Goal: Transaction & Acquisition: Purchase product/service

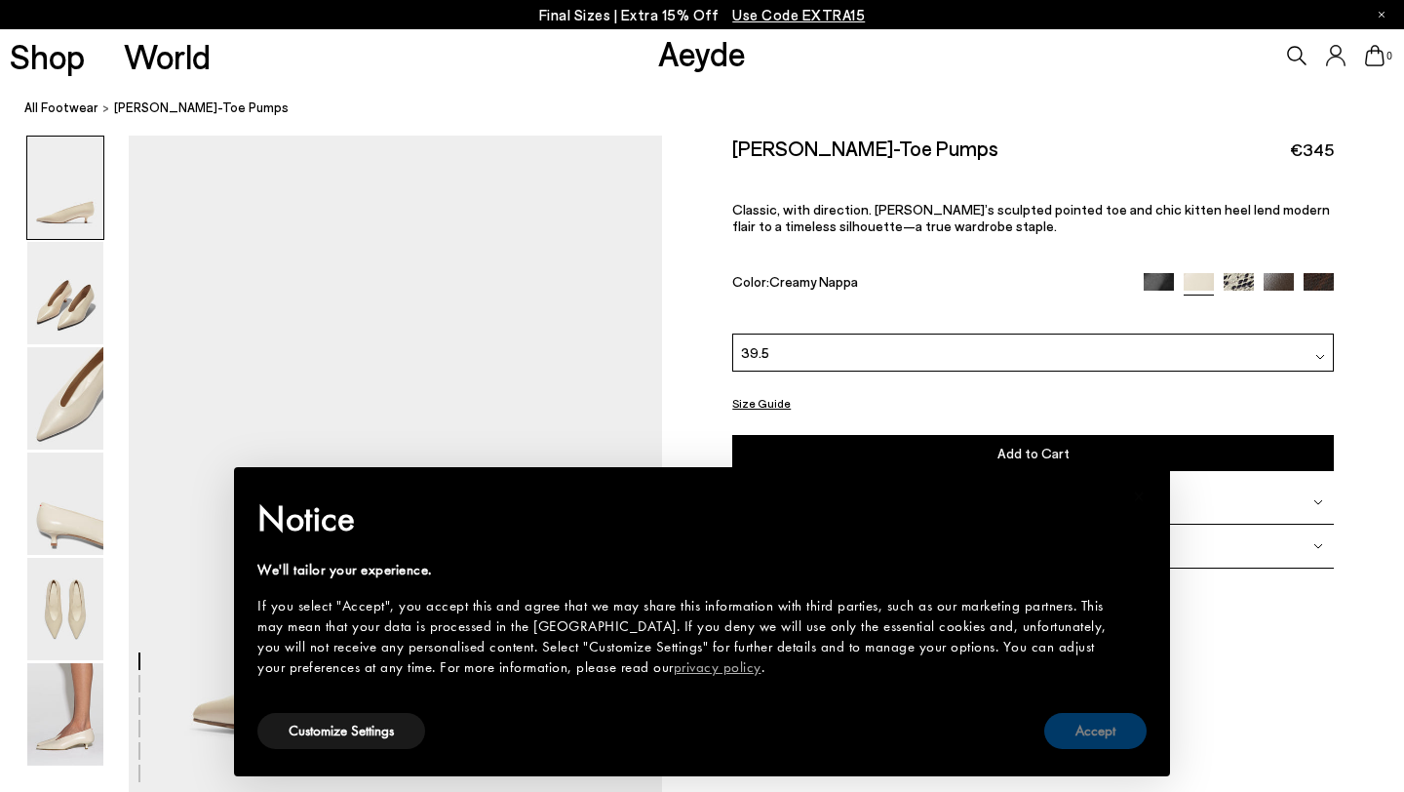
click at [1101, 737] on button "Accept" at bounding box center [1095, 731] width 102 height 36
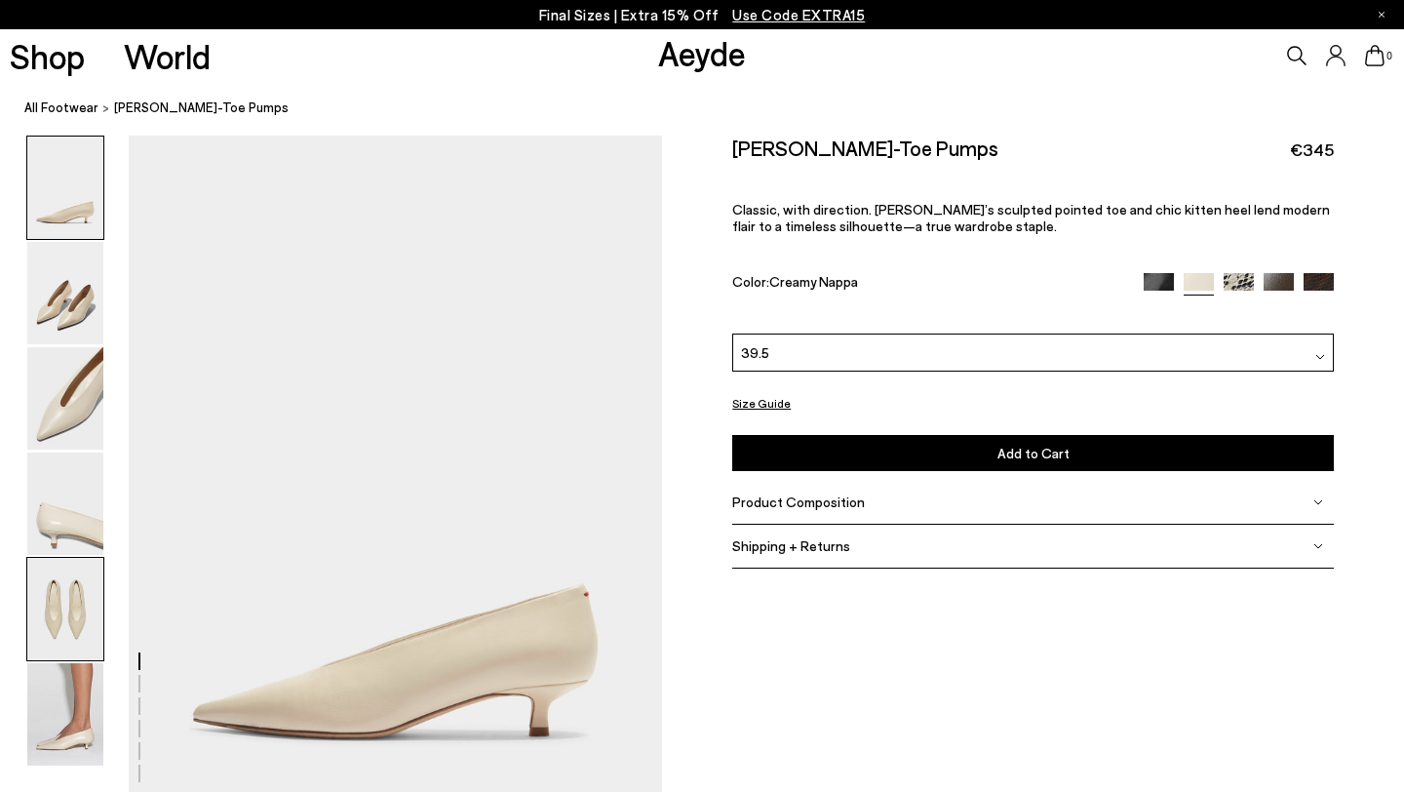
click at [77, 588] on img at bounding box center [65, 609] width 76 height 102
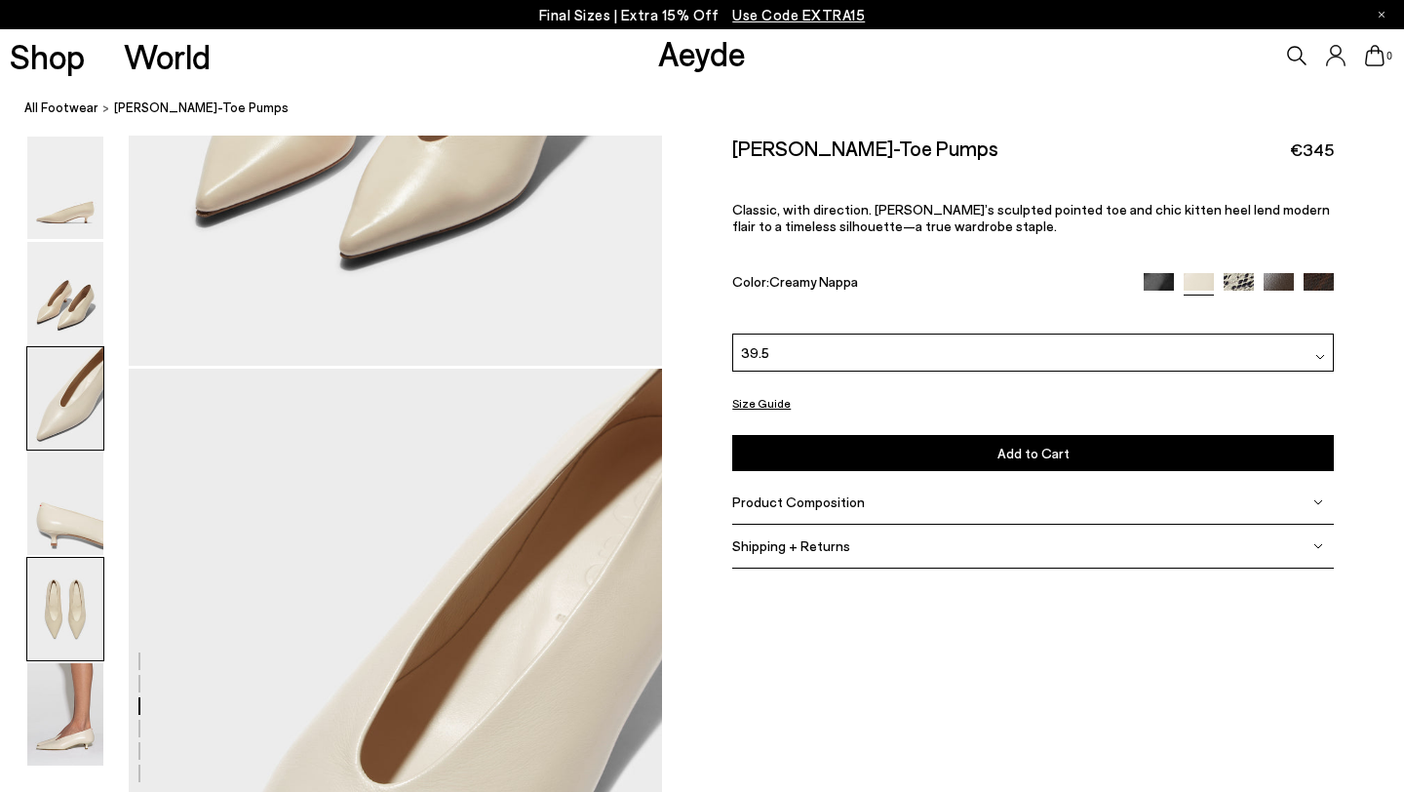
scroll to position [2859, 0]
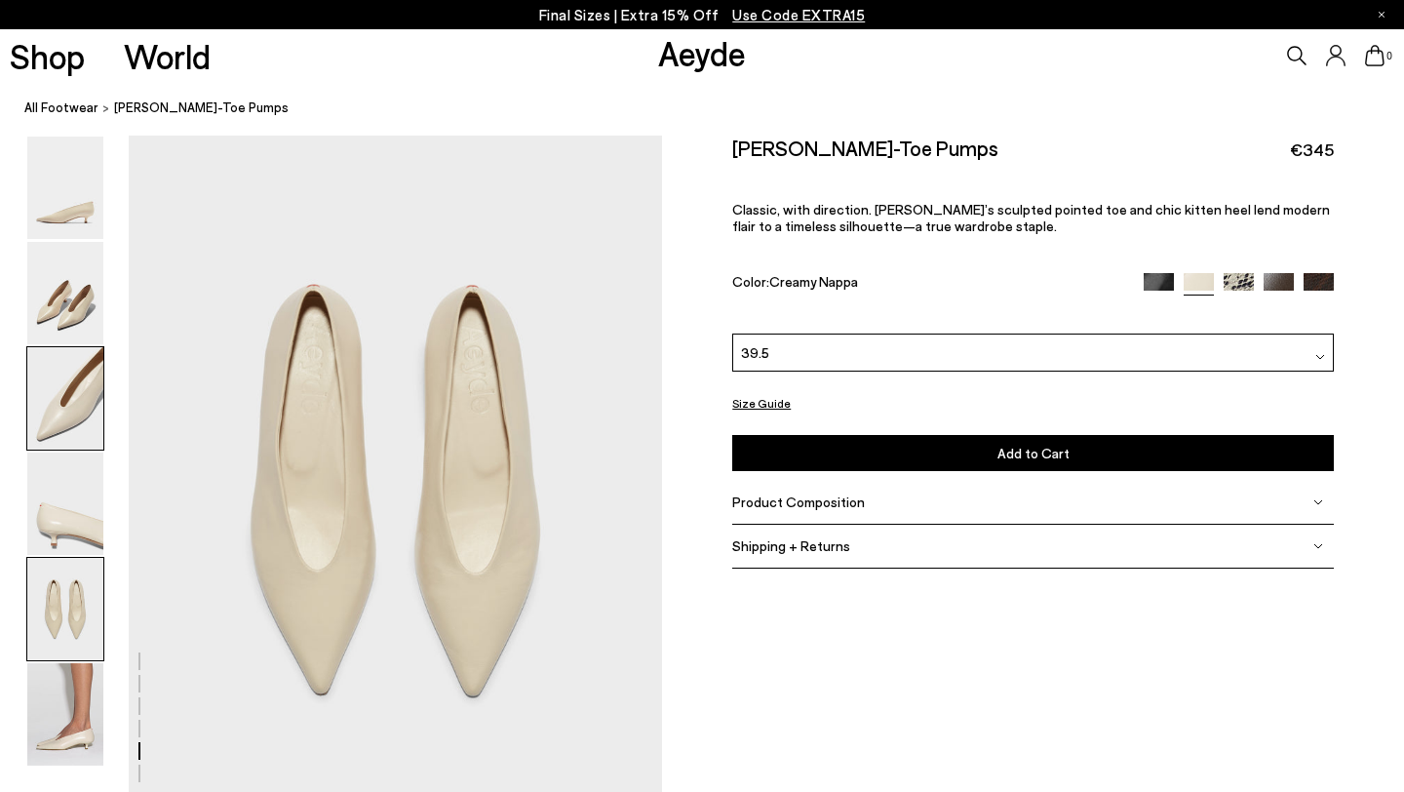
click at [71, 450] on div at bounding box center [65, 398] width 78 height 104
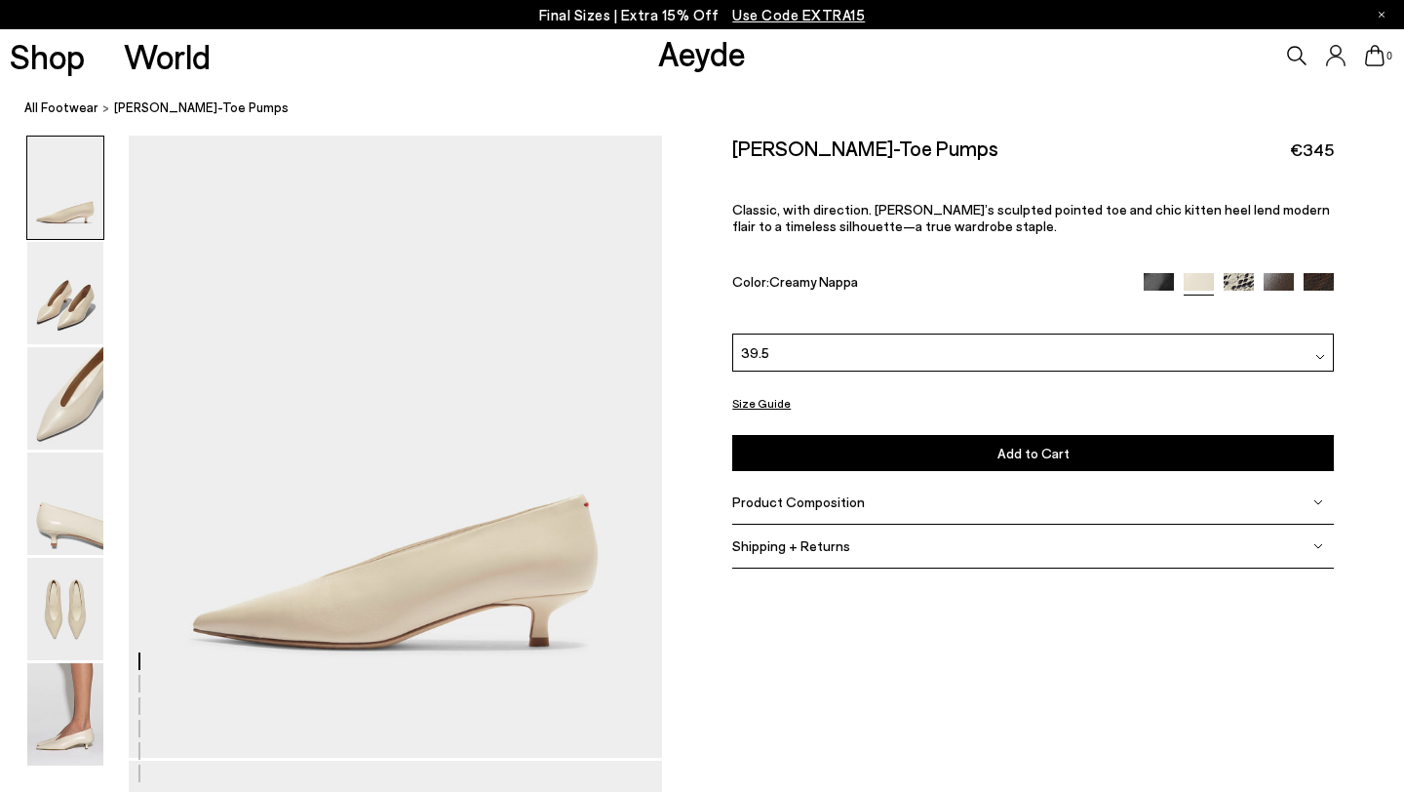
scroll to position [0, 0]
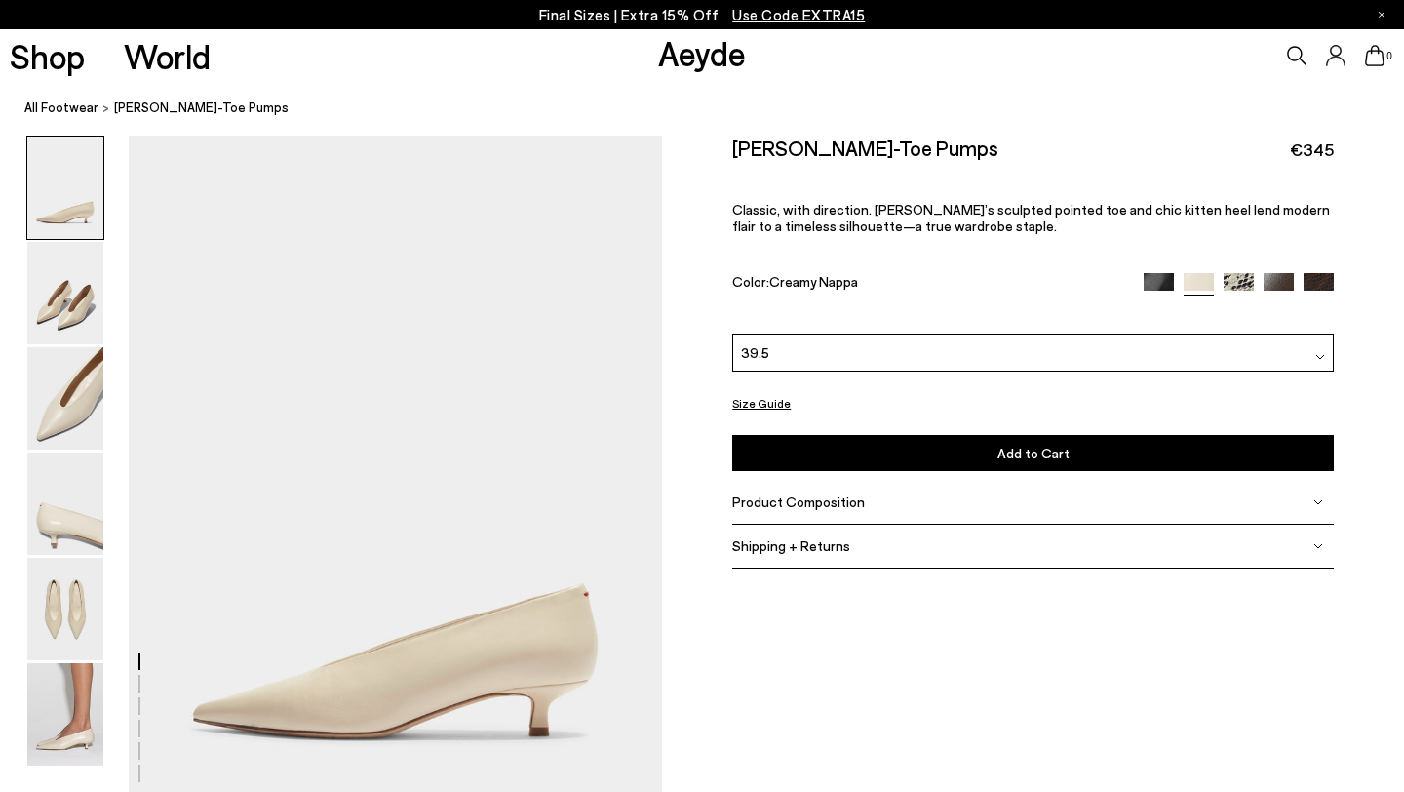
click at [1168, 273] on img at bounding box center [1159, 288] width 30 height 30
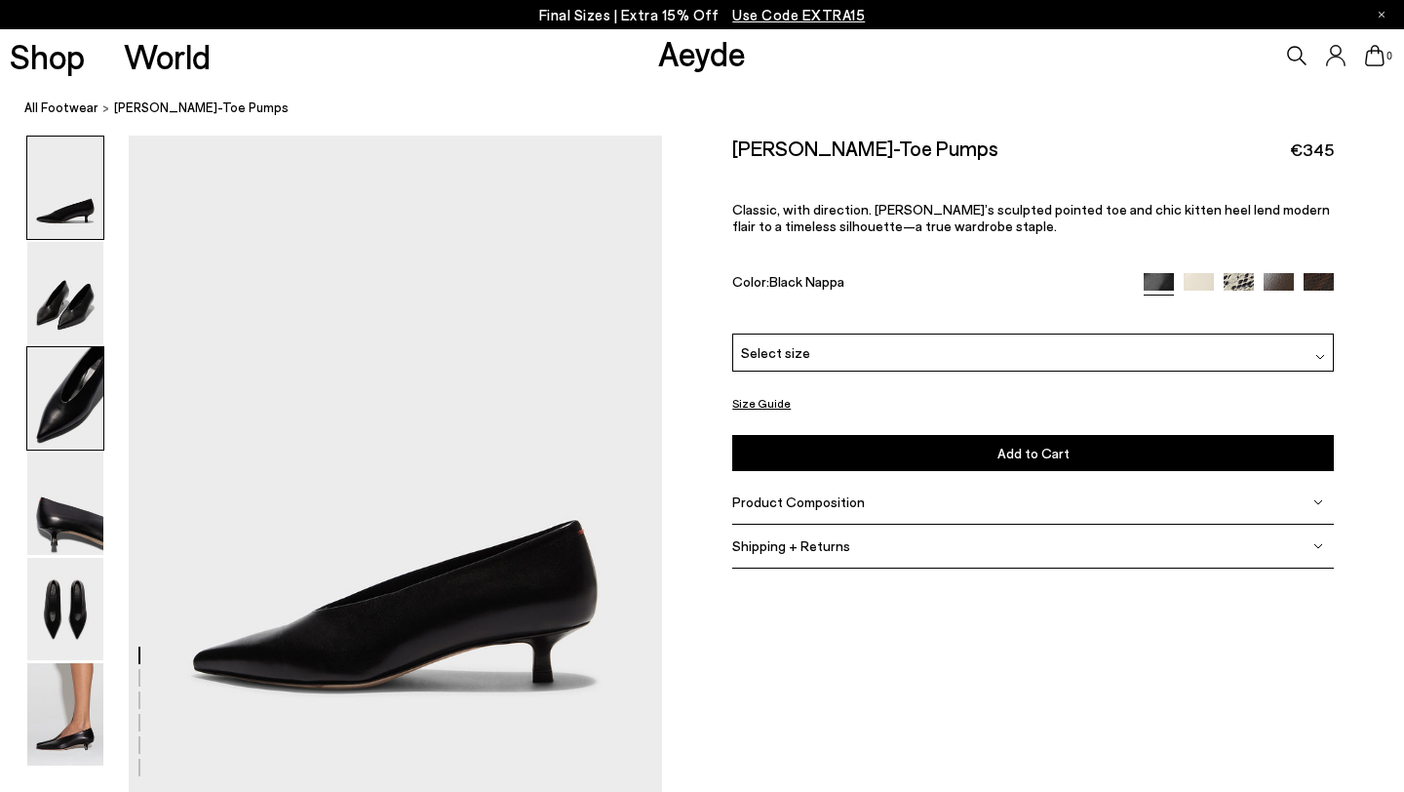
click at [76, 412] on img at bounding box center [65, 398] width 76 height 102
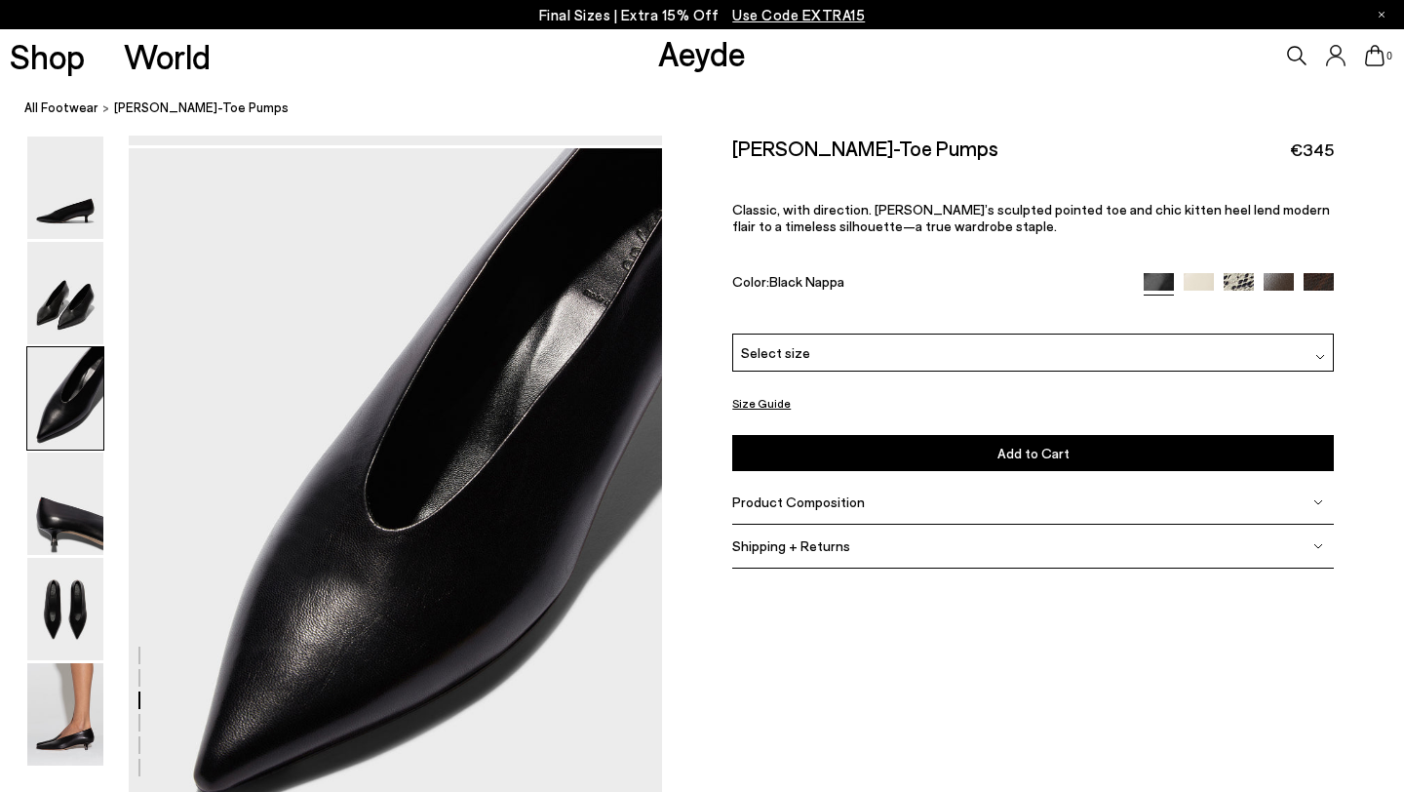
scroll to position [1376, 0]
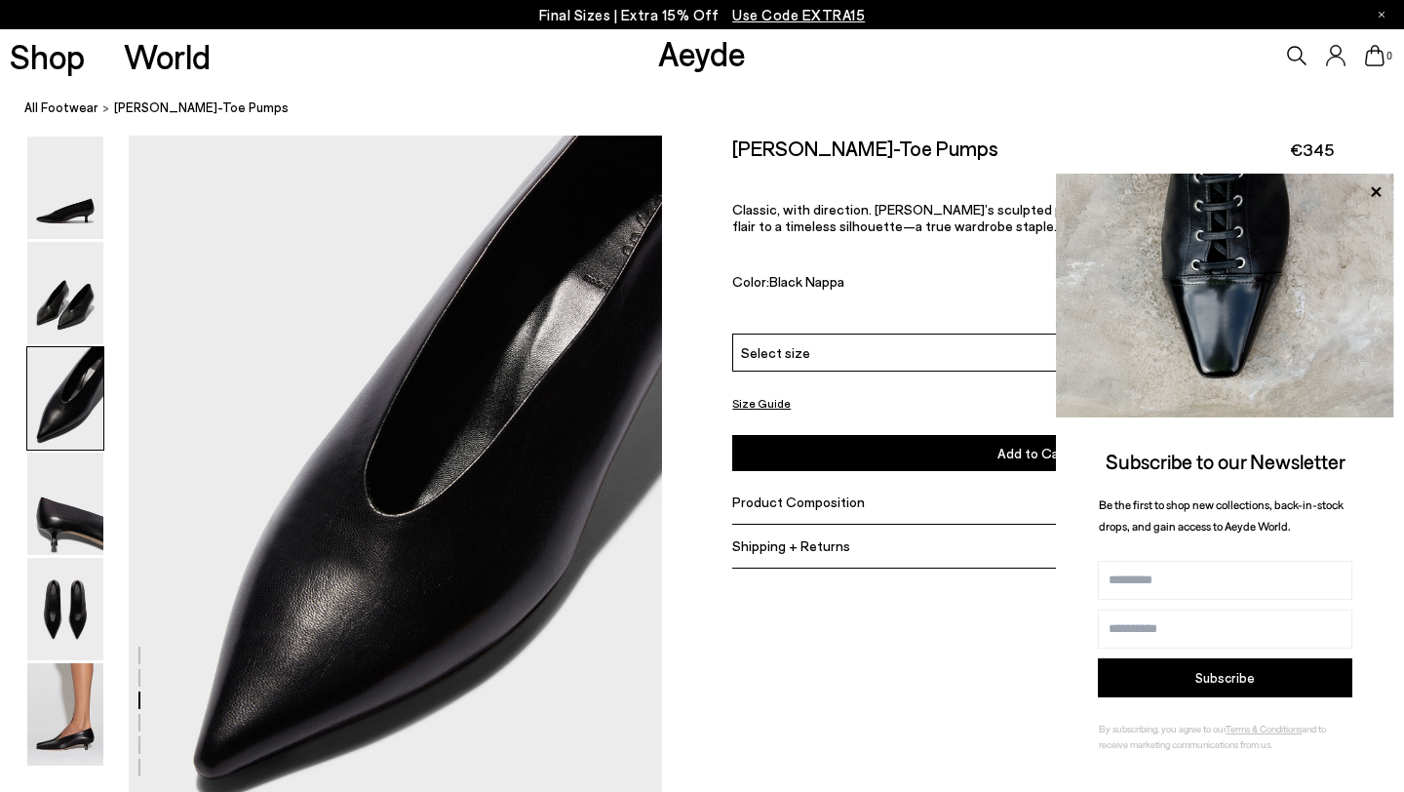
click at [1004, 391] on div "Size Guide" at bounding box center [1033, 403] width 602 height 24
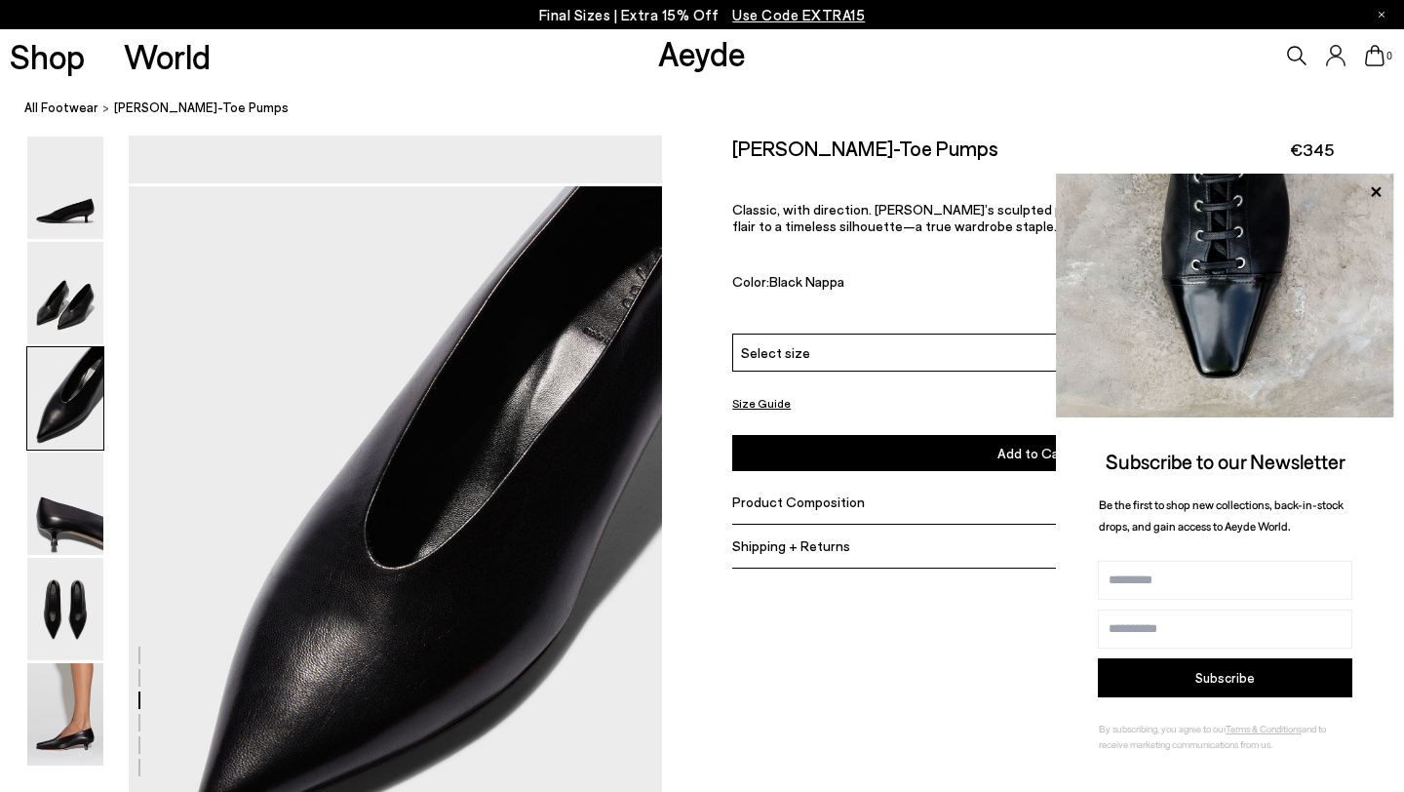
scroll to position [1260, 0]
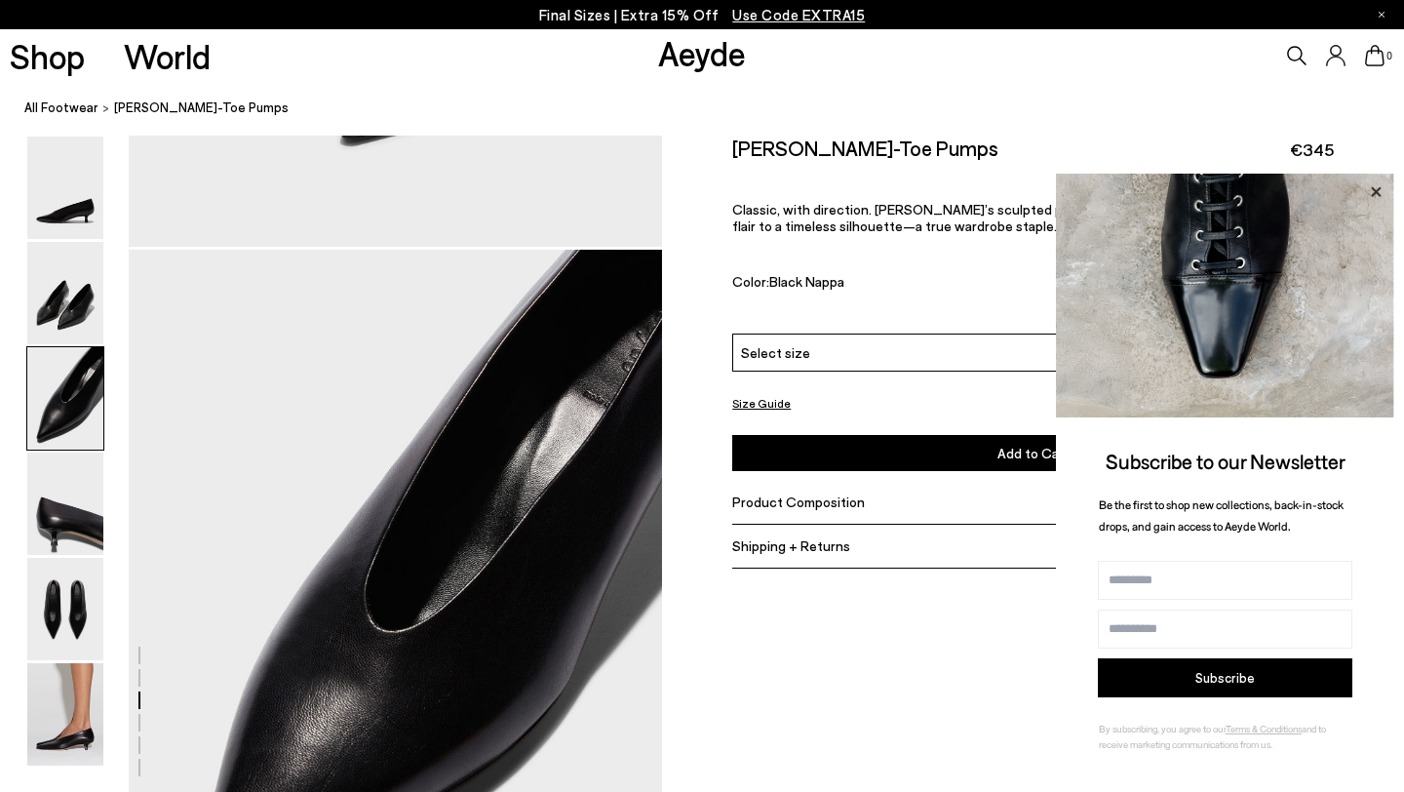
click at [1372, 185] on icon at bounding box center [1375, 191] width 25 height 25
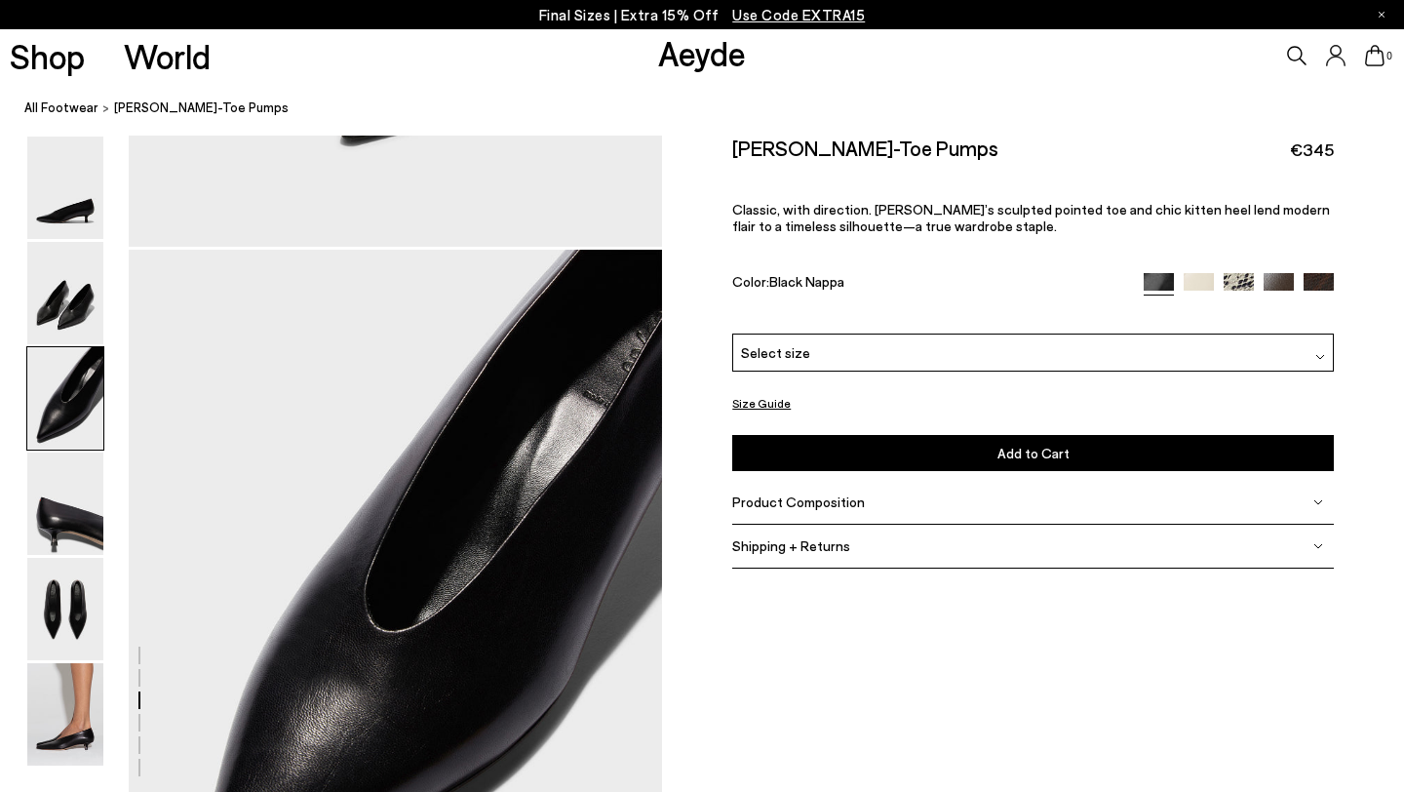
click at [1234, 272] on img at bounding box center [1239, 287] width 30 height 30
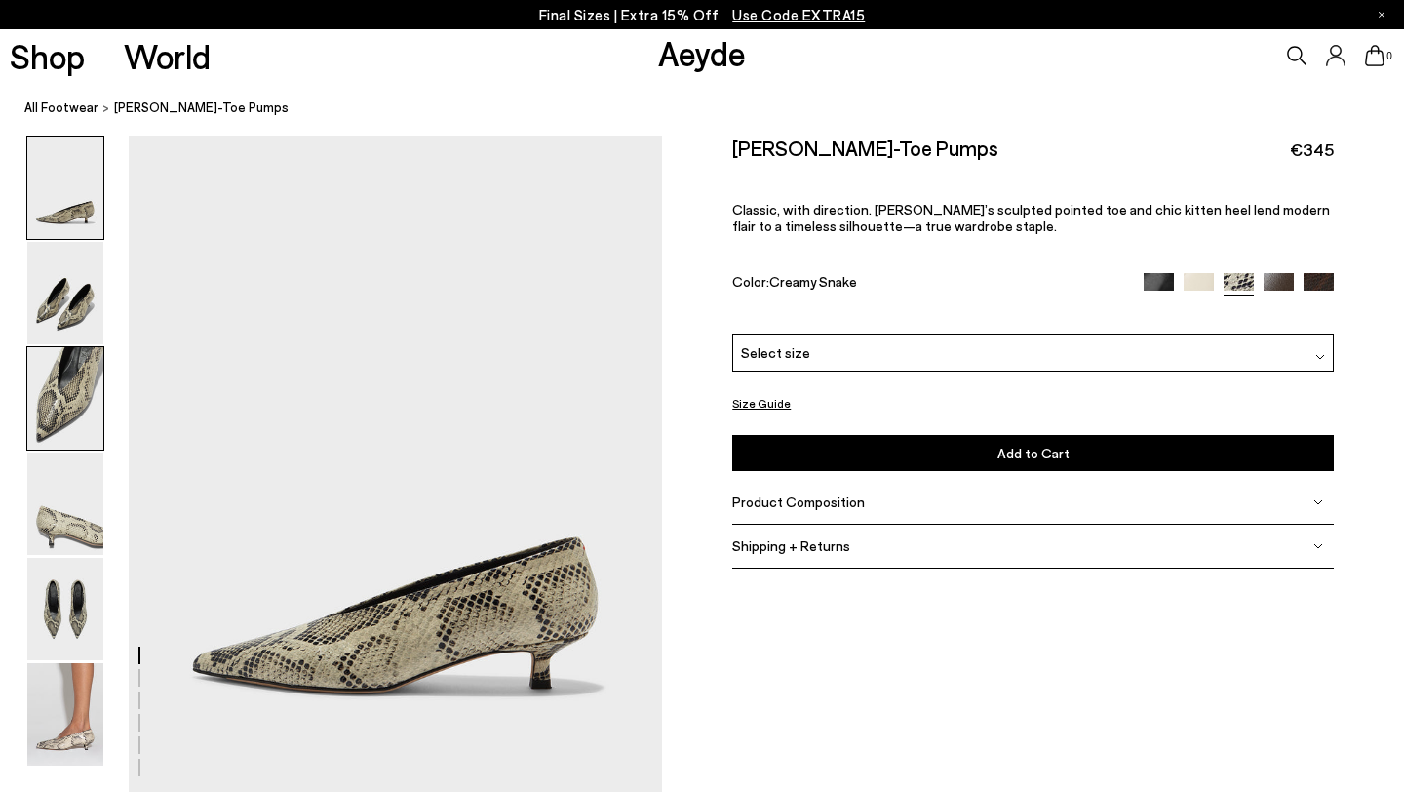
click at [52, 384] on img at bounding box center [65, 398] width 76 height 102
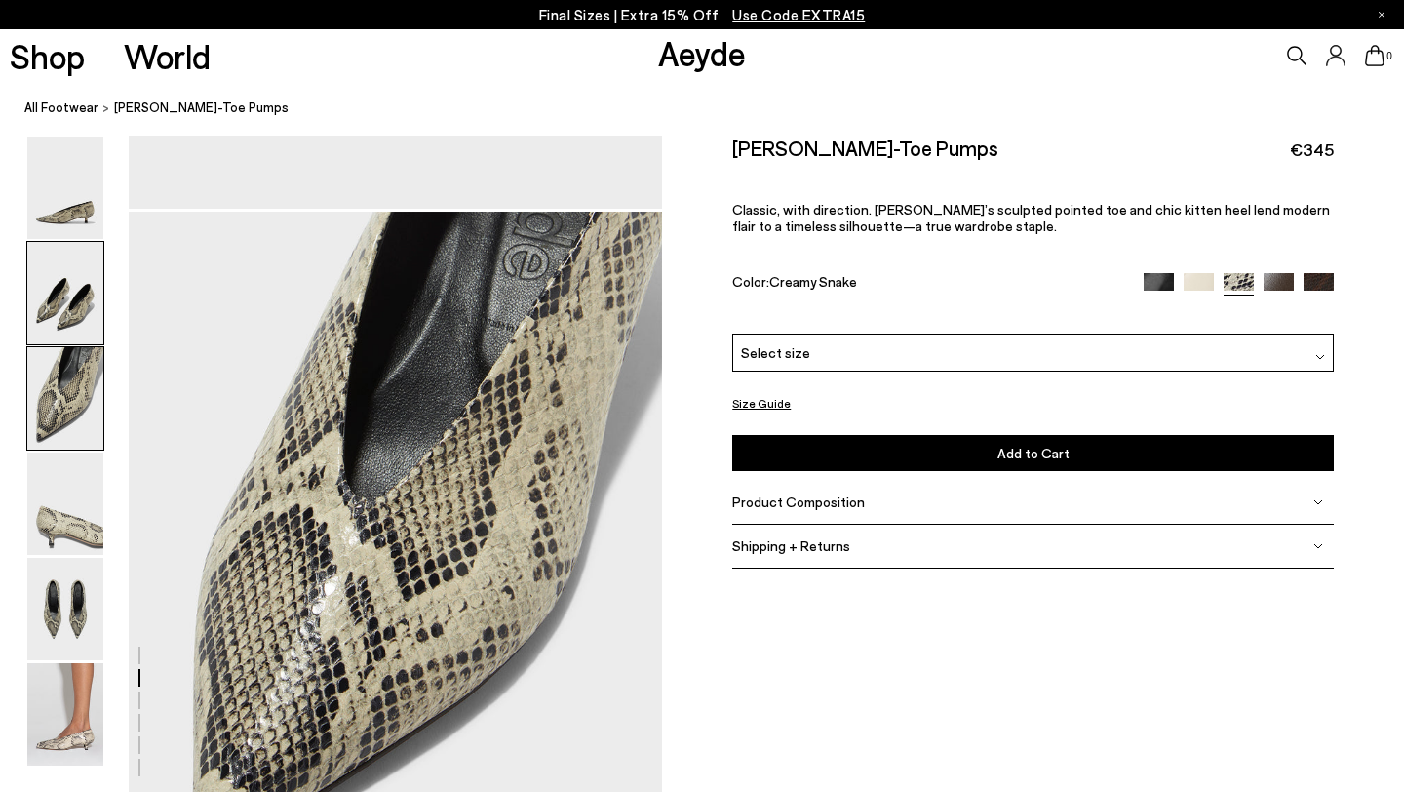
scroll to position [1376, 0]
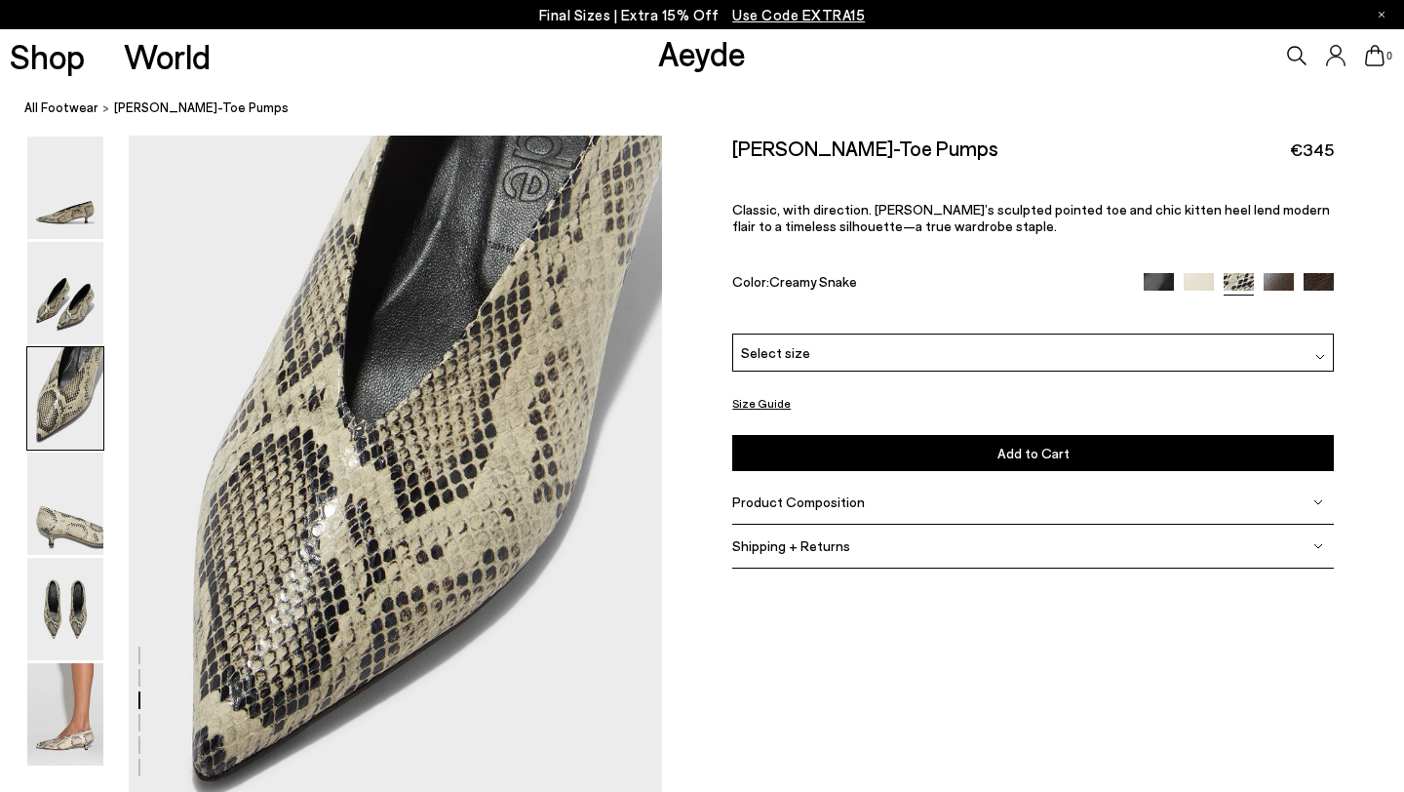
click at [1278, 272] on img at bounding box center [1279, 287] width 30 height 30
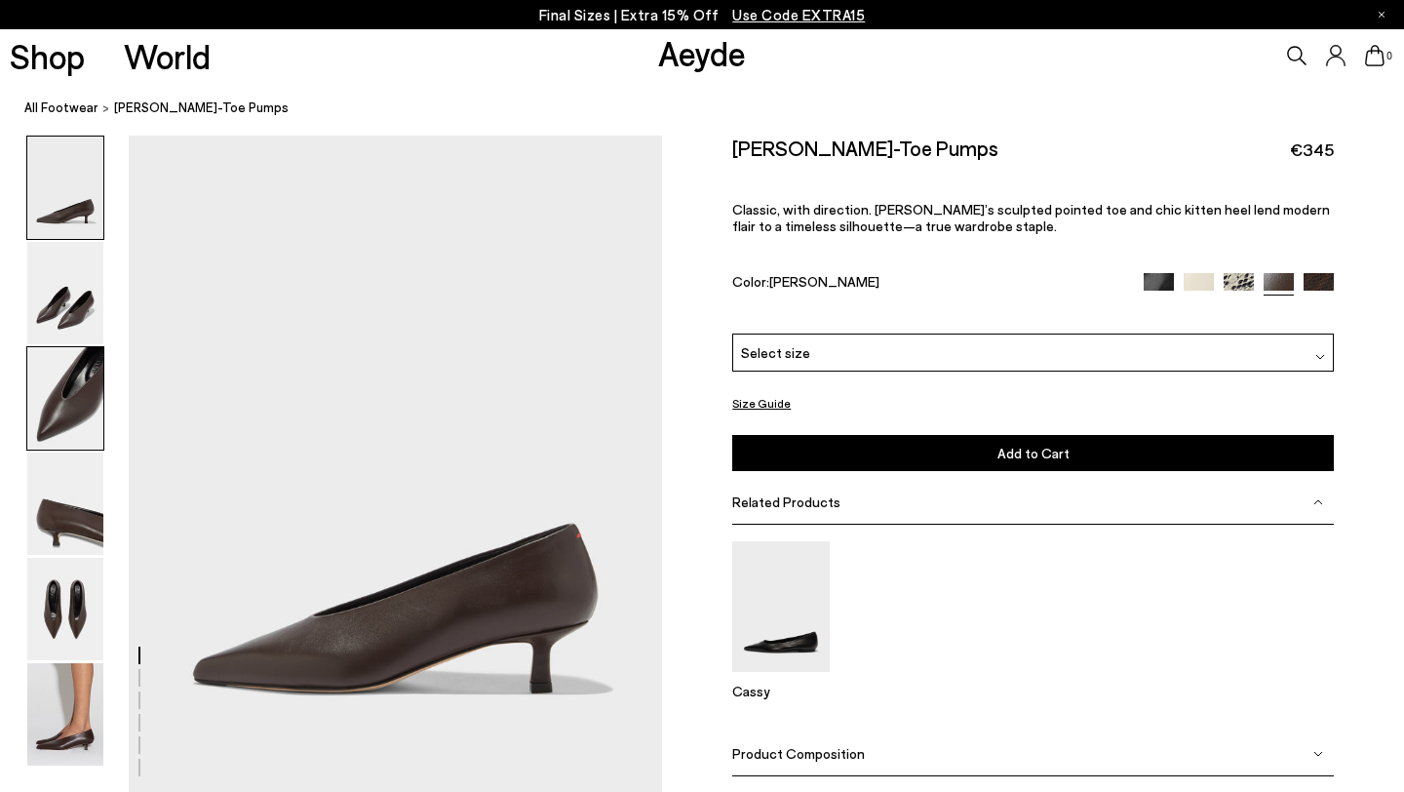
click at [78, 419] on img at bounding box center [65, 398] width 76 height 102
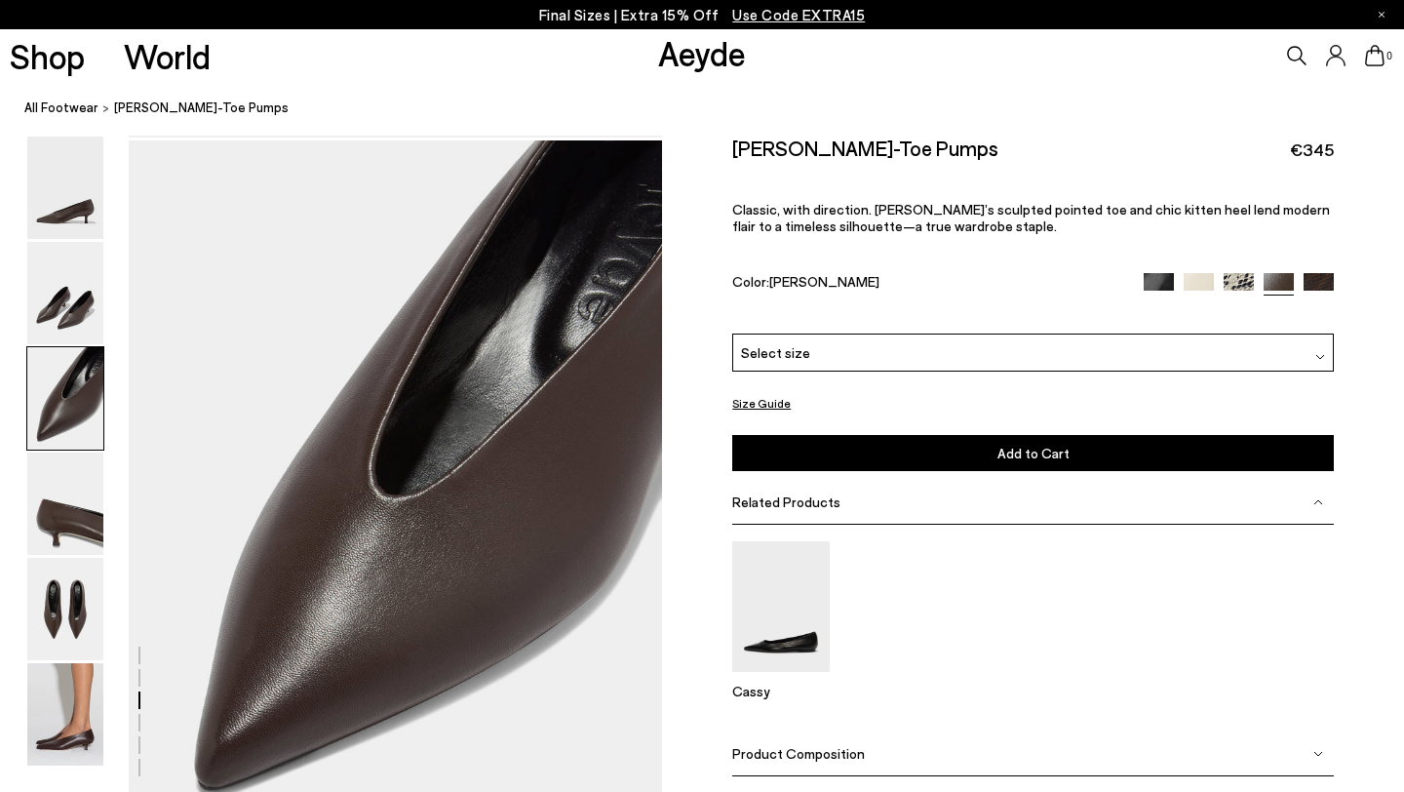
scroll to position [1376, 0]
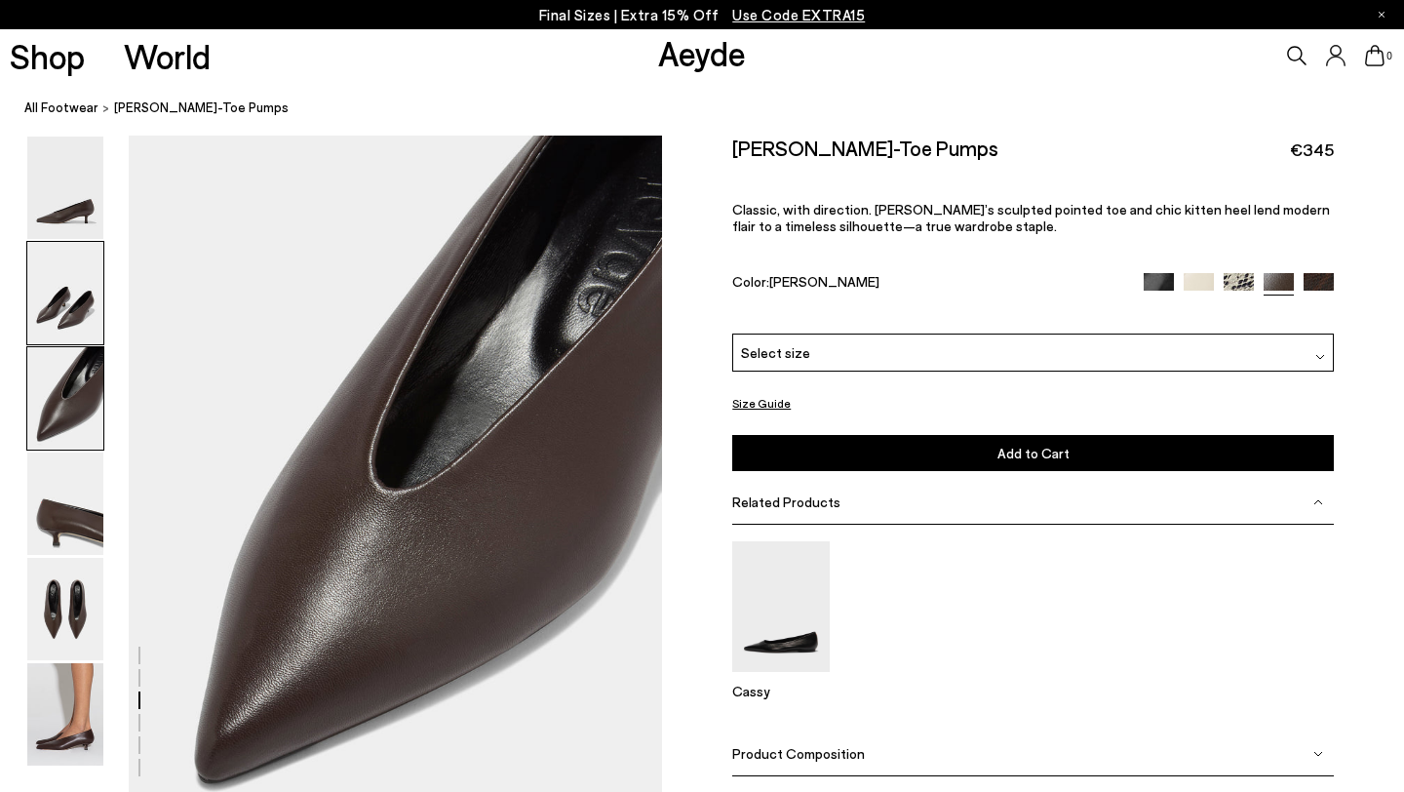
click at [70, 291] on img at bounding box center [65, 293] width 76 height 102
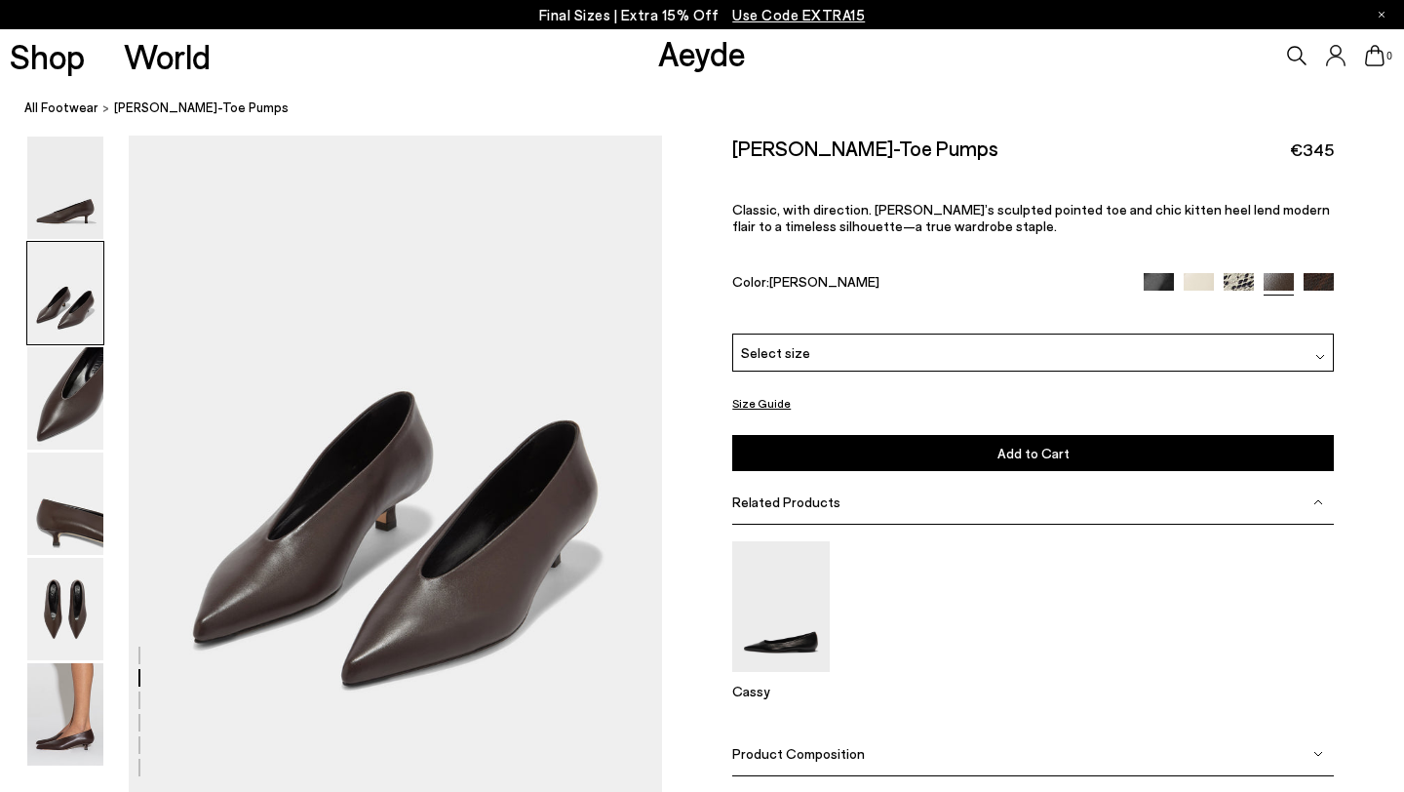
scroll to position [661, 0]
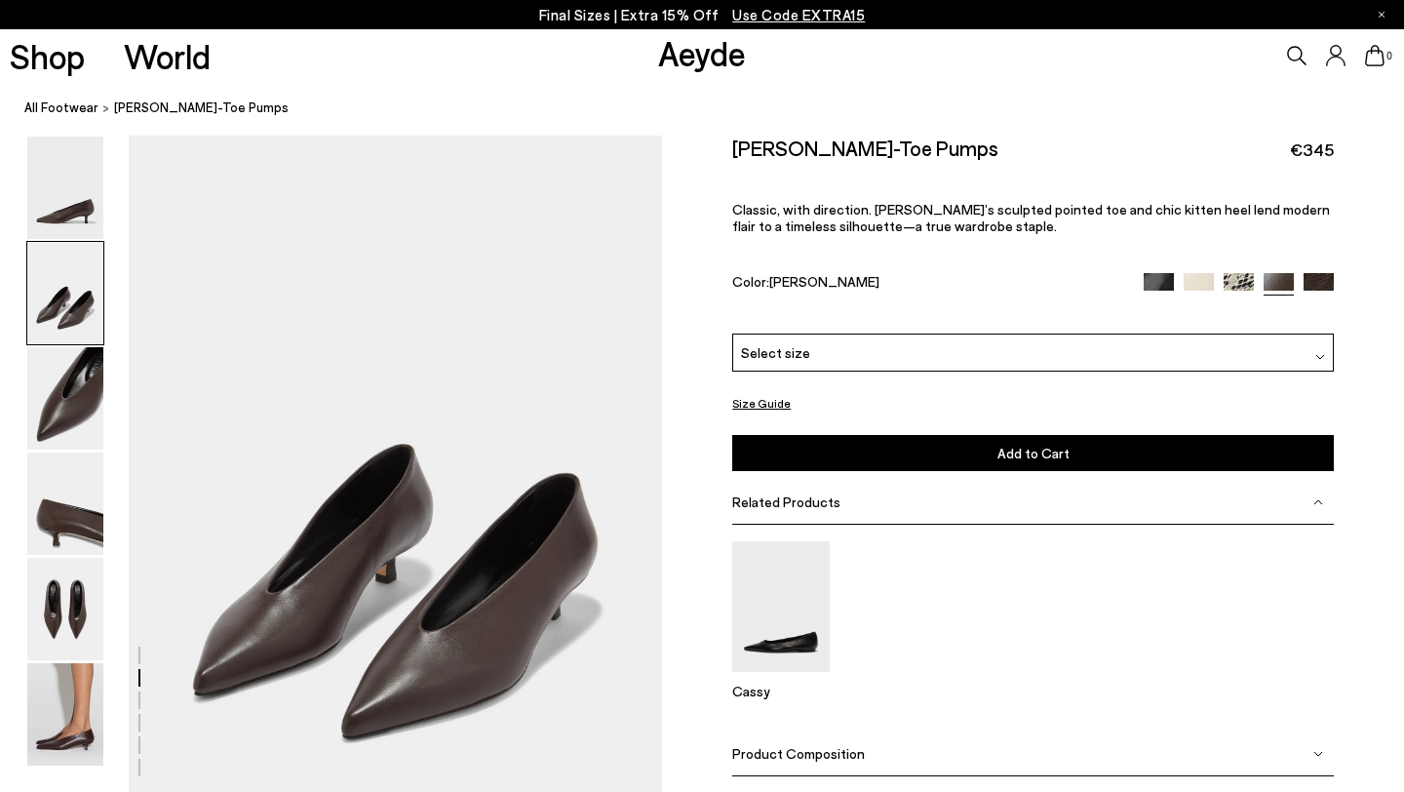
click at [826, 333] on div "Select size" at bounding box center [1033, 352] width 602 height 38
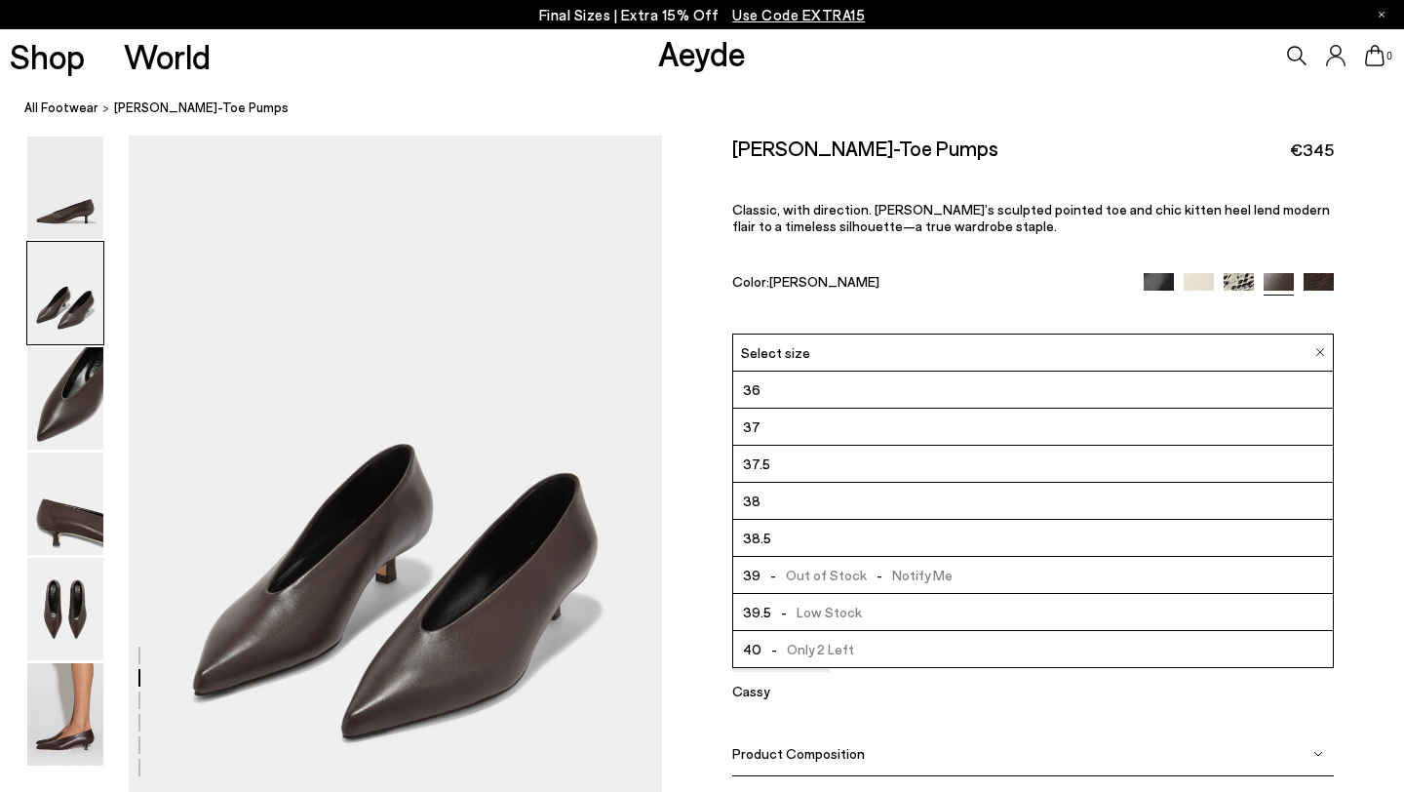
click at [768, 409] on li "37" at bounding box center [1033, 427] width 600 height 37
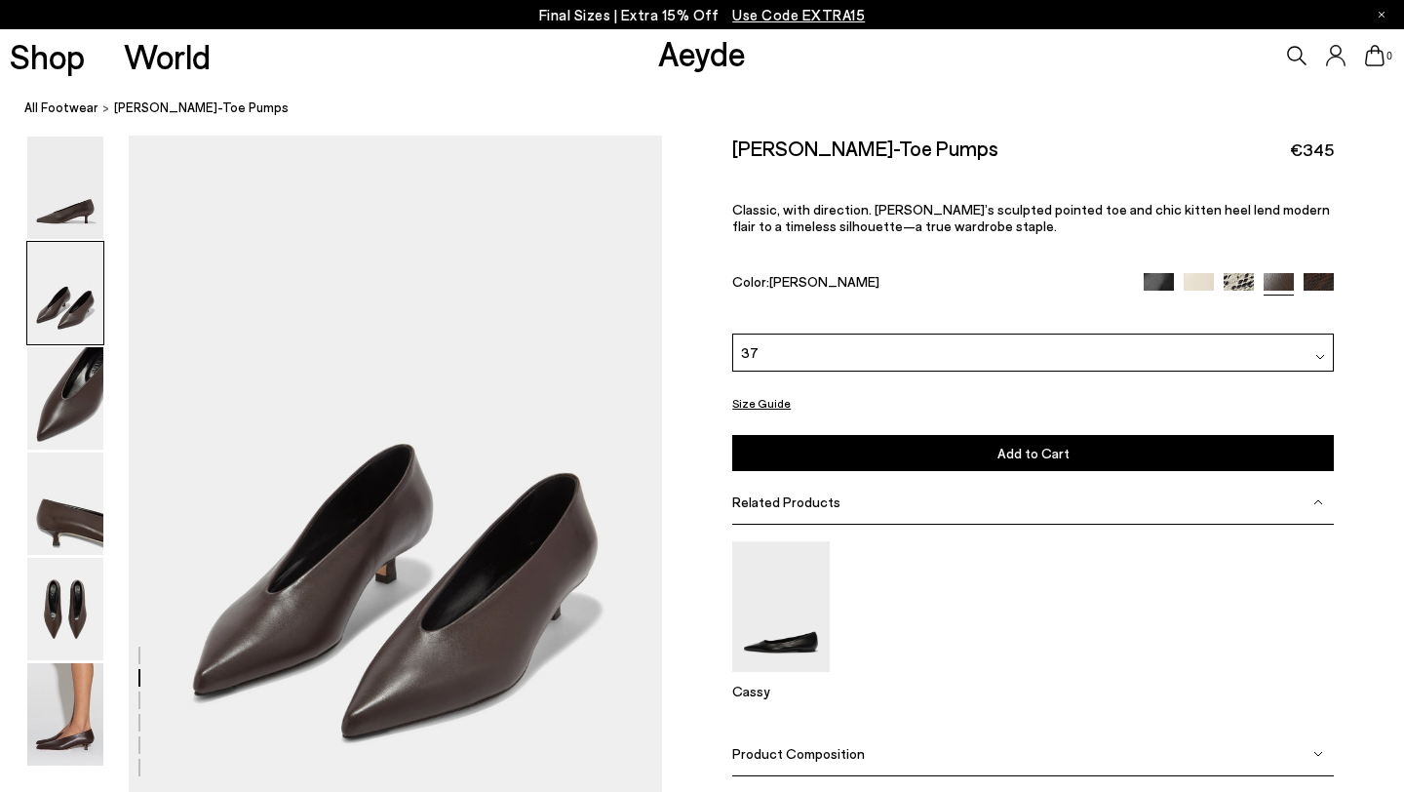
click at [886, 435] on button "Add to Cart Select a Size First" at bounding box center [1033, 453] width 602 height 36
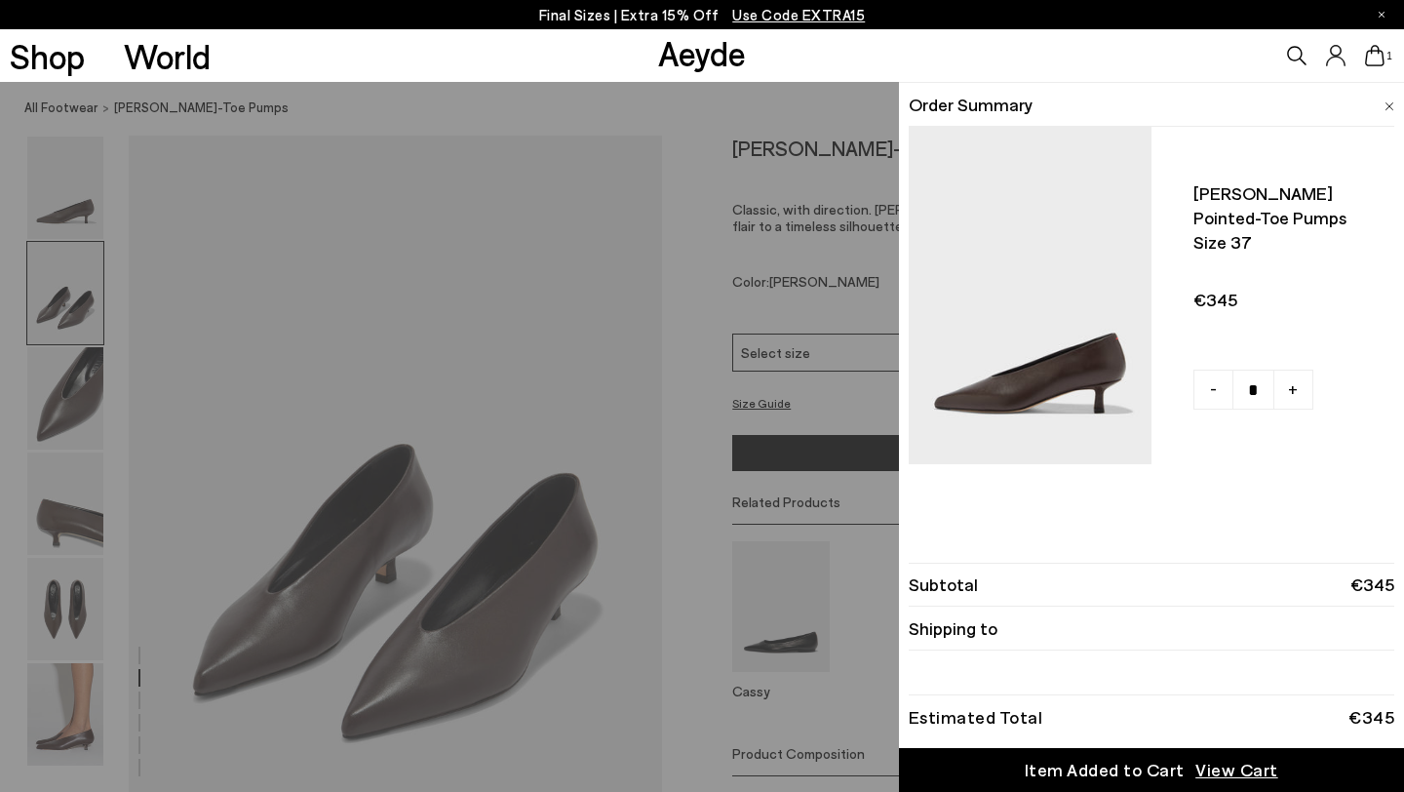
click at [688, 351] on div "Quick Add Color Size View Details Order Summary [PERSON_NAME] pointed-toe pumps…" at bounding box center [702, 437] width 1404 height 710
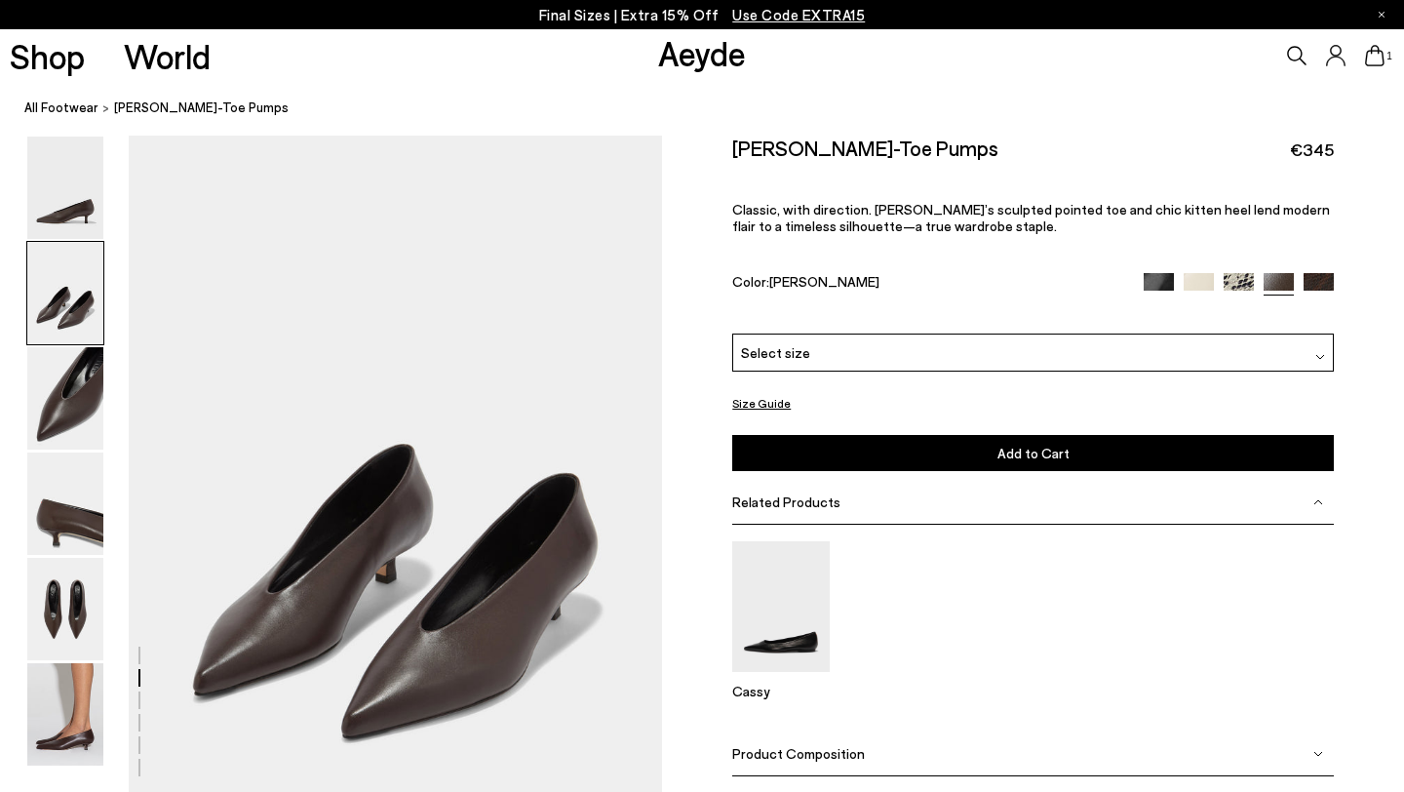
click at [1318, 272] on img at bounding box center [1319, 287] width 30 height 30
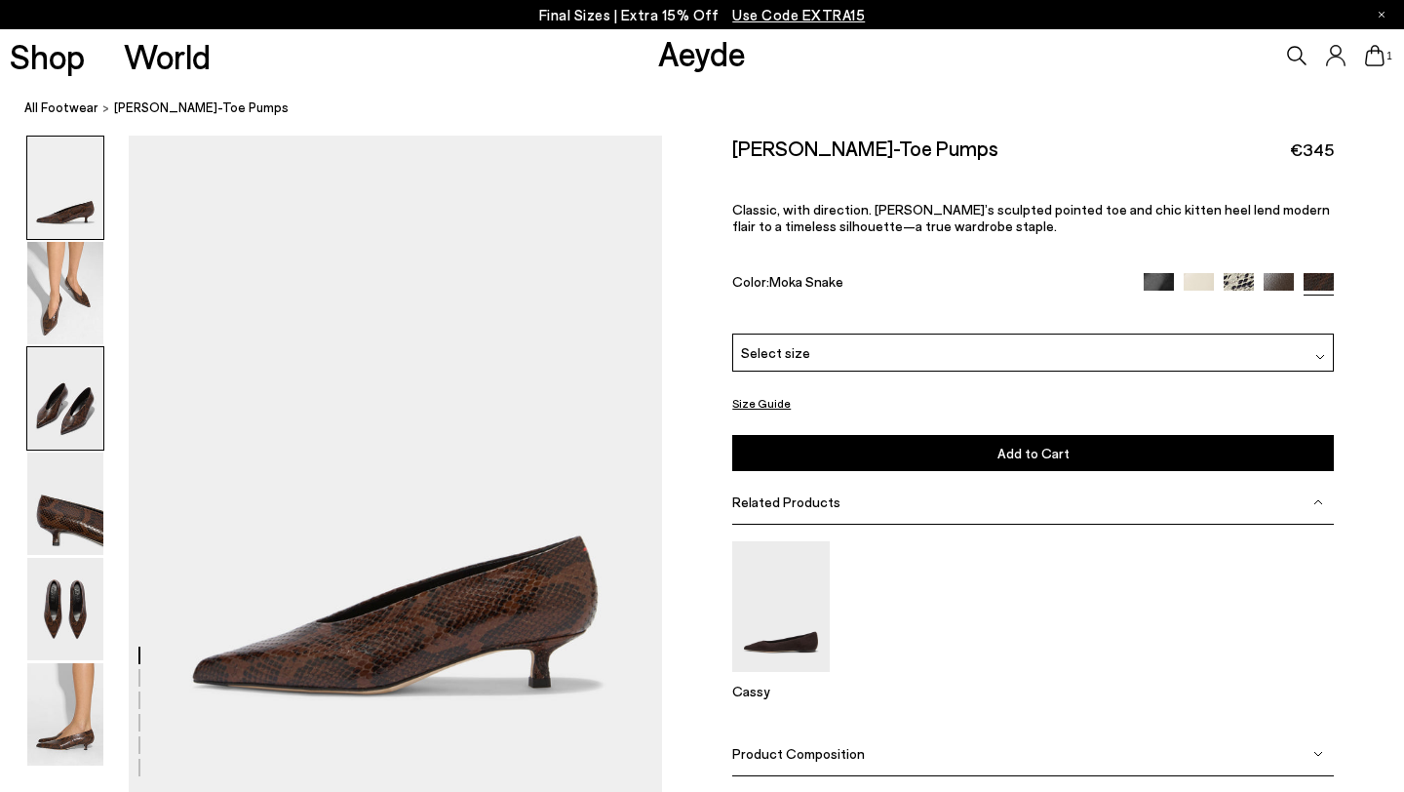
click at [57, 404] on img at bounding box center [65, 398] width 76 height 102
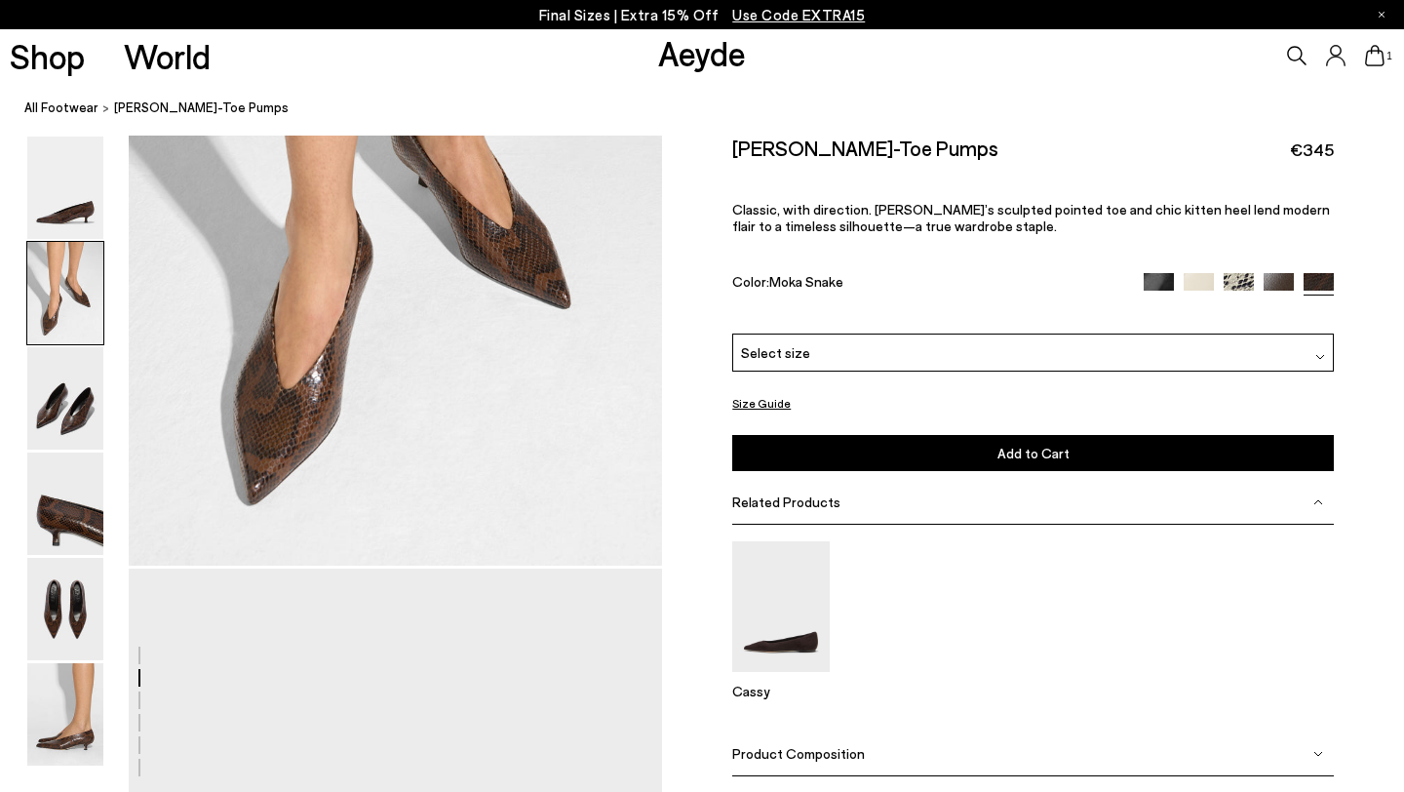
scroll to position [936, 0]
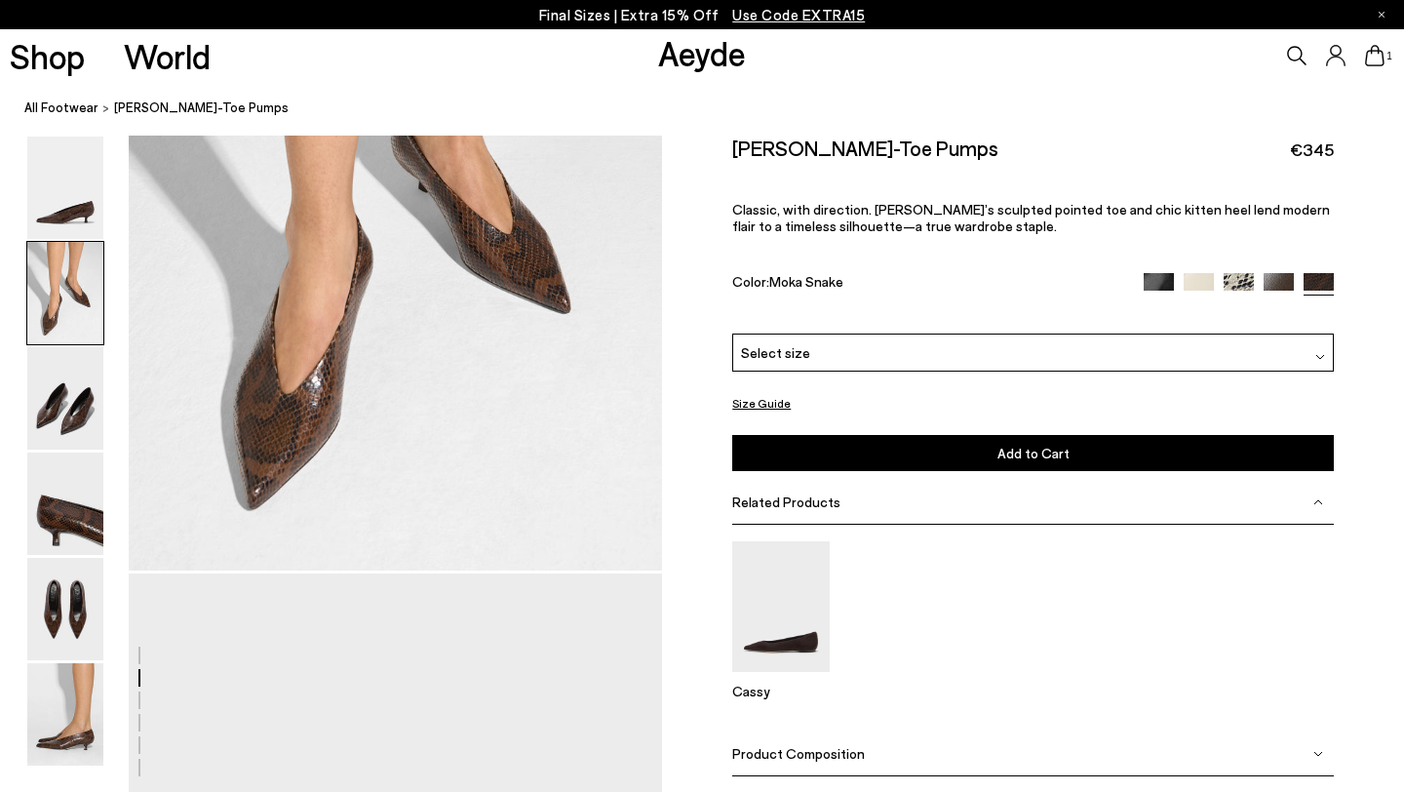
click at [784, 342] on span "Select size" at bounding box center [775, 352] width 69 height 20
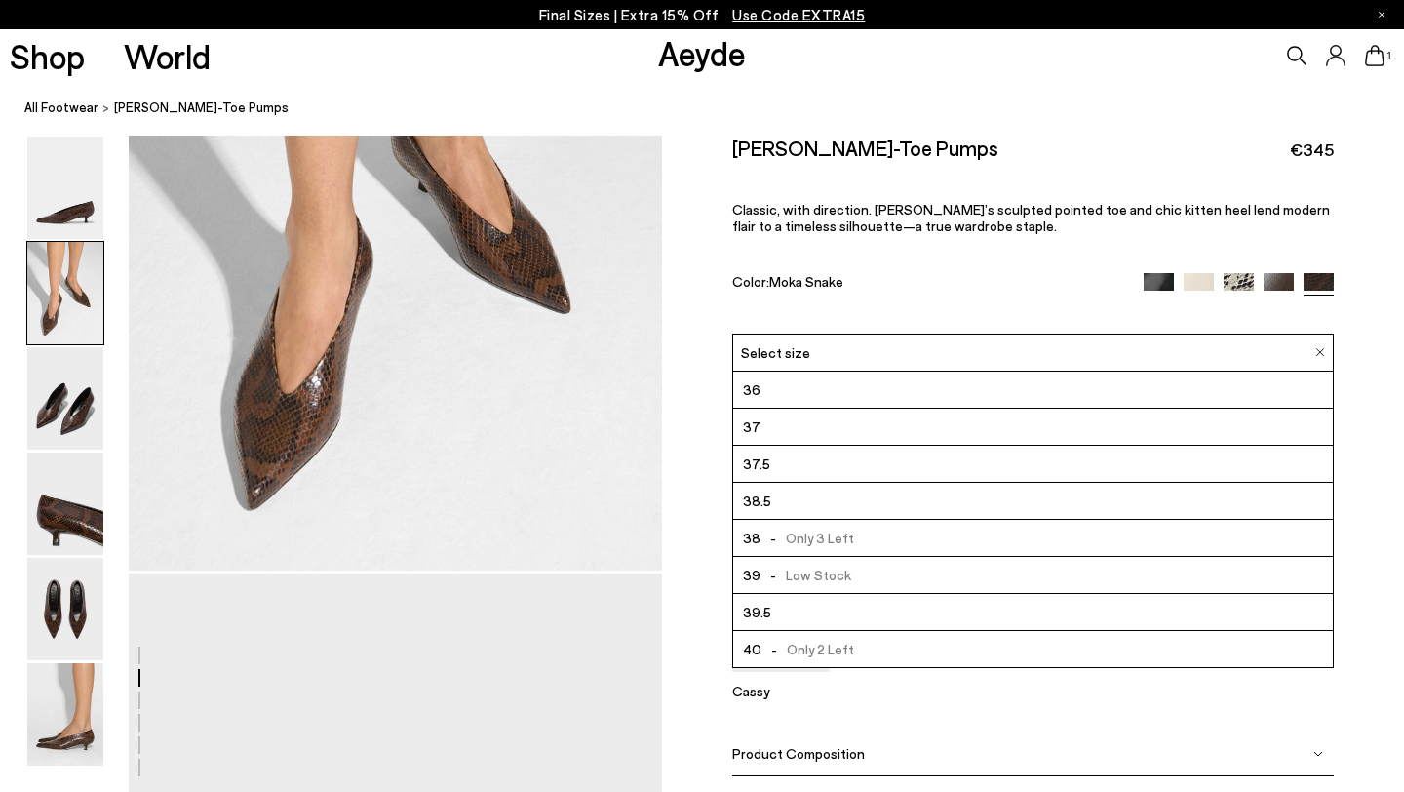
click at [775, 409] on li "37" at bounding box center [1033, 427] width 600 height 37
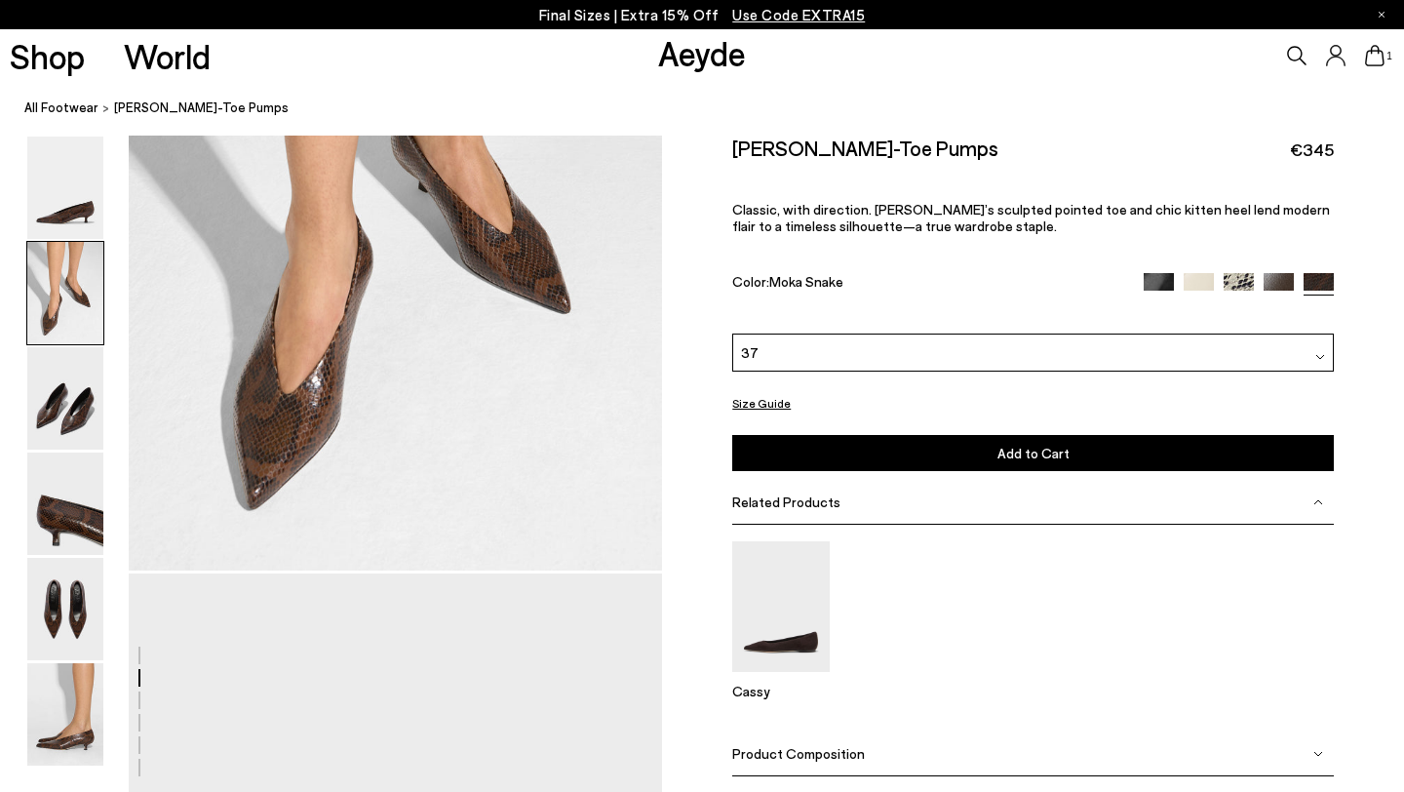
click at [874, 435] on button "Add to Cart Select a Size First" at bounding box center [1033, 453] width 602 height 36
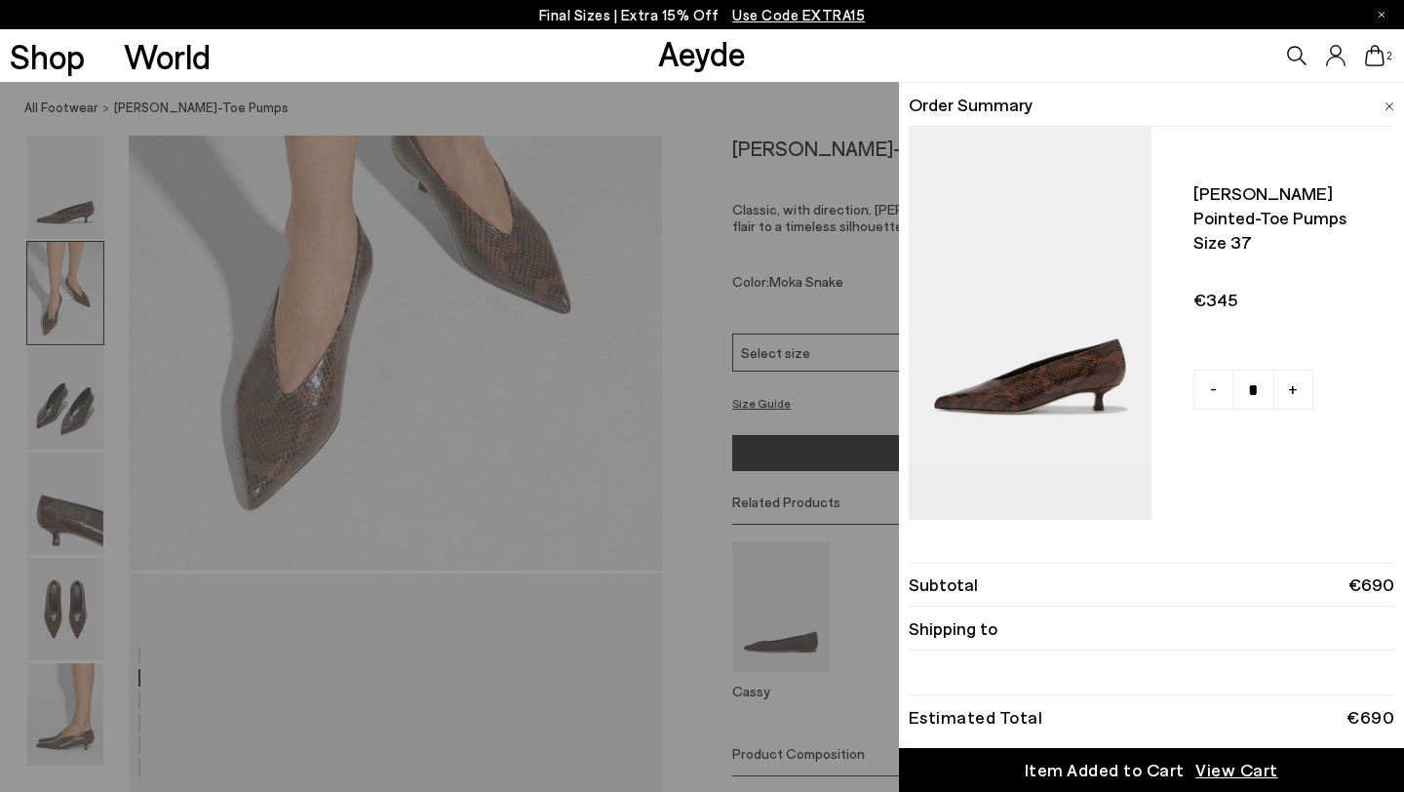
click at [698, 456] on div "Quick Add Color Size View Details Order Summary Clara pointed-toe pumps Size 37…" at bounding box center [702, 437] width 1404 height 710
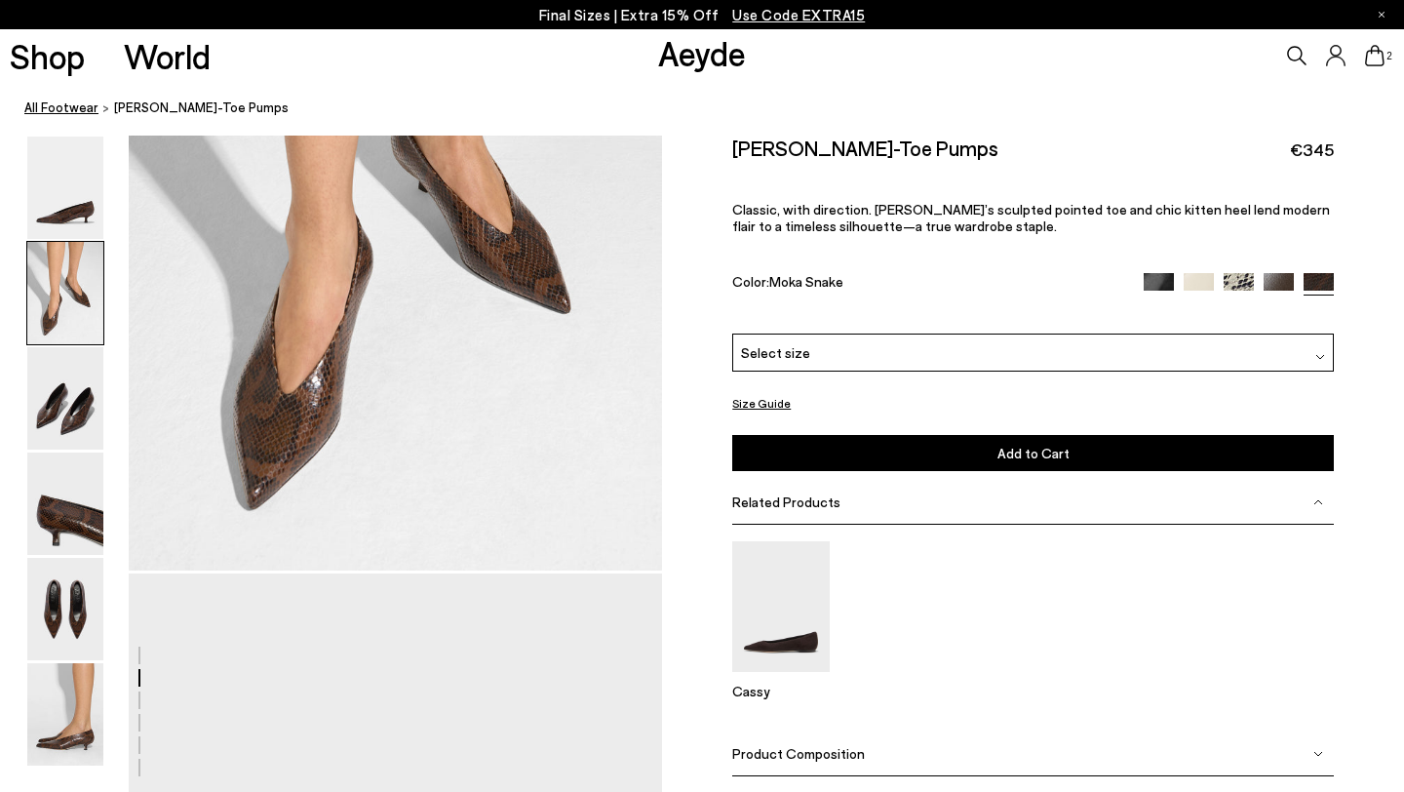
click at [43, 104] on link "All Footwear" at bounding box center [61, 108] width 74 height 20
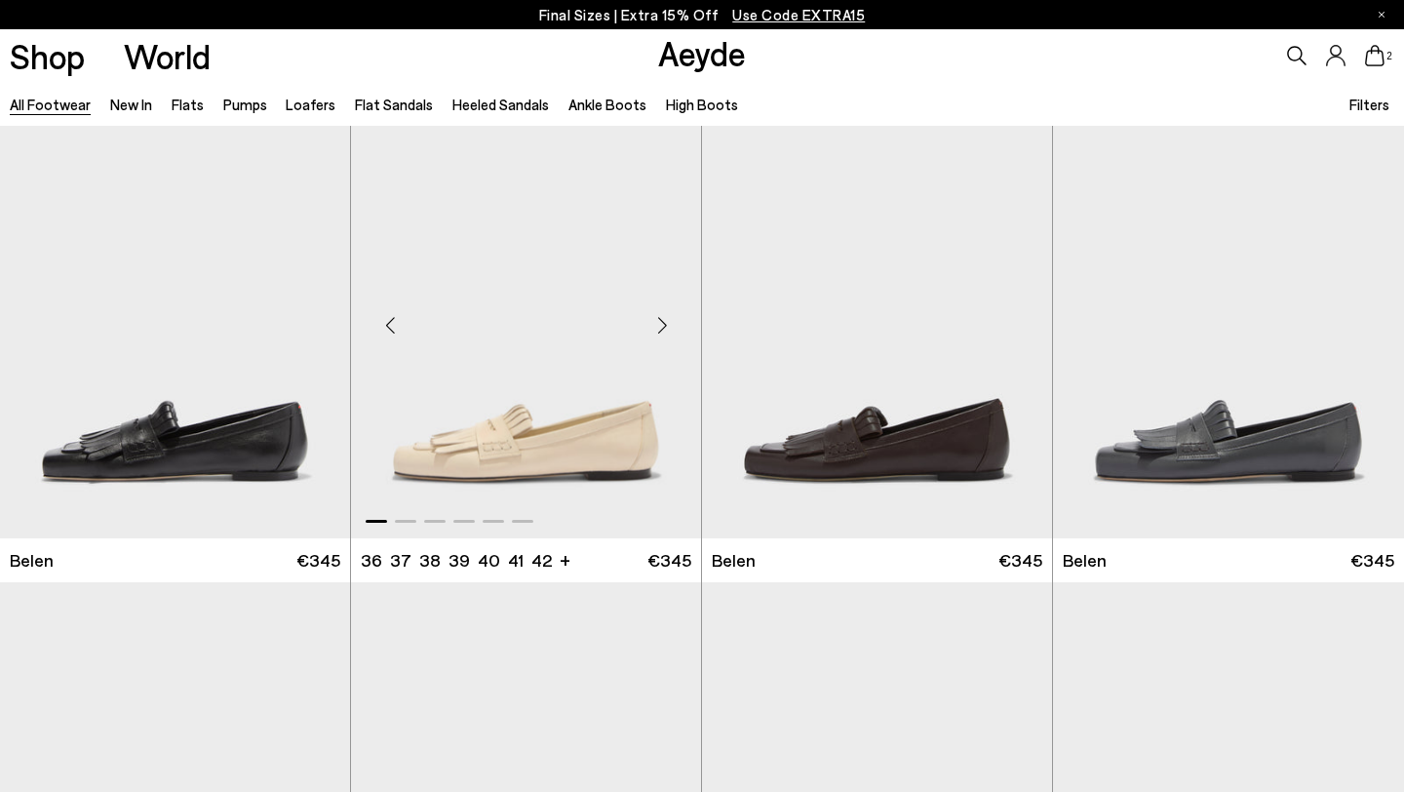
scroll to position [34, 0]
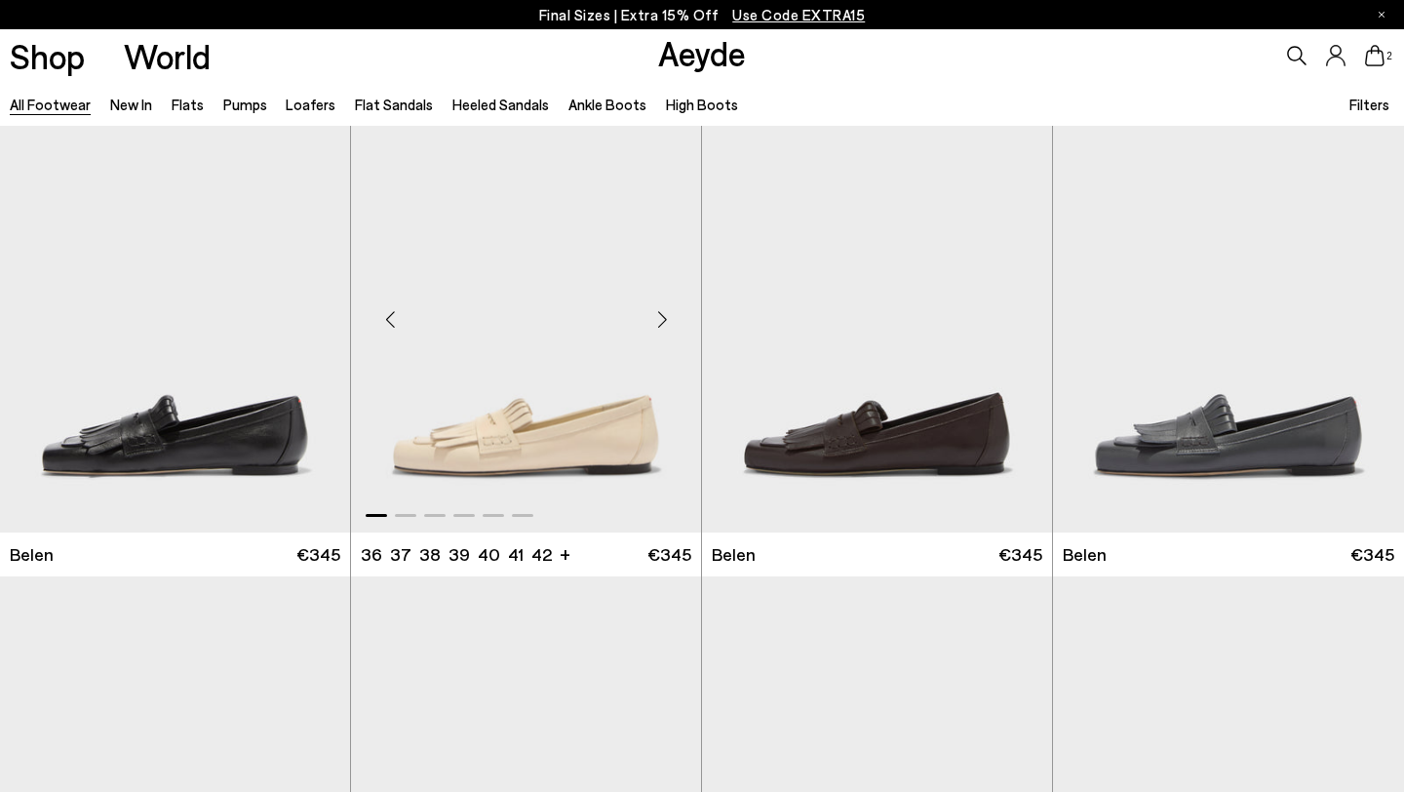
click at [664, 323] on div "Next slide" at bounding box center [662, 320] width 59 height 59
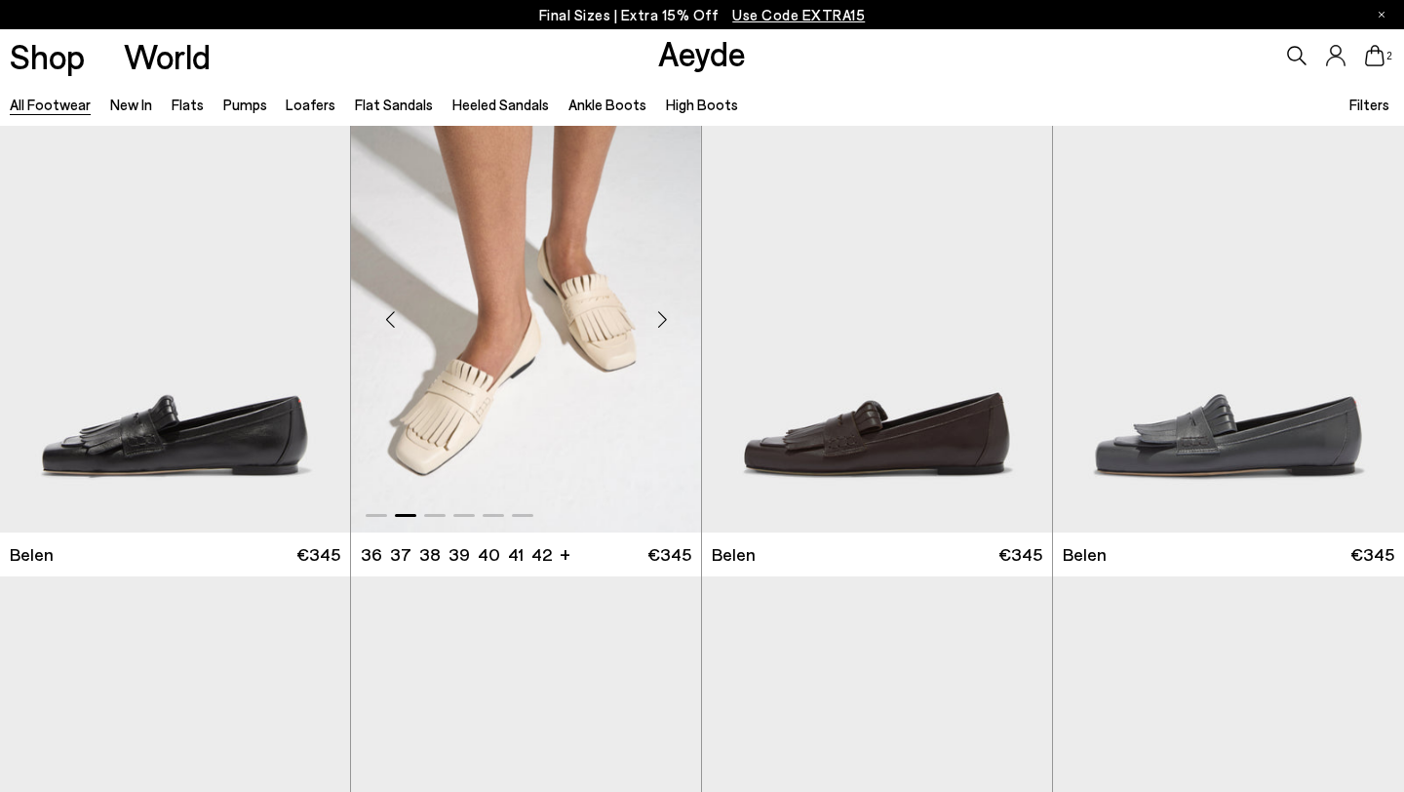
click at [664, 323] on div "Next slide" at bounding box center [662, 320] width 59 height 59
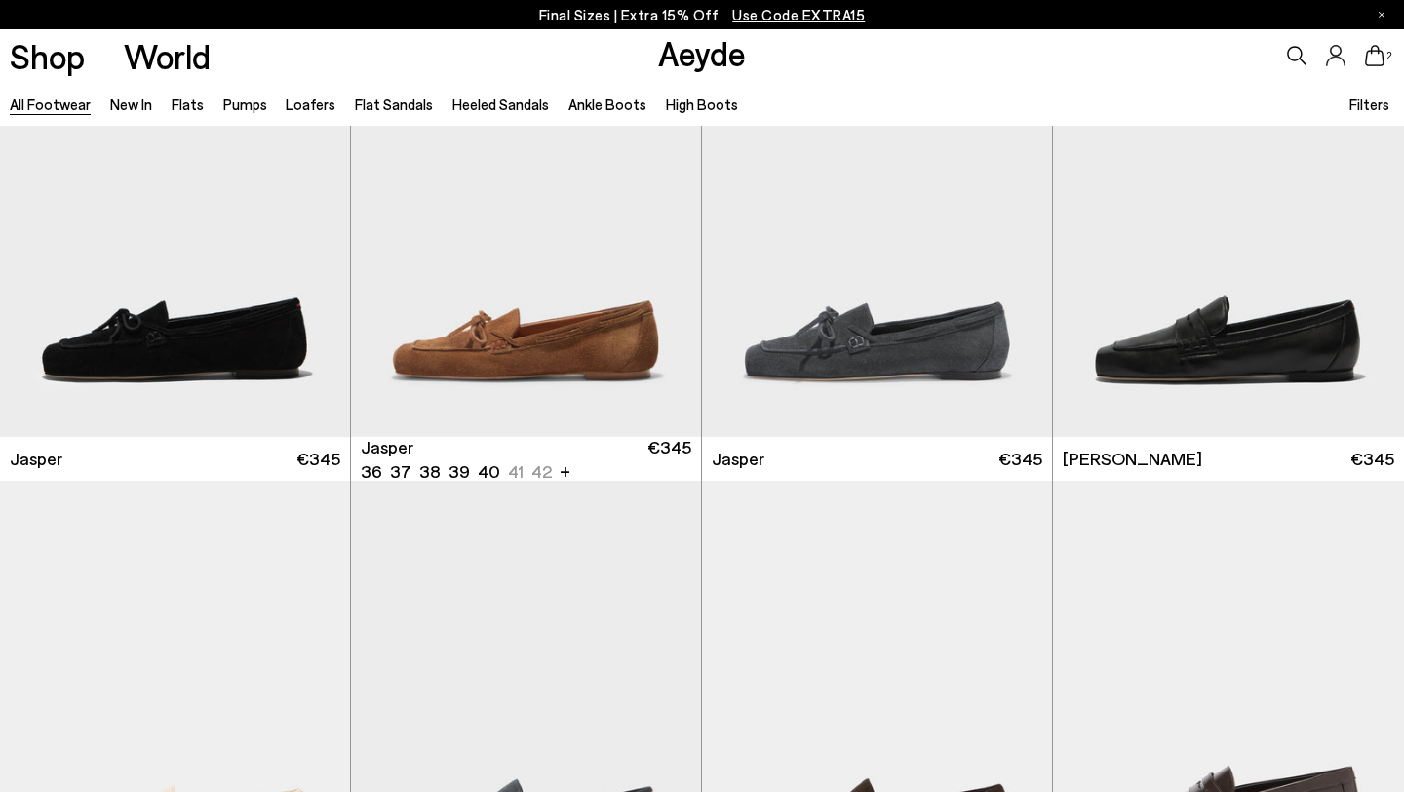
scroll to position [616, 0]
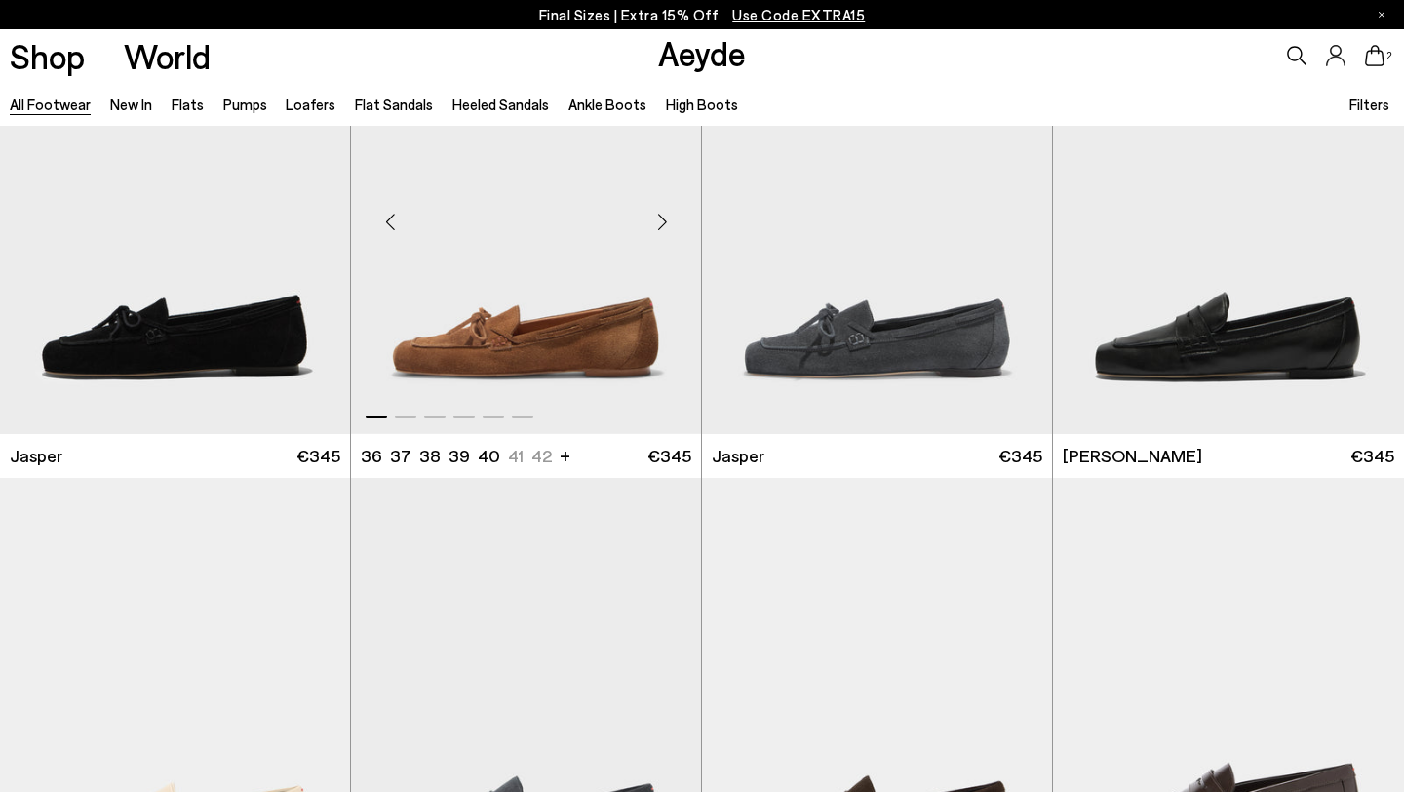
click at [665, 218] on div "Next slide" at bounding box center [662, 221] width 59 height 59
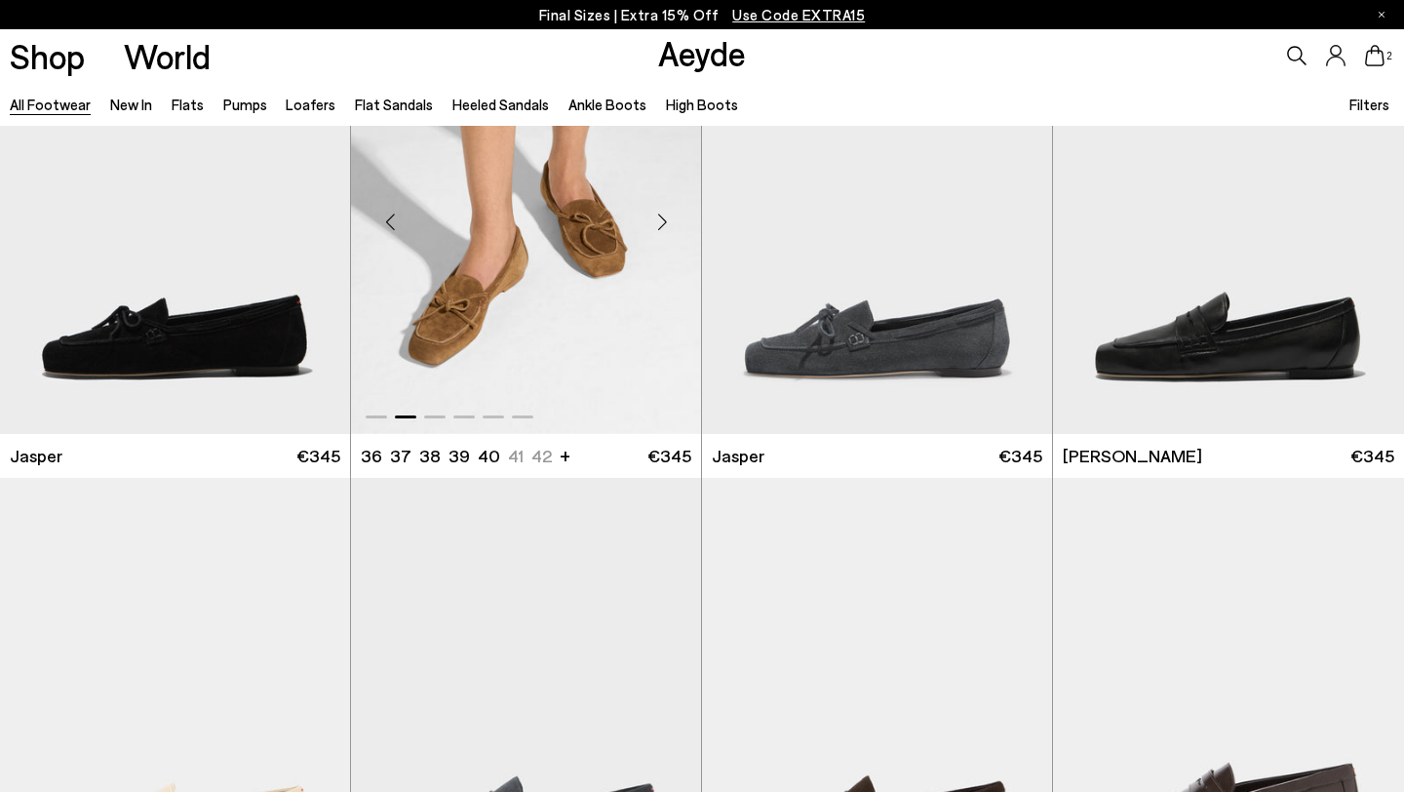
click at [665, 218] on div "Next slide" at bounding box center [662, 221] width 59 height 59
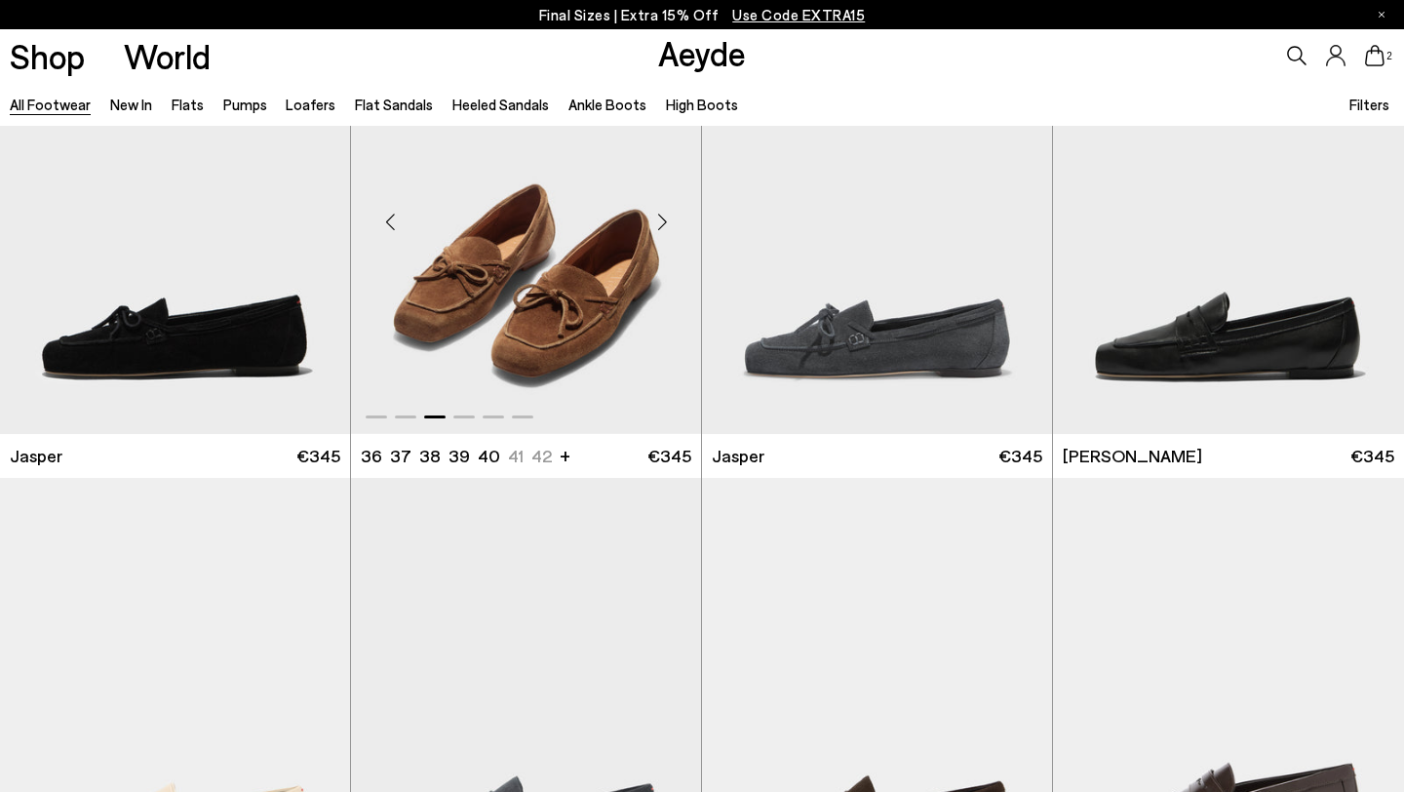
click at [665, 218] on div "Next slide" at bounding box center [662, 221] width 59 height 59
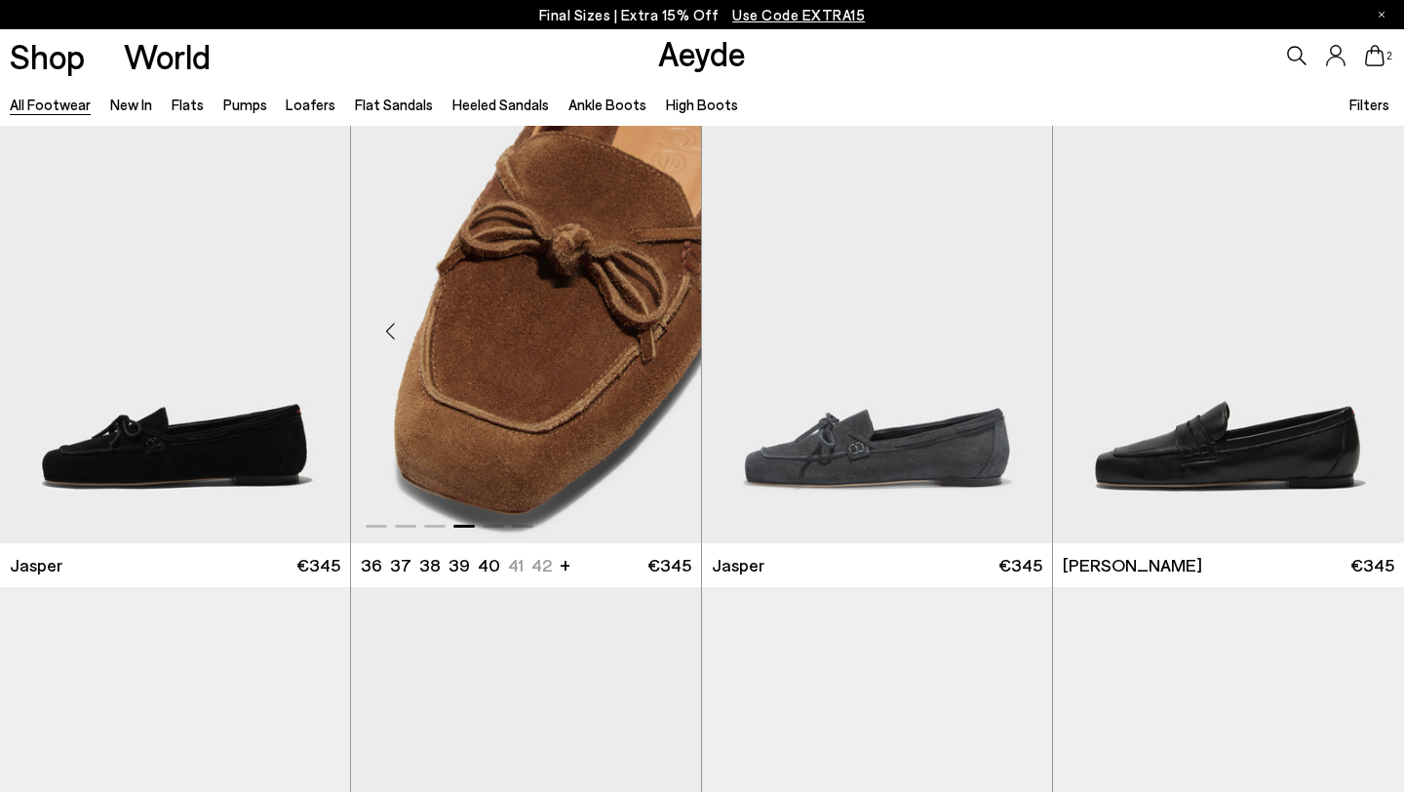
scroll to position [514, 0]
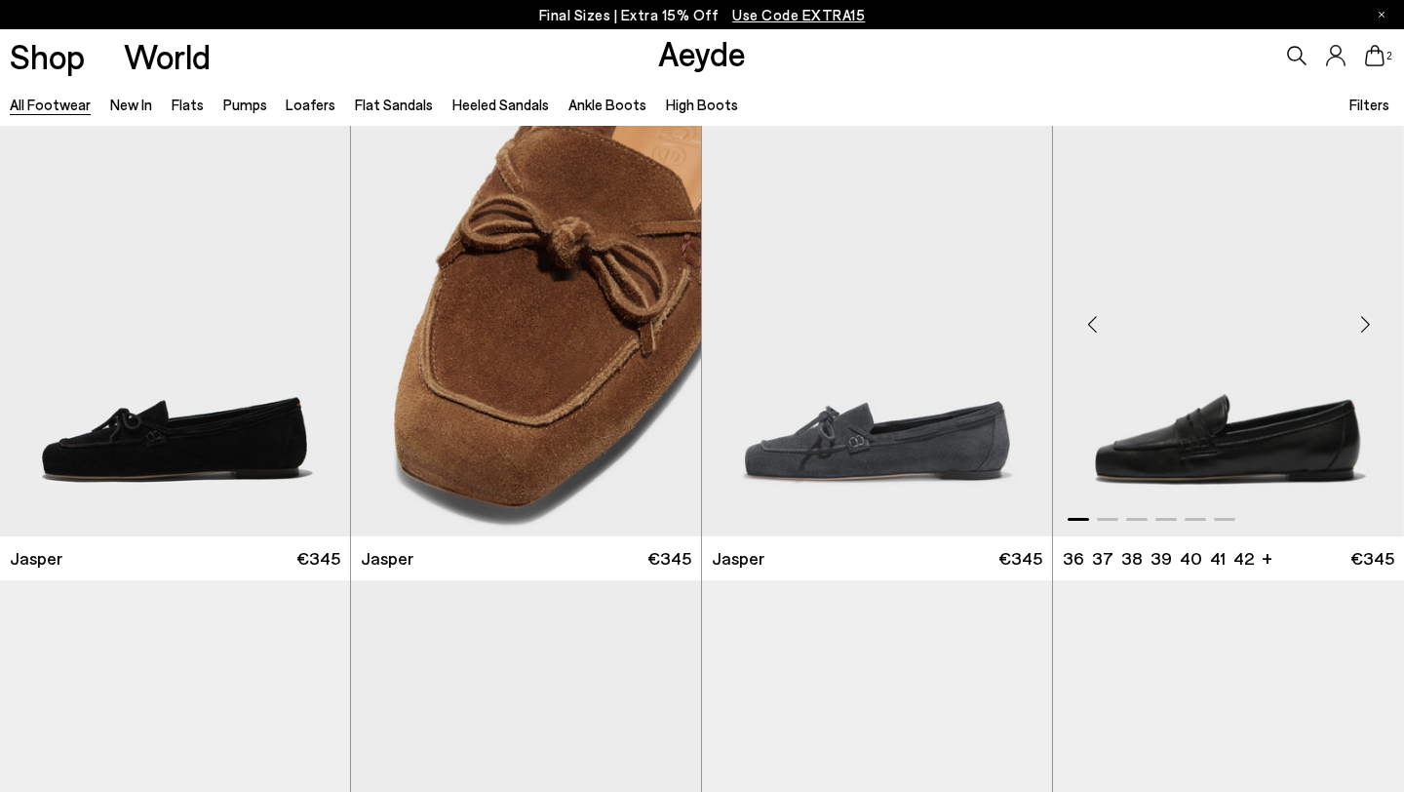
click at [1360, 315] on div "Next slide" at bounding box center [1365, 323] width 59 height 59
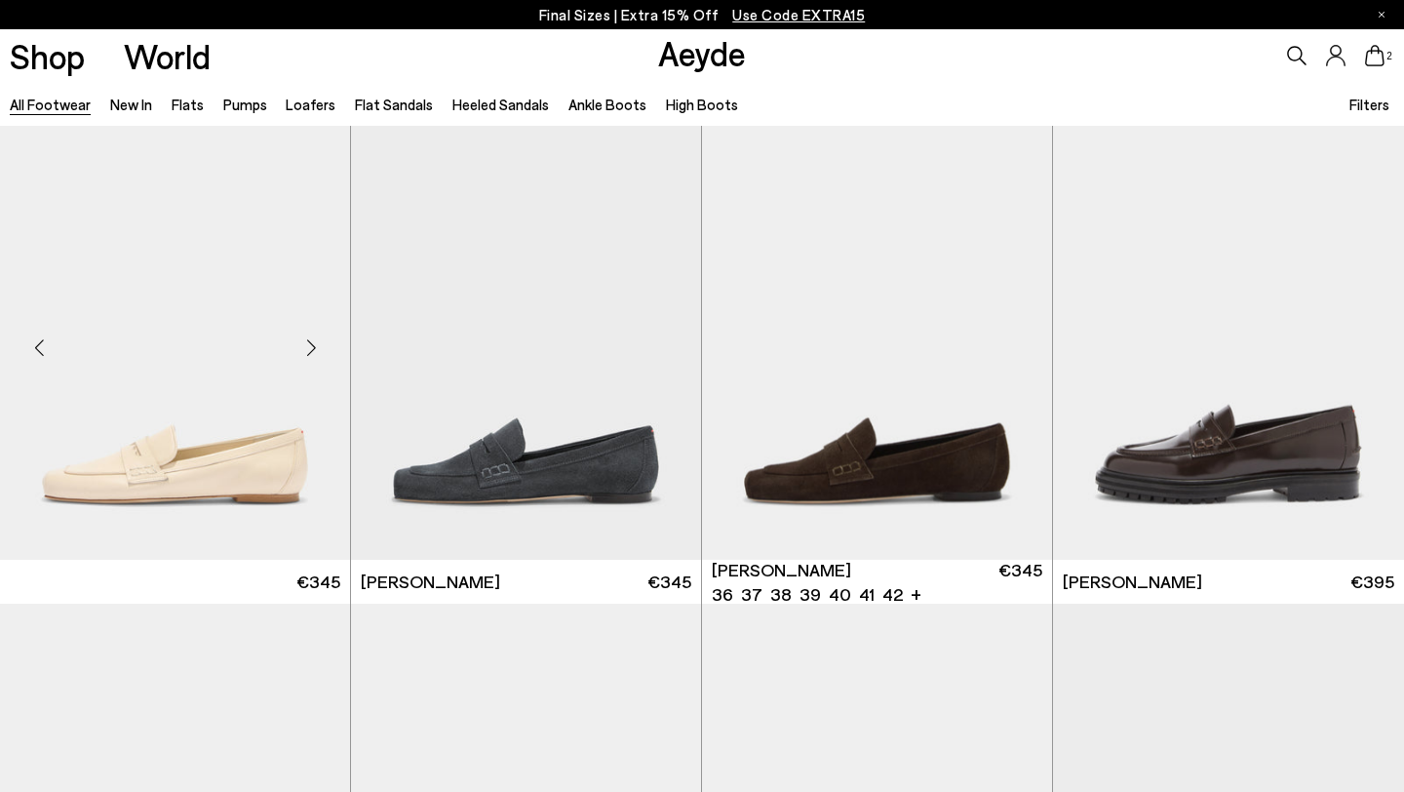
scroll to position [1080, 0]
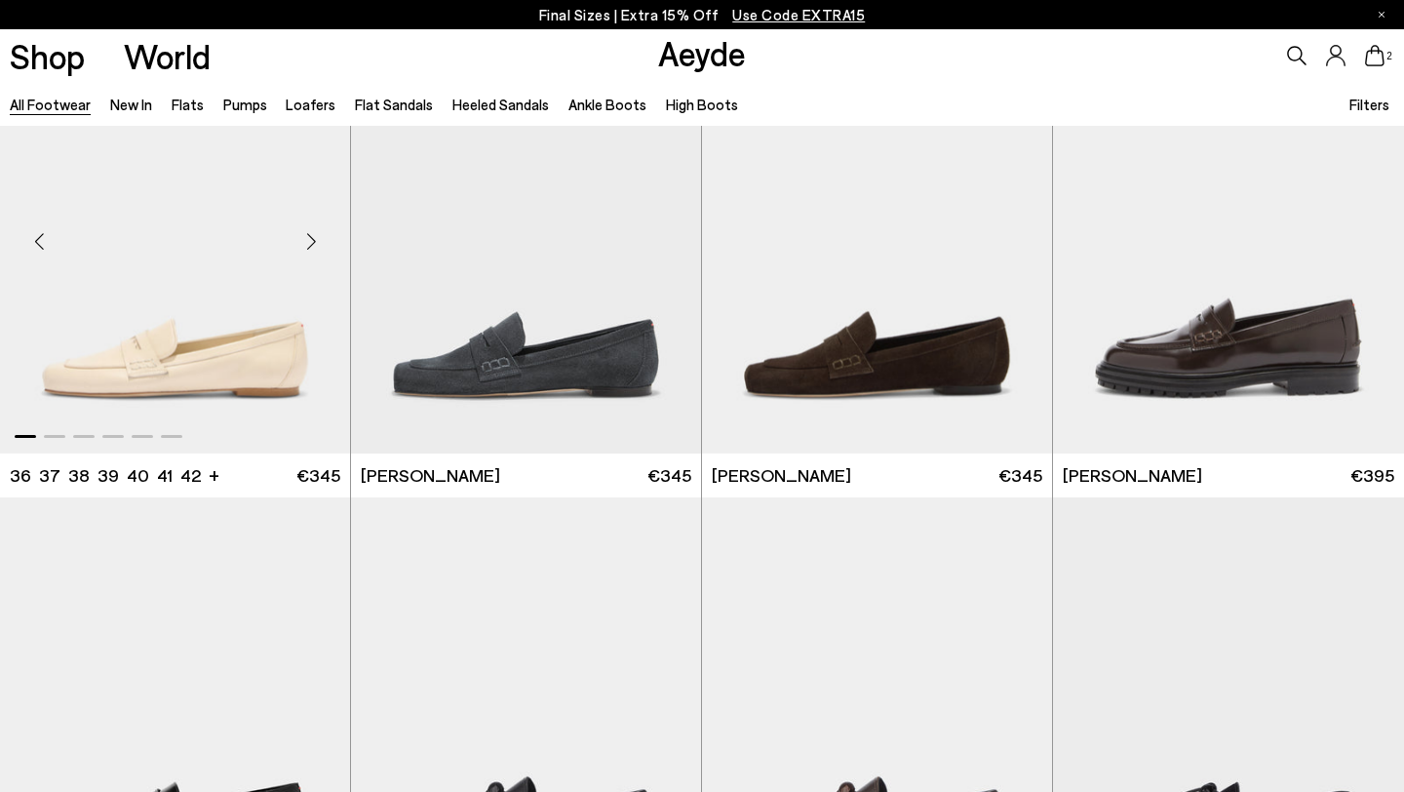
click at [310, 247] on div "Next slide" at bounding box center [311, 242] width 59 height 59
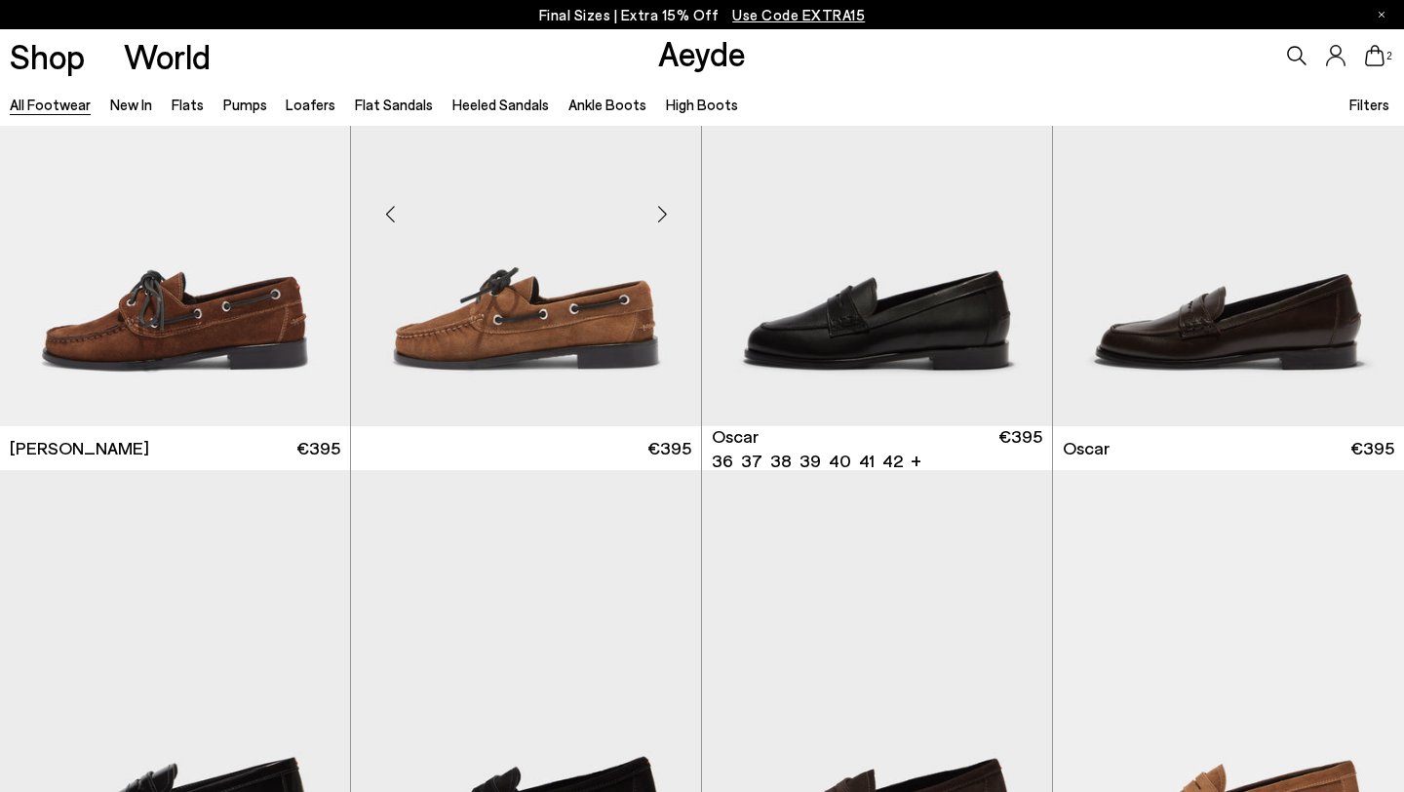
scroll to position [2068, 0]
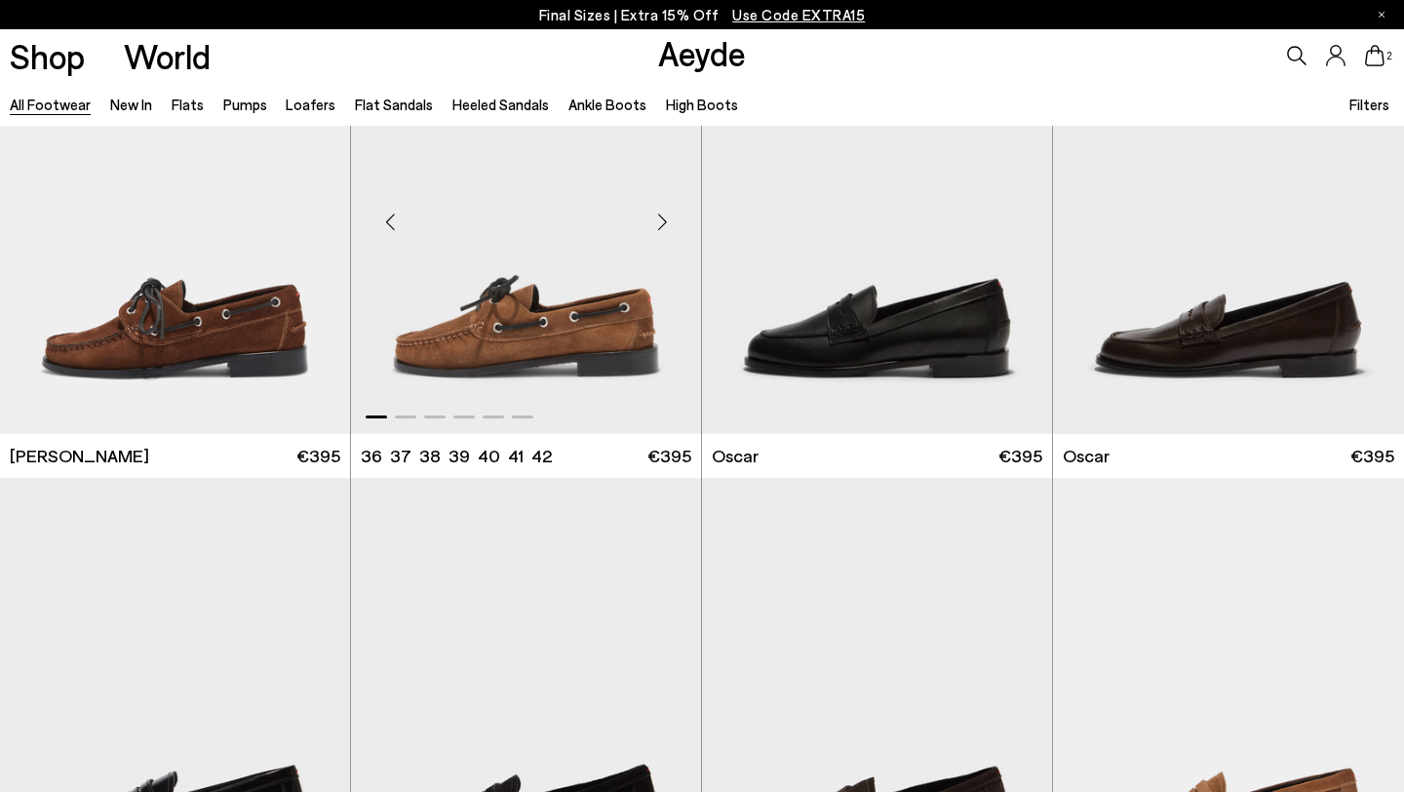
click at [660, 217] on div "Next slide" at bounding box center [662, 222] width 59 height 59
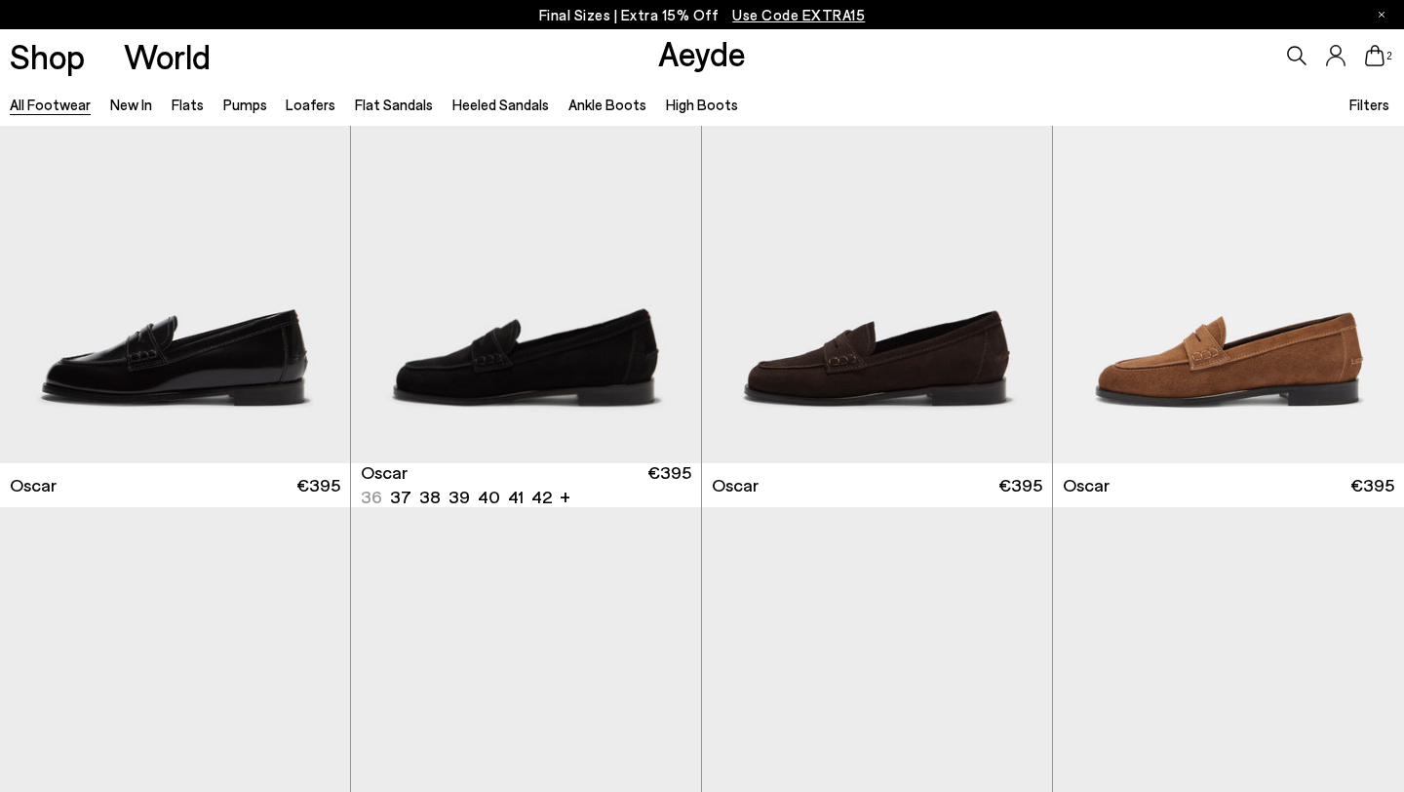
scroll to position [2525, 0]
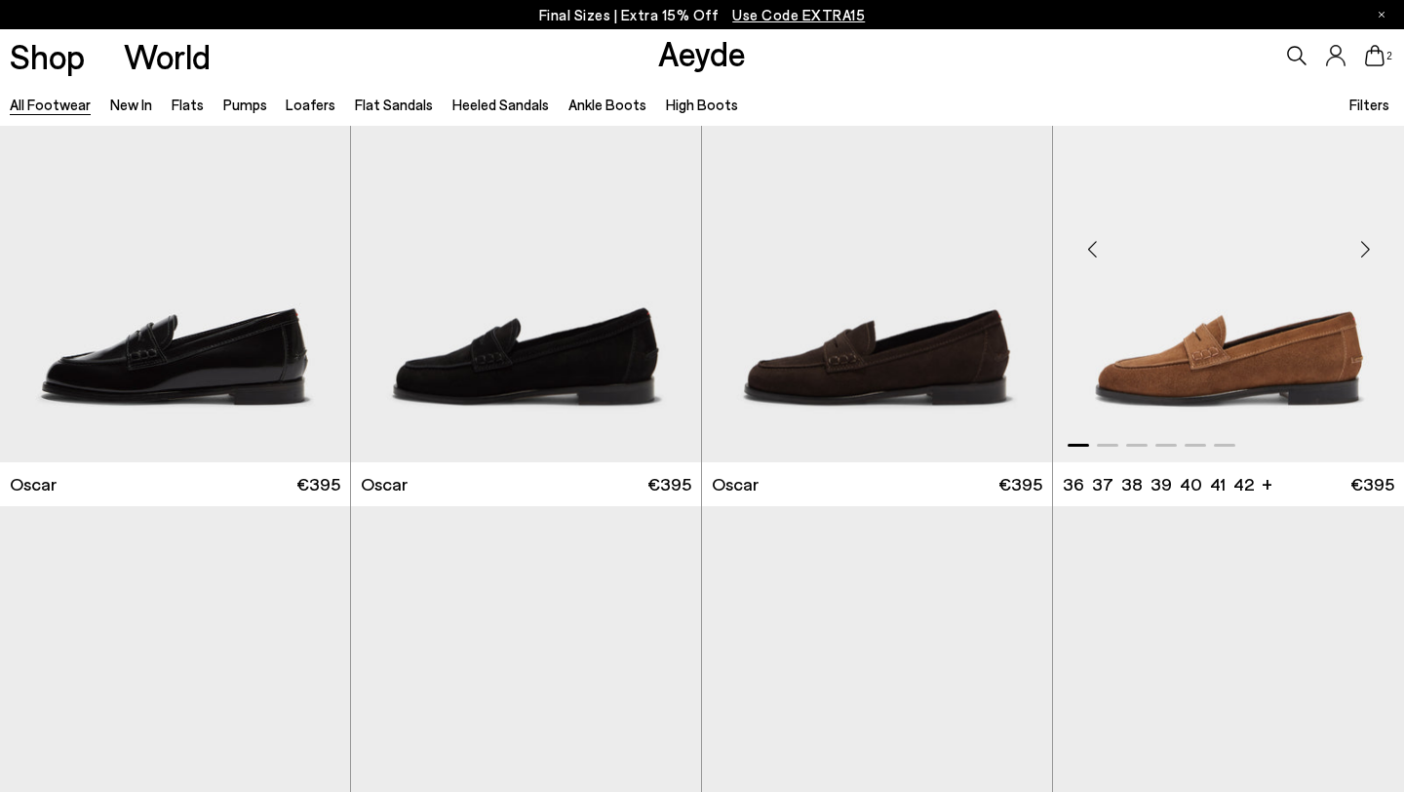
click at [1367, 254] on div "Next slide" at bounding box center [1365, 249] width 59 height 59
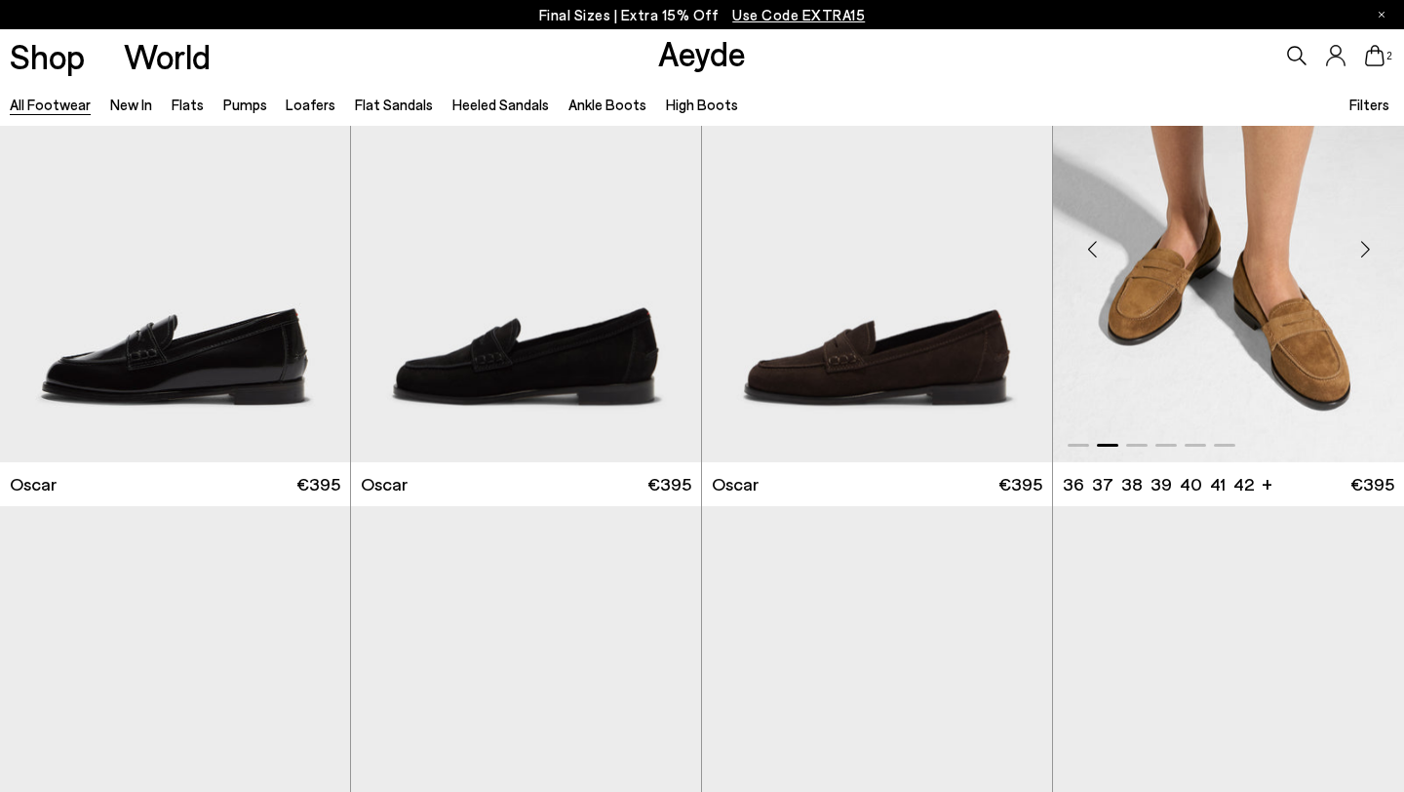
click at [1359, 245] on div "Next slide" at bounding box center [1365, 249] width 59 height 59
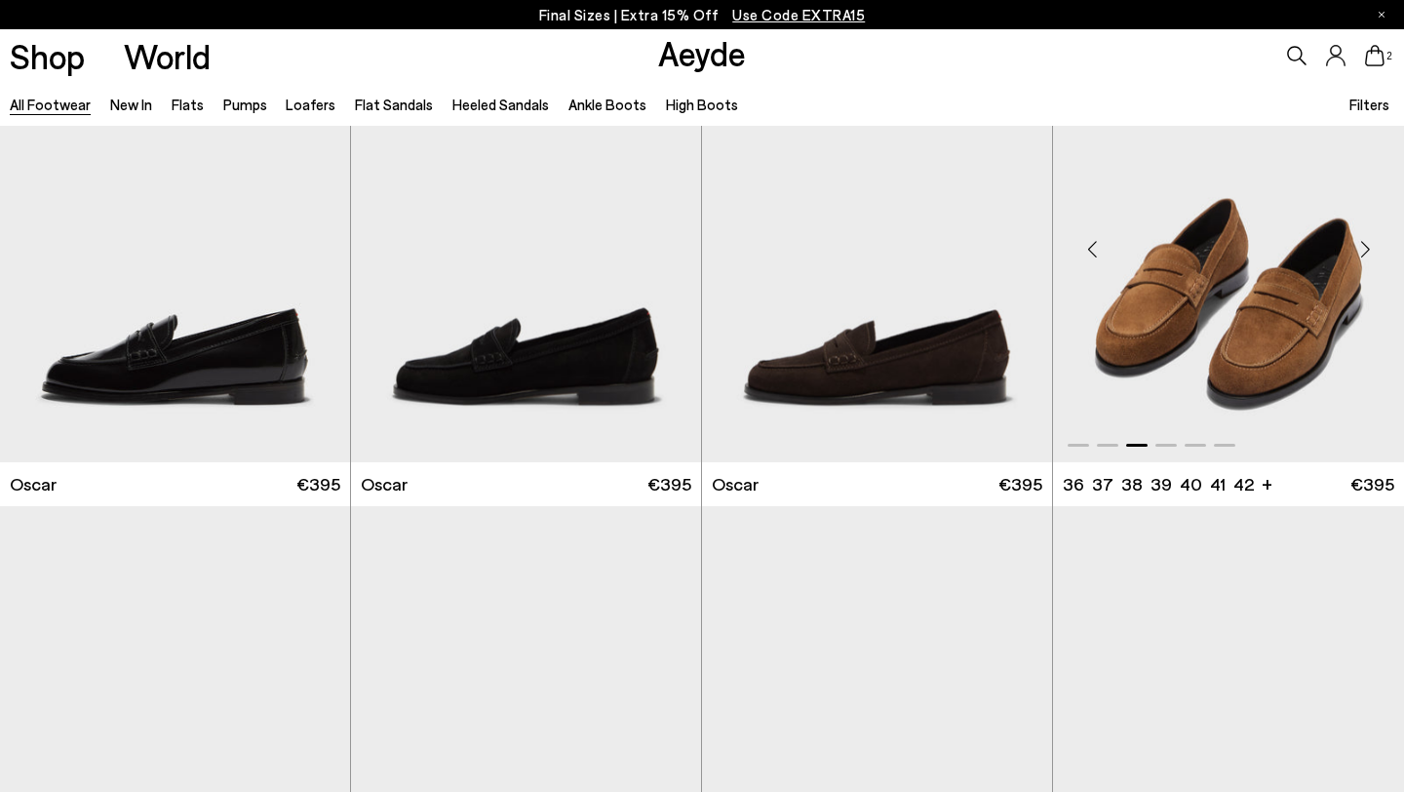
click at [1359, 245] on div "Next slide" at bounding box center [1365, 249] width 59 height 59
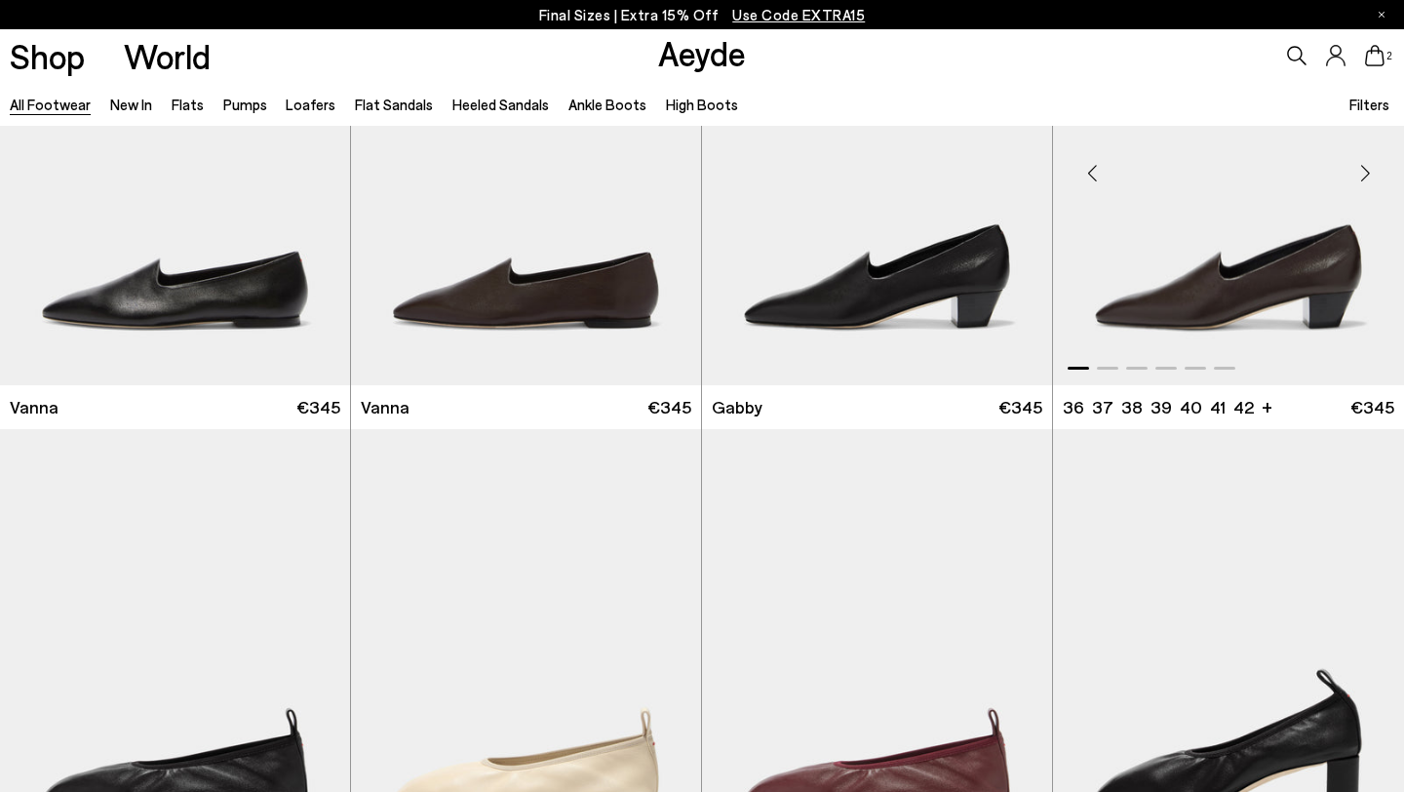
scroll to position [4057, 0]
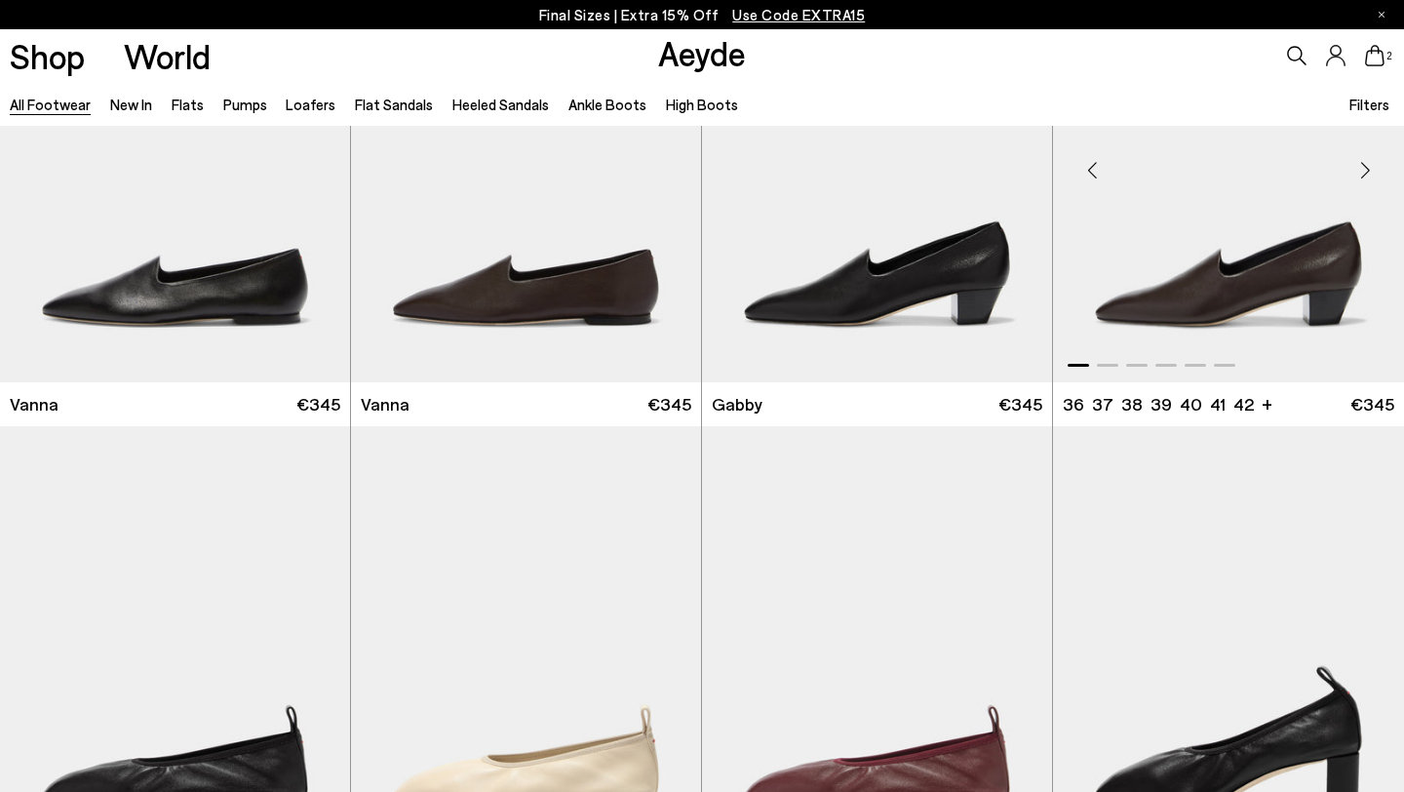
click at [1366, 170] on div "Next slide" at bounding box center [1365, 169] width 59 height 59
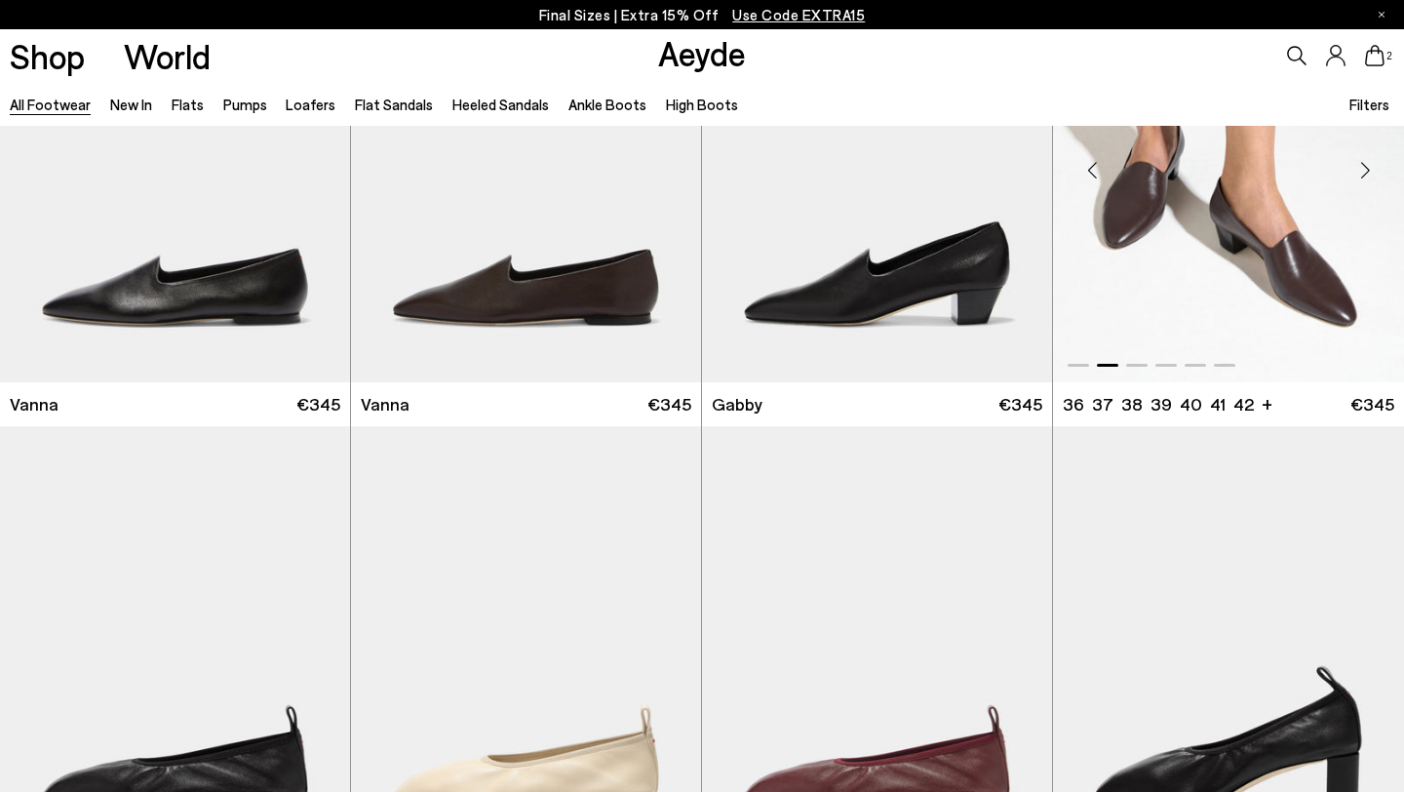
click at [1365, 170] on div "Next slide" at bounding box center [1365, 169] width 59 height 59
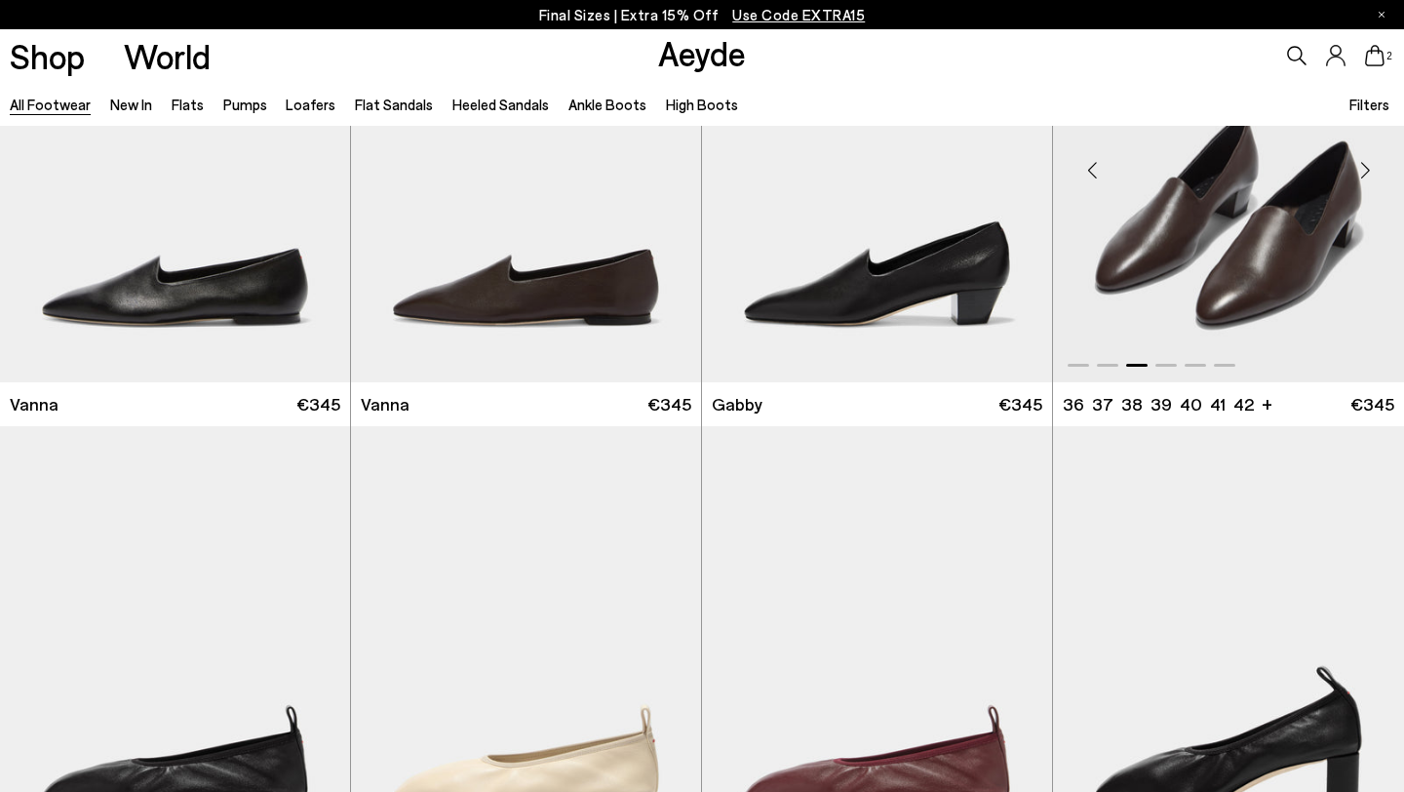
click at [1365, 170] on div "Next slide" at bounding box center [1365, 169] width 59 height 59
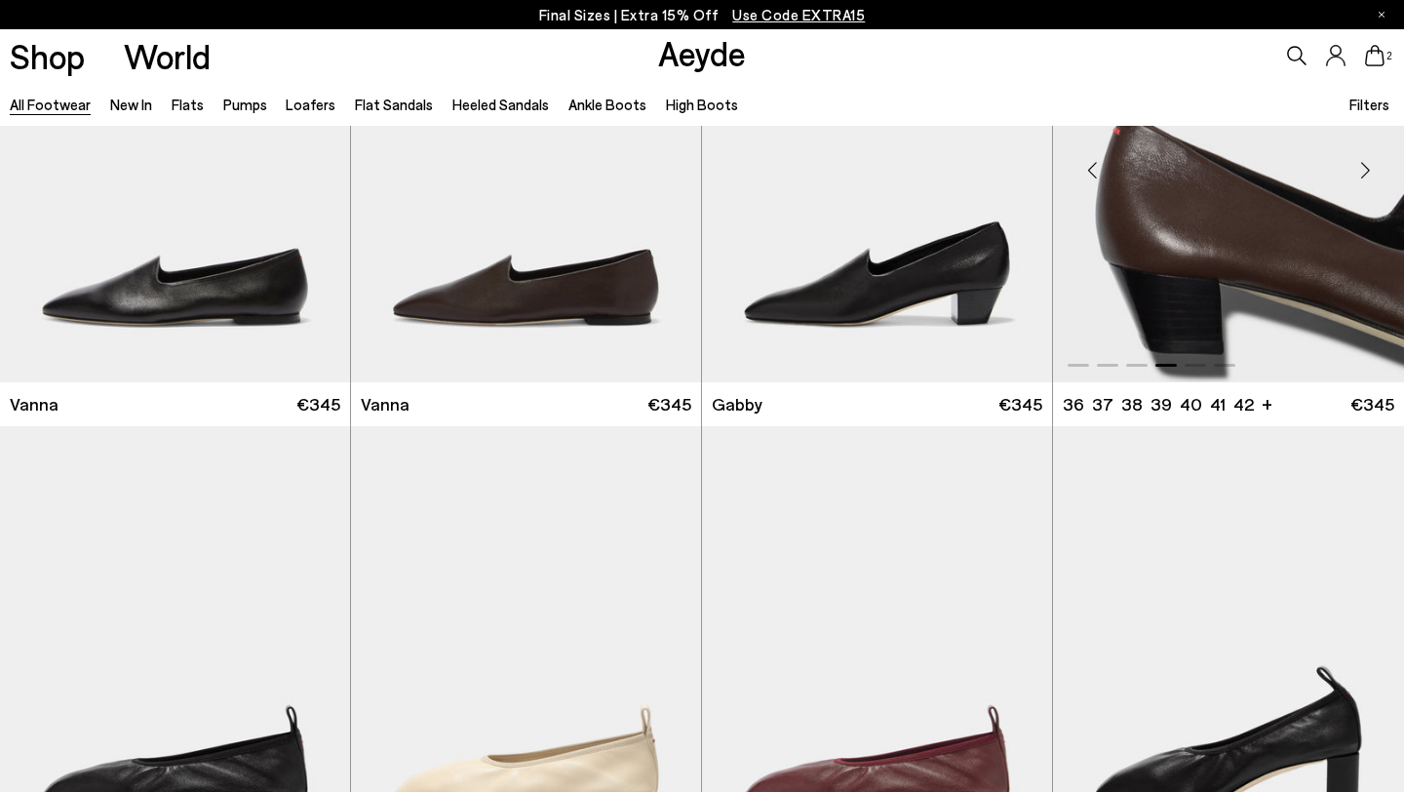
click at [1365, 170] on div "Next slide" at bounding box center [1365, 169] width 59 height 59
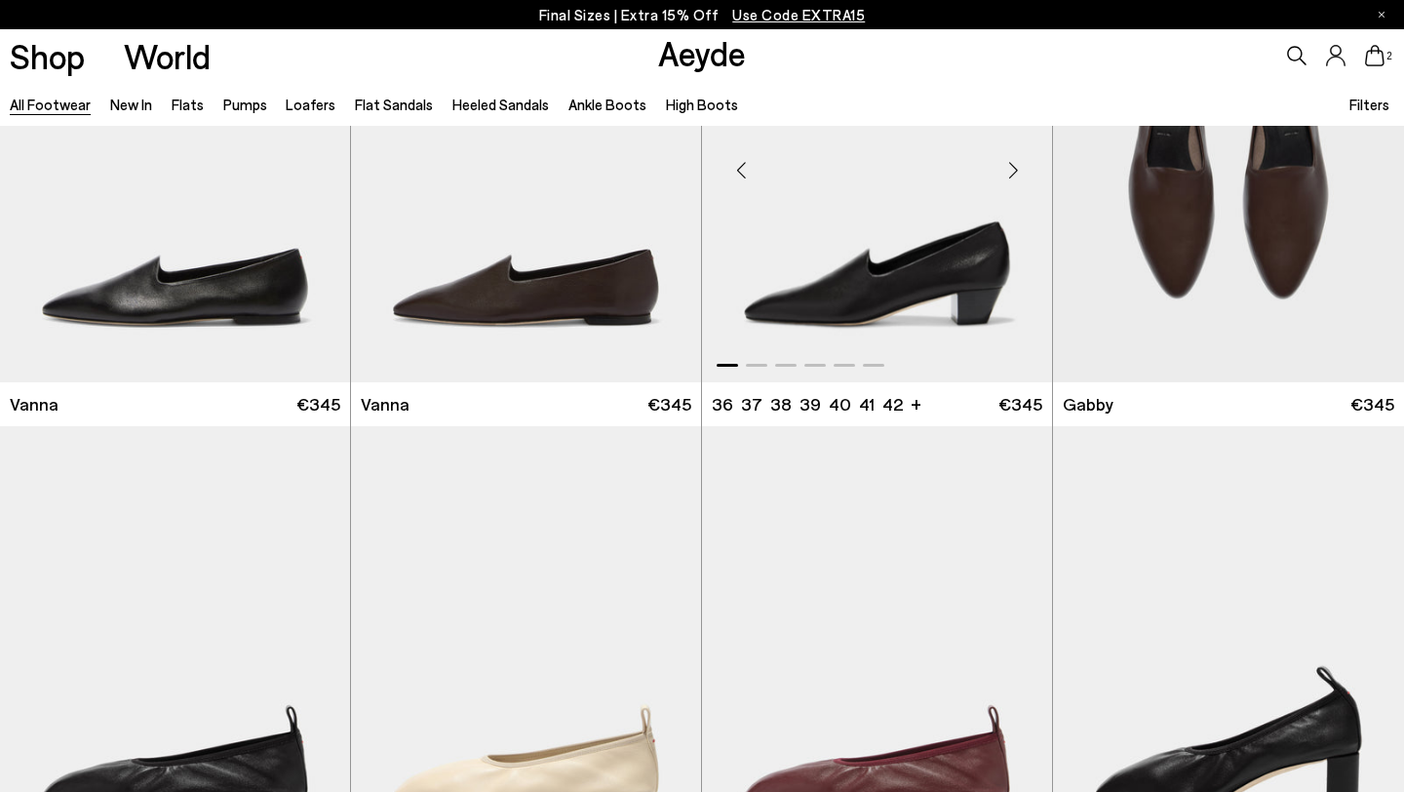
click at [1012, 167] on div "Next slide" at bounding box center [1013, 169] width 59 height 59
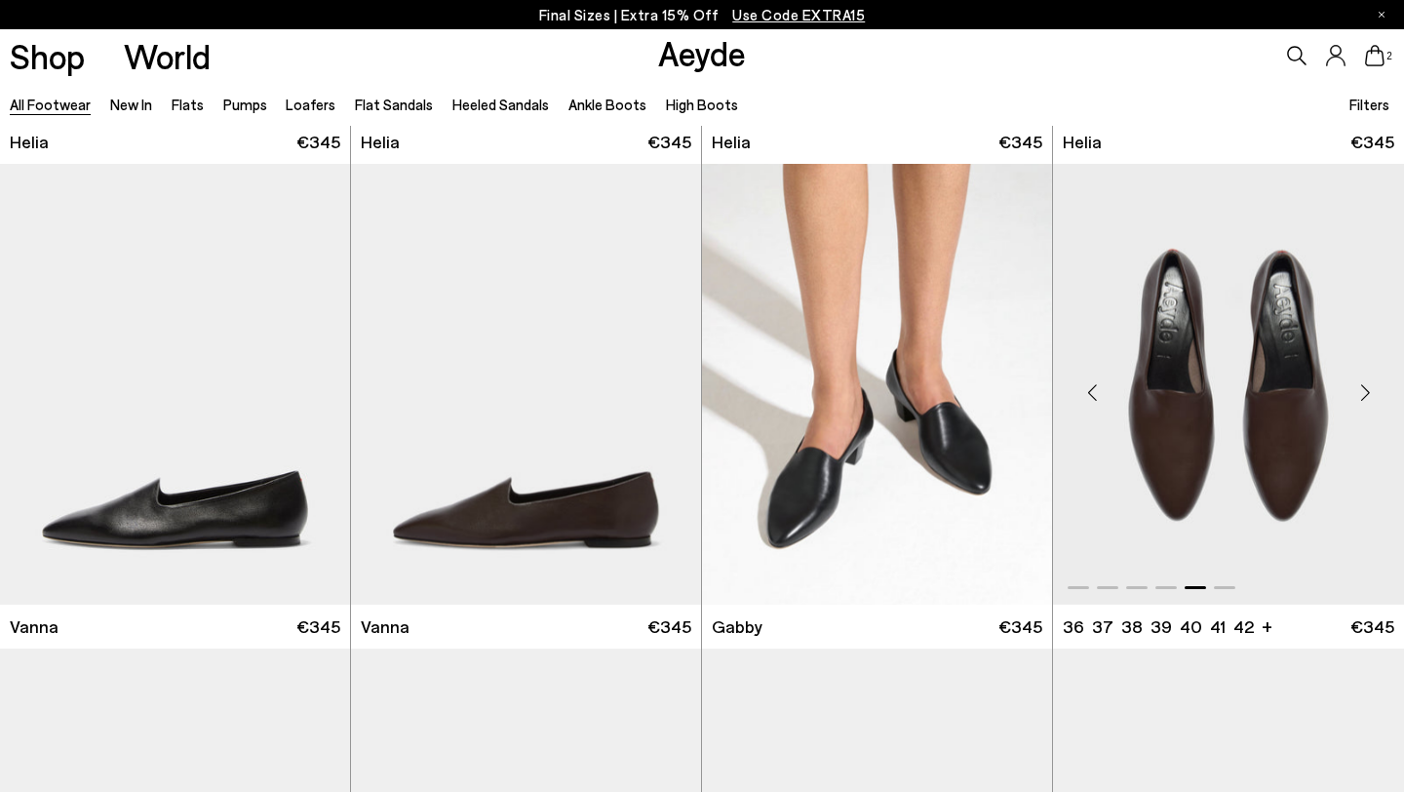
scroll to position [3818, 0]
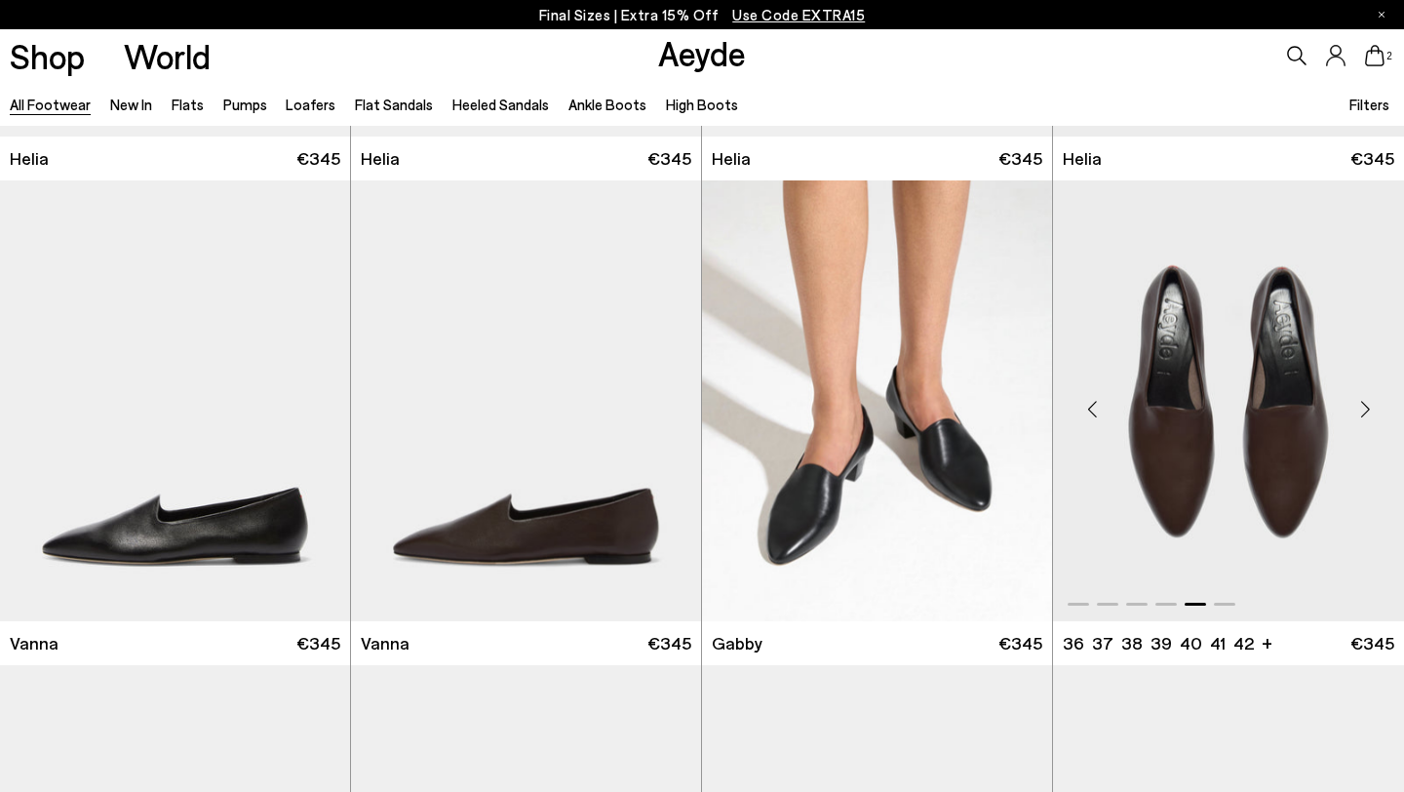
click at [1219, 504] on img "5 / 6" at bounding box center [1228, 400] width 351 height 440
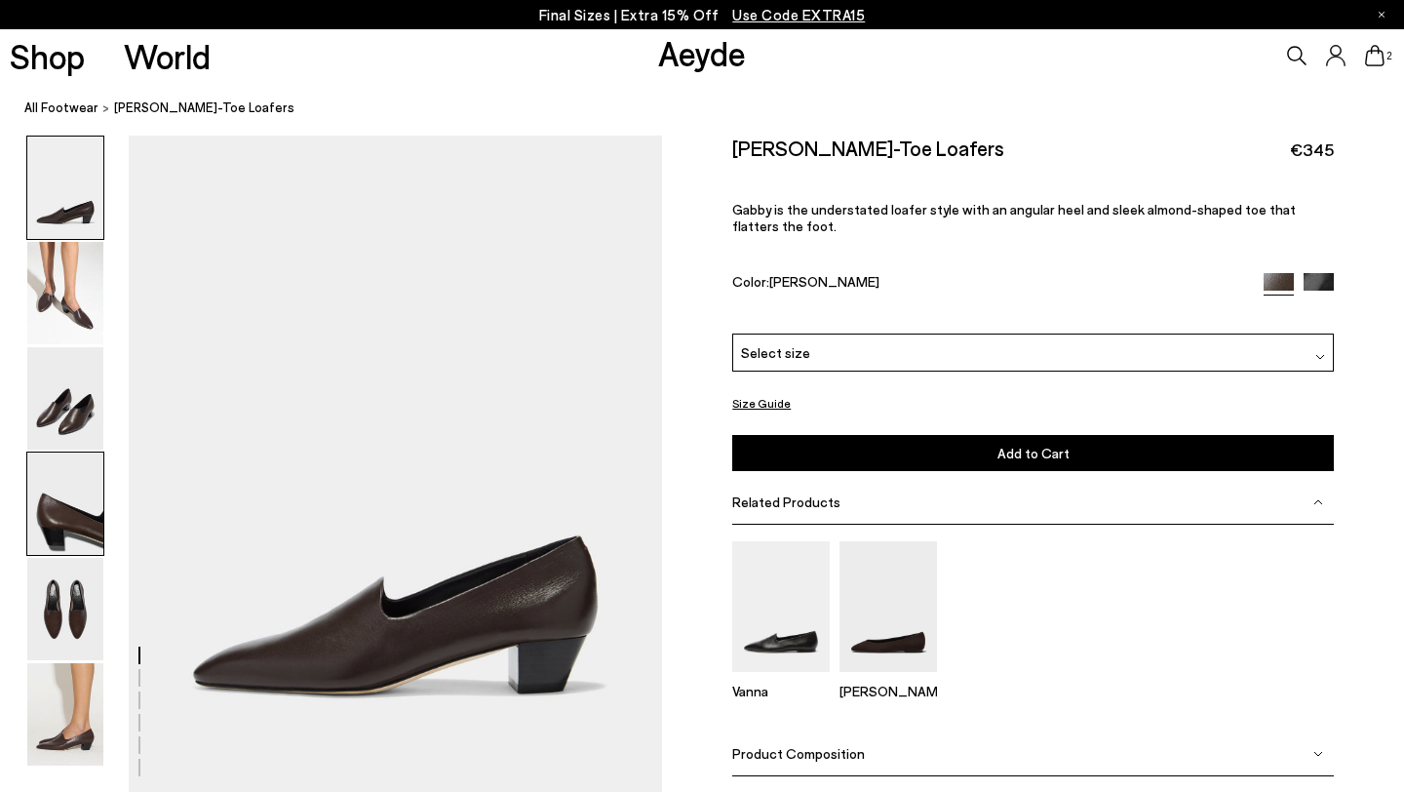
click at [82, 508] on img at bounding box center [65, 503] width 76 height 102
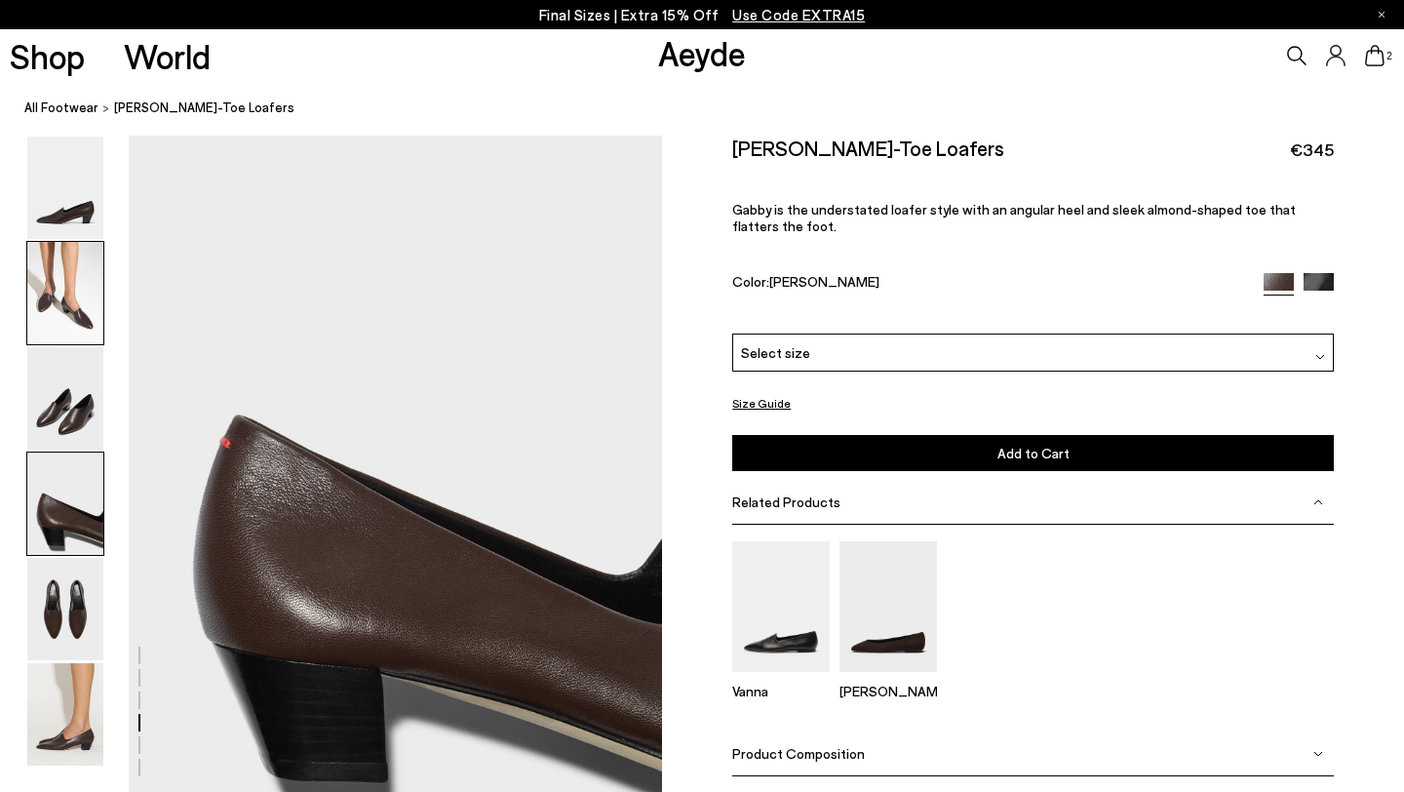
click at [73, 309] on img at bounding box center [65, 293] width 76 height 102
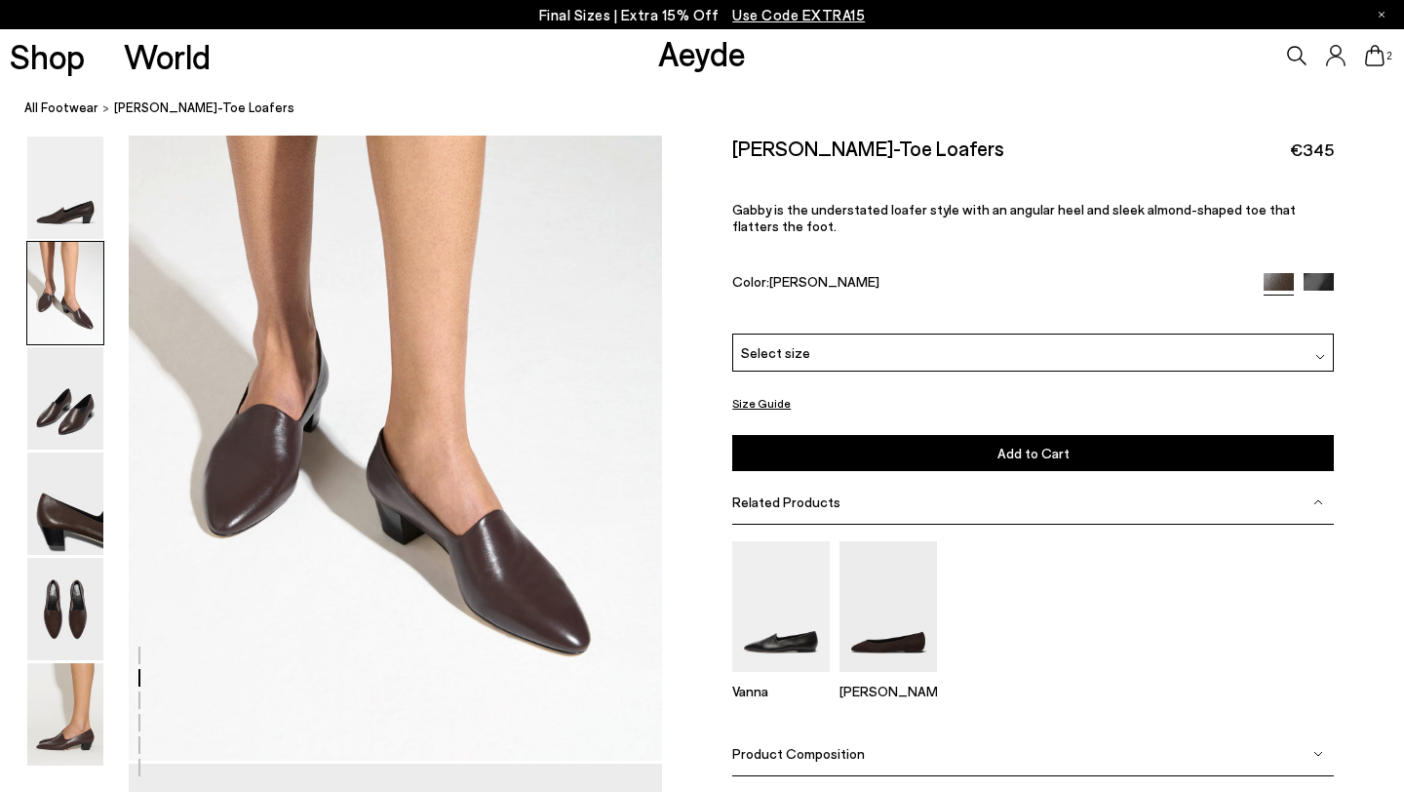
scroll to position [780, 0]
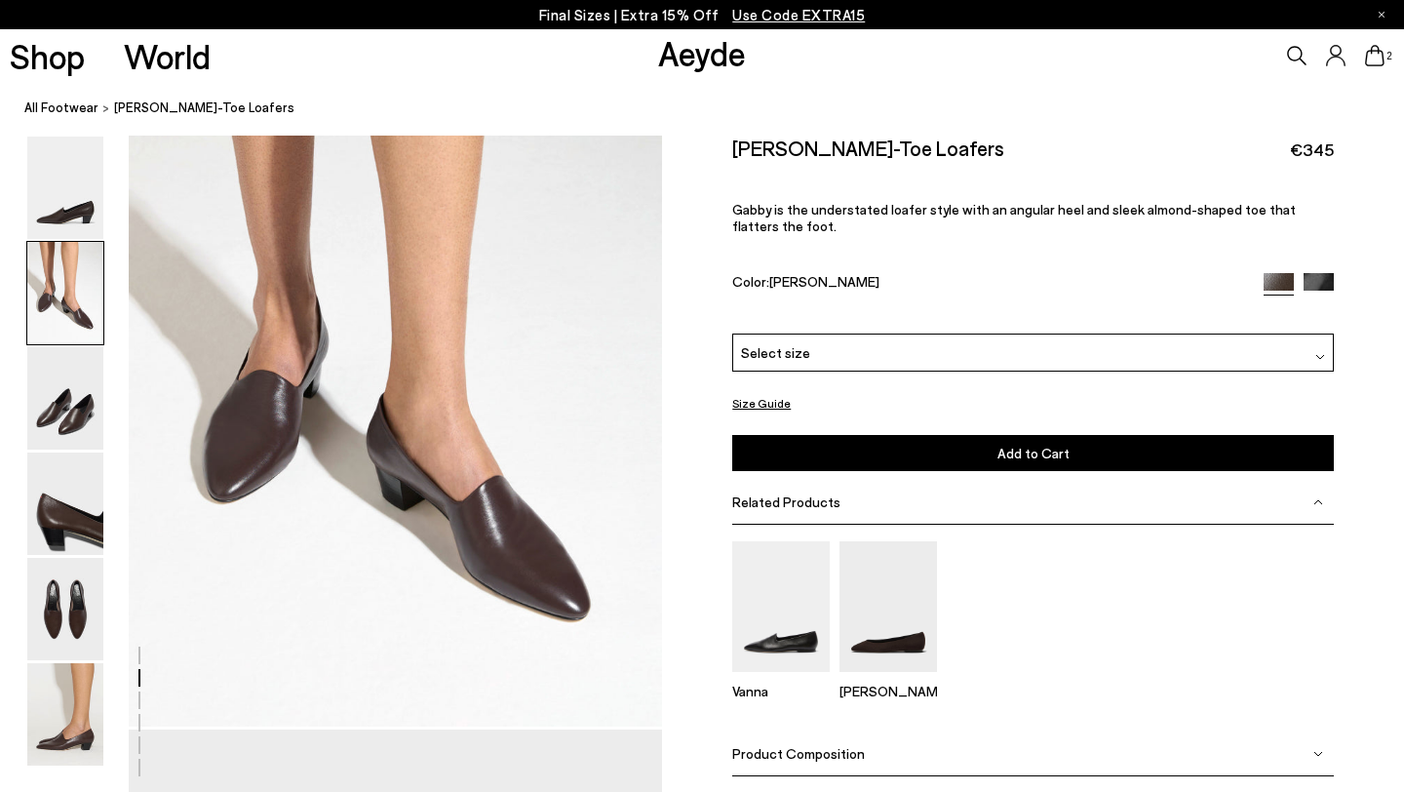
click at [805, 333] on div "Select size" at bounding box center [1033, 352] width 602 height 38
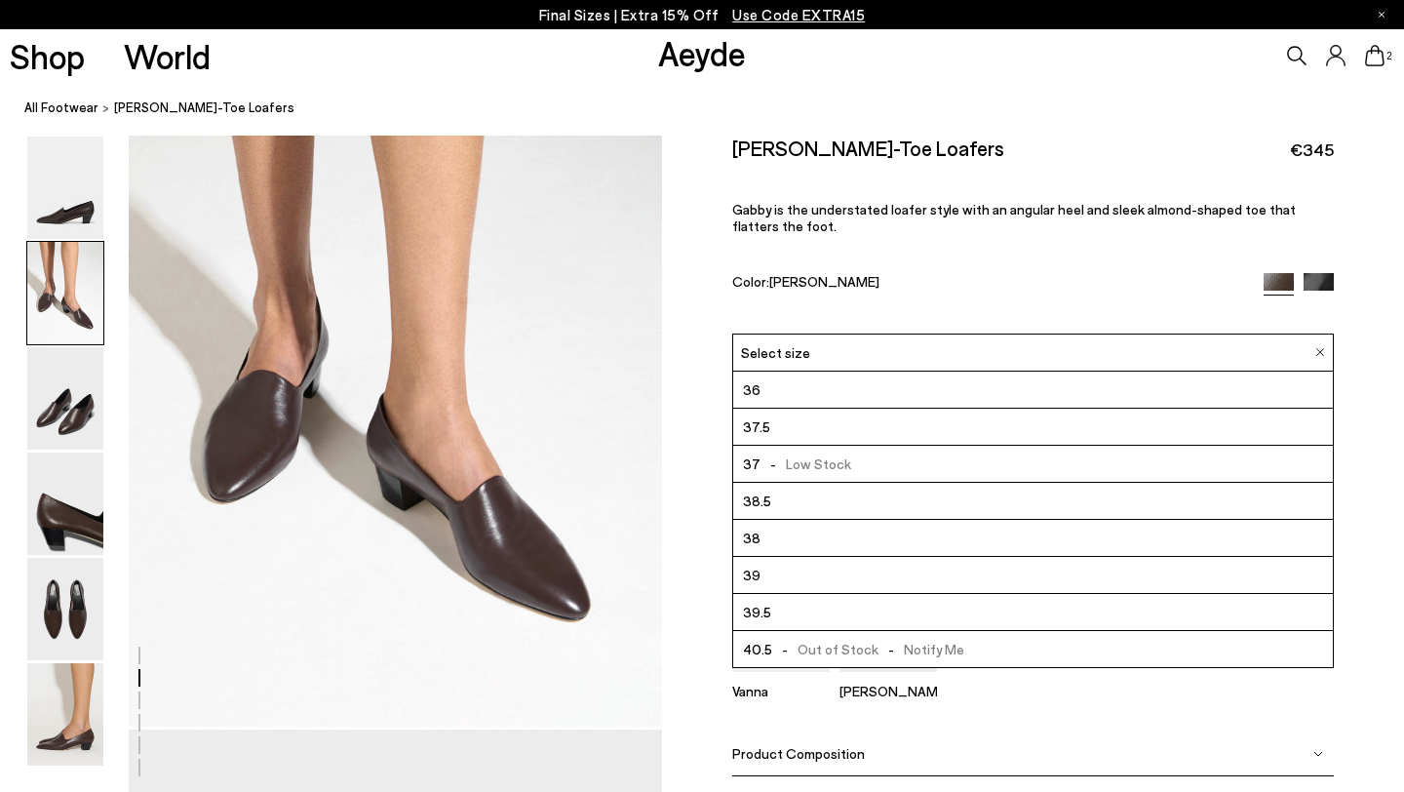
click at [765, 455] on span "-" at bounding box center [773, 463] width 25 height 17
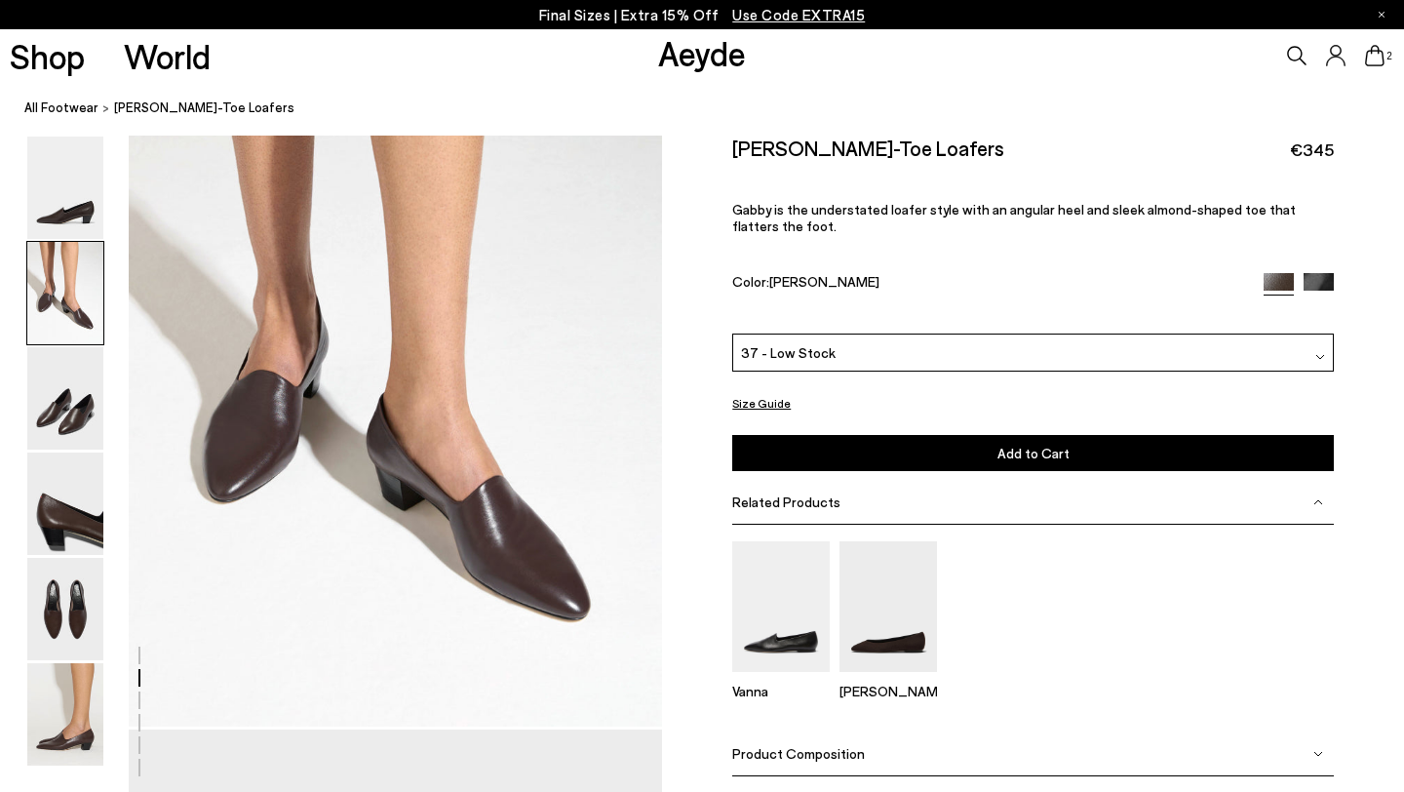
click at [841, 435] on button "Add to Cart Select a Size First" at bounding box center [1033, 453] width 602 height 36
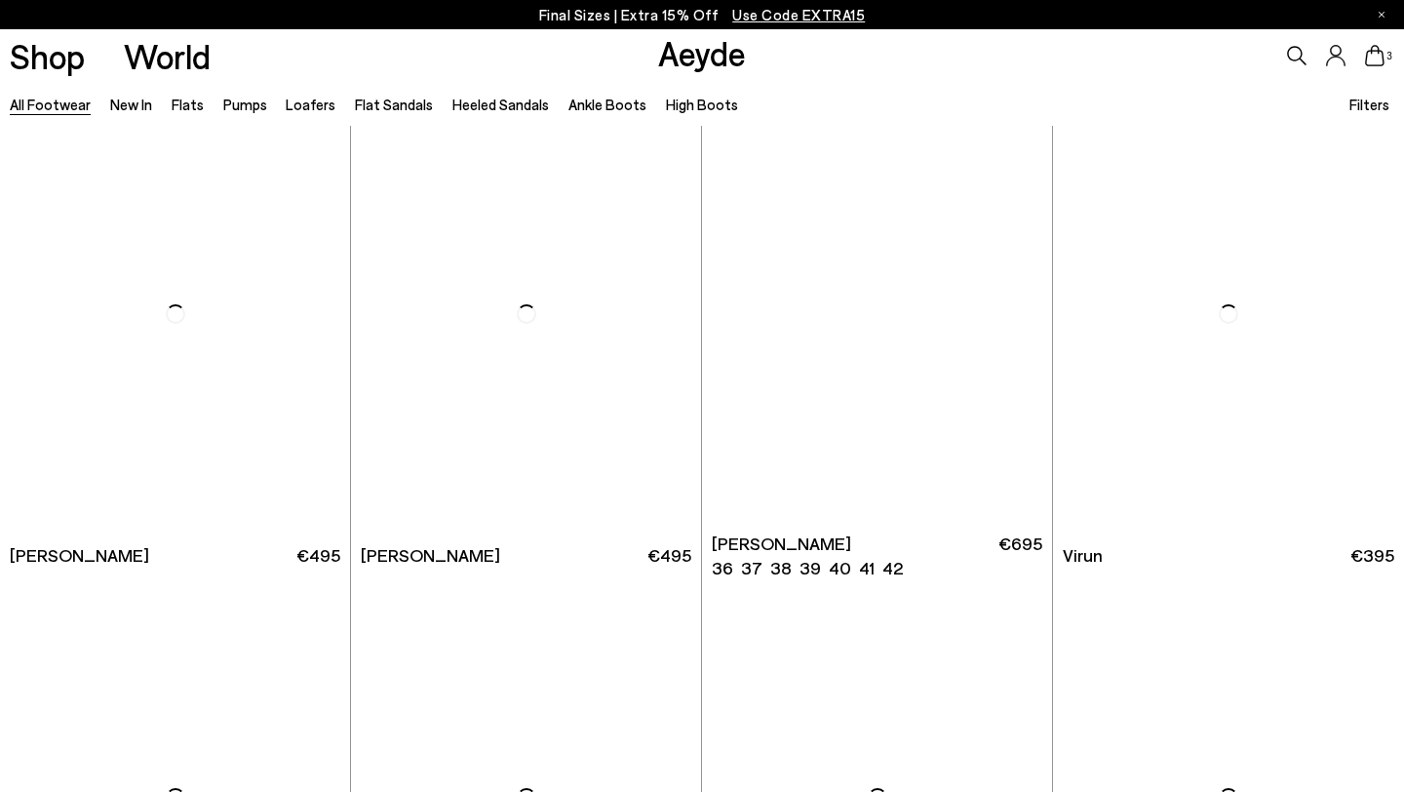
scroll to position [5829, 0]
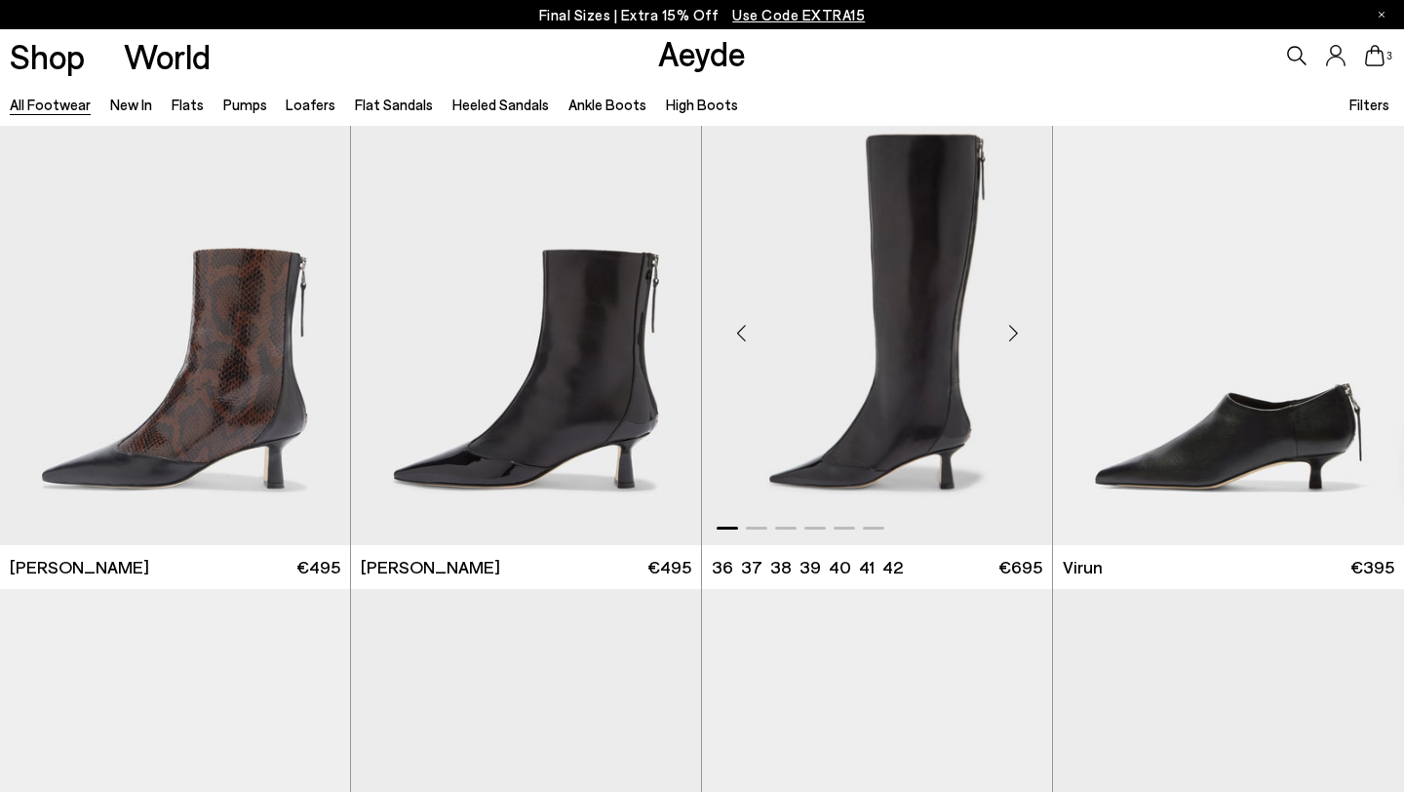
click at [1014, 333] on div "Next slide" at bounding box center [1013, 333] width 59 height 59
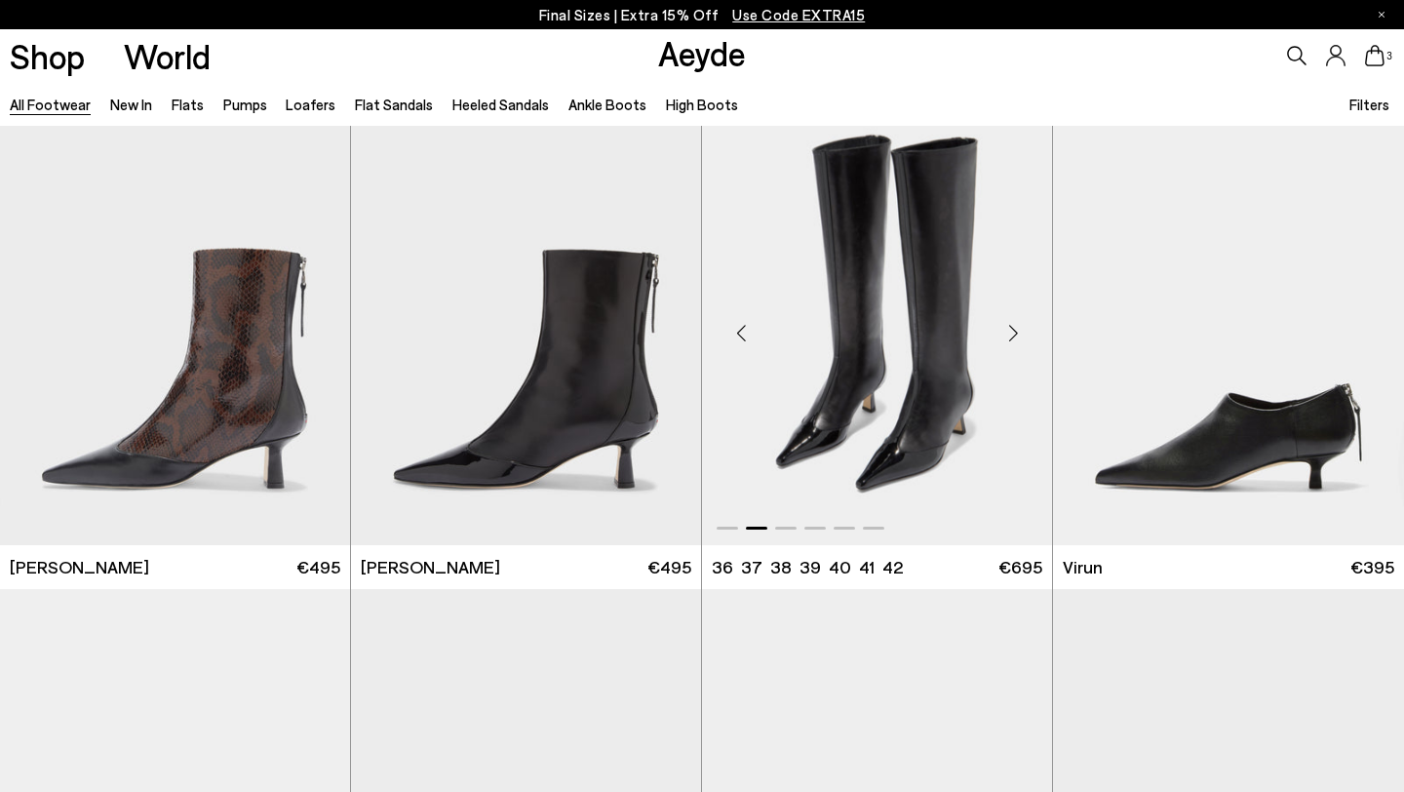
click at [1014, 333] on div "Next slide" at bounding box center [1013, 333] width 59 height 59
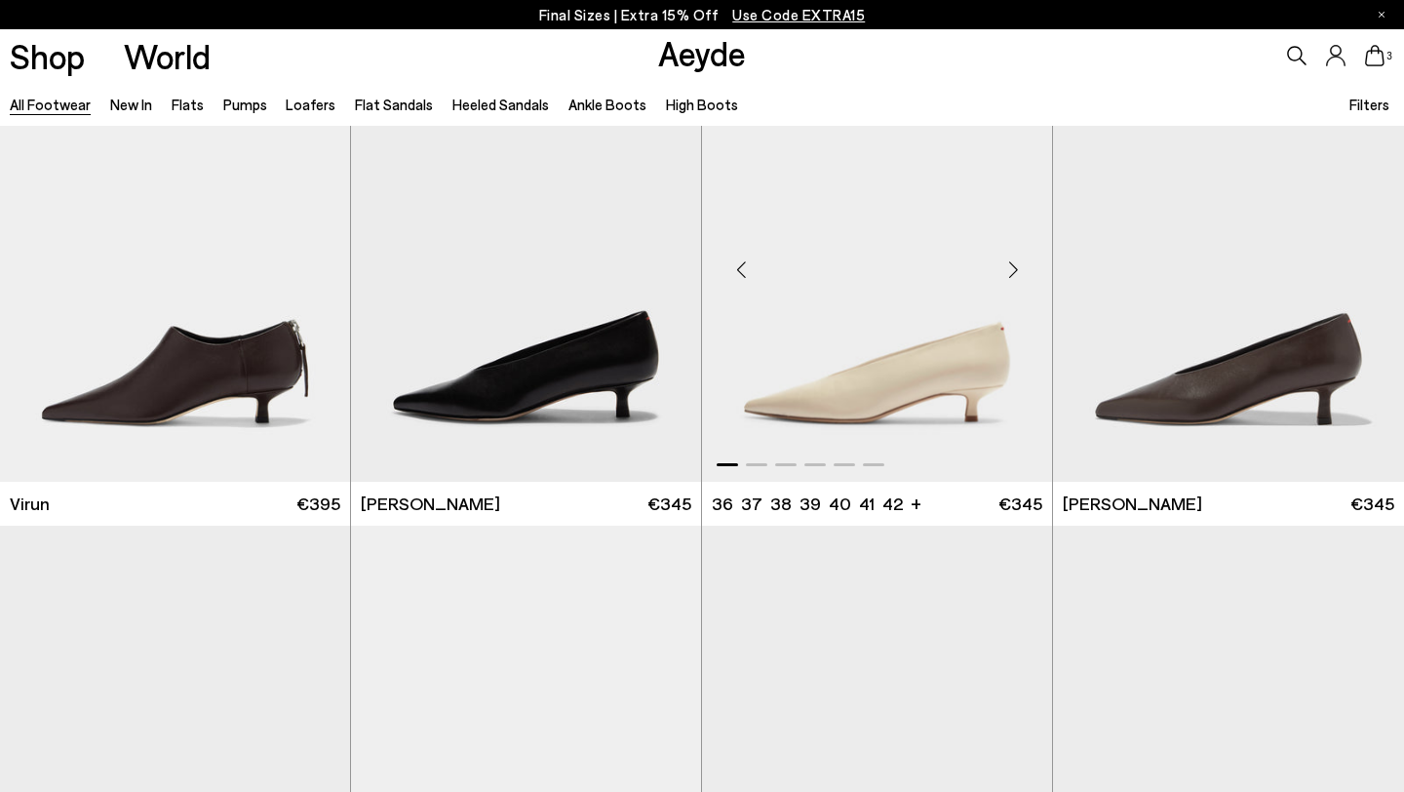
scroll to position [6378, 0]
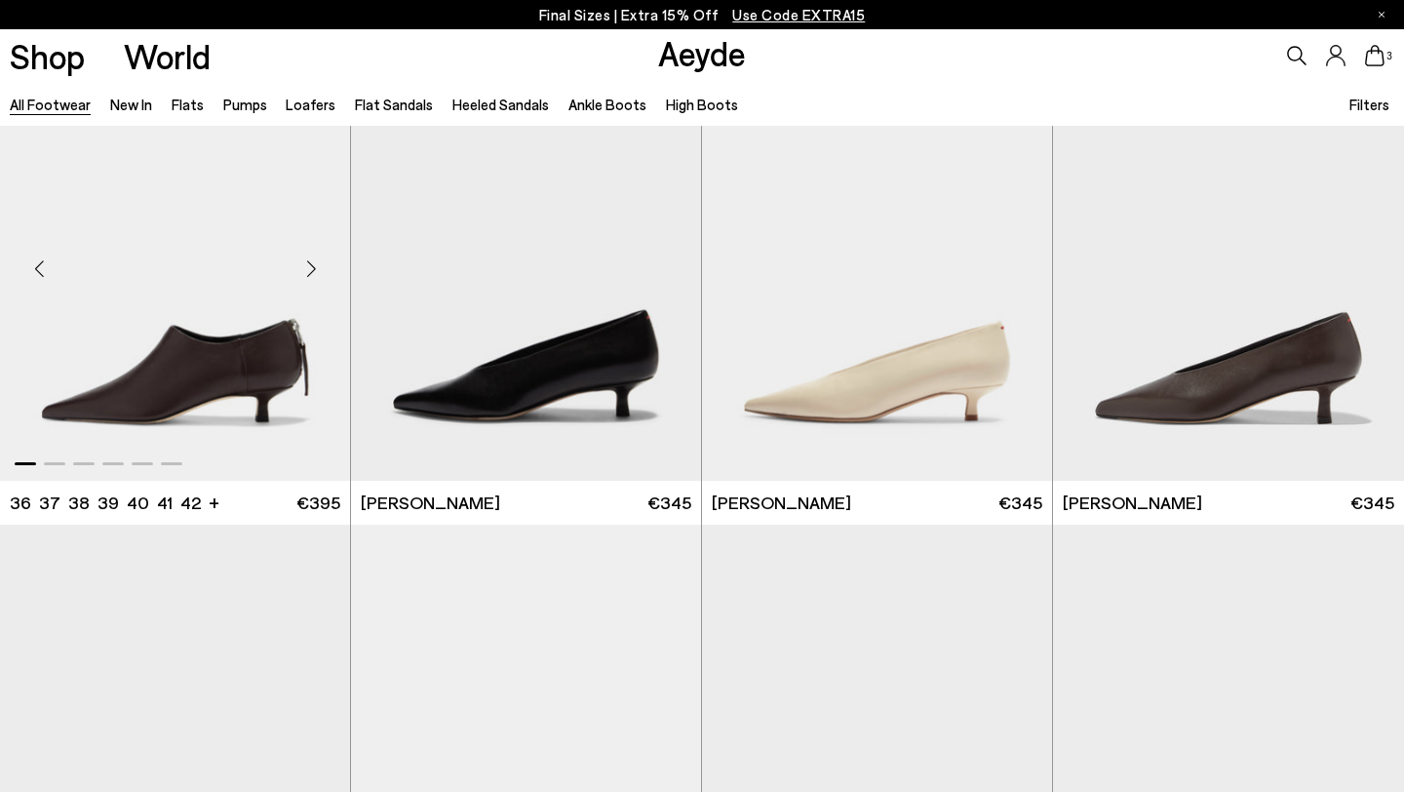
click at [312, 266] on div "Next slide" at bounding box center [311, 268] width 59 height 59
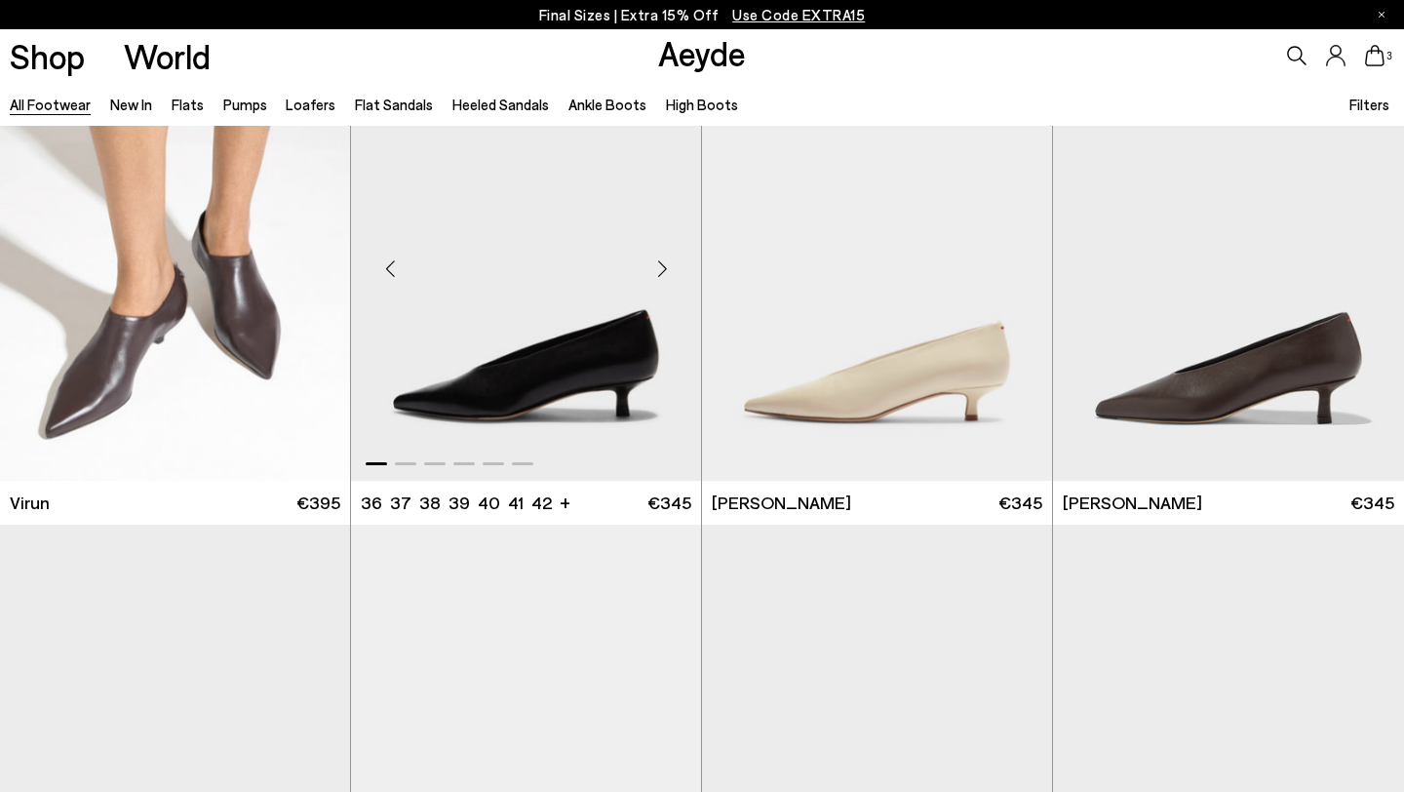
click at [657, 270] on div "Next slide" at bounding box center [662, 268] width 59 height 59
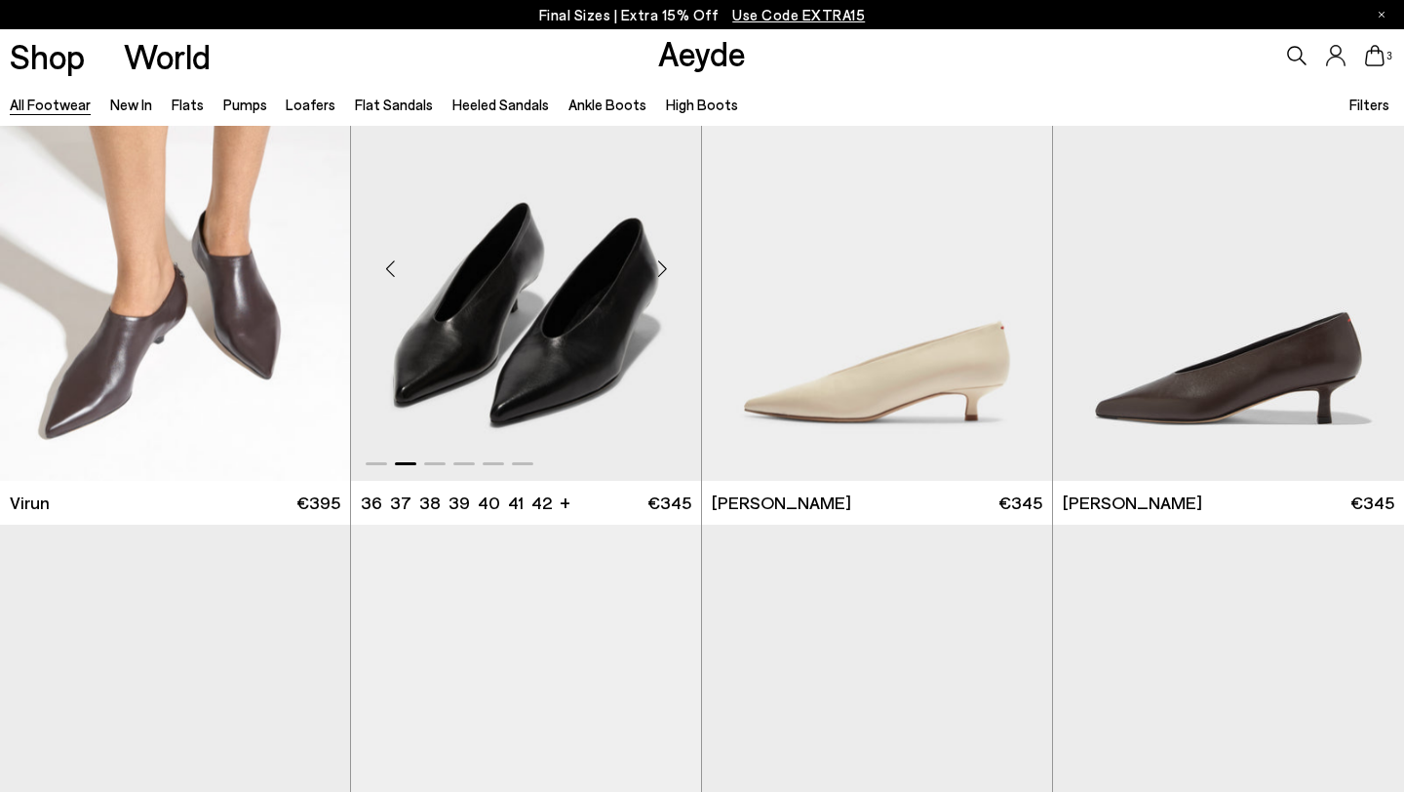
click at [657, 270] on div "Next slide" at bounding box center [662, 268] width 59 height 59
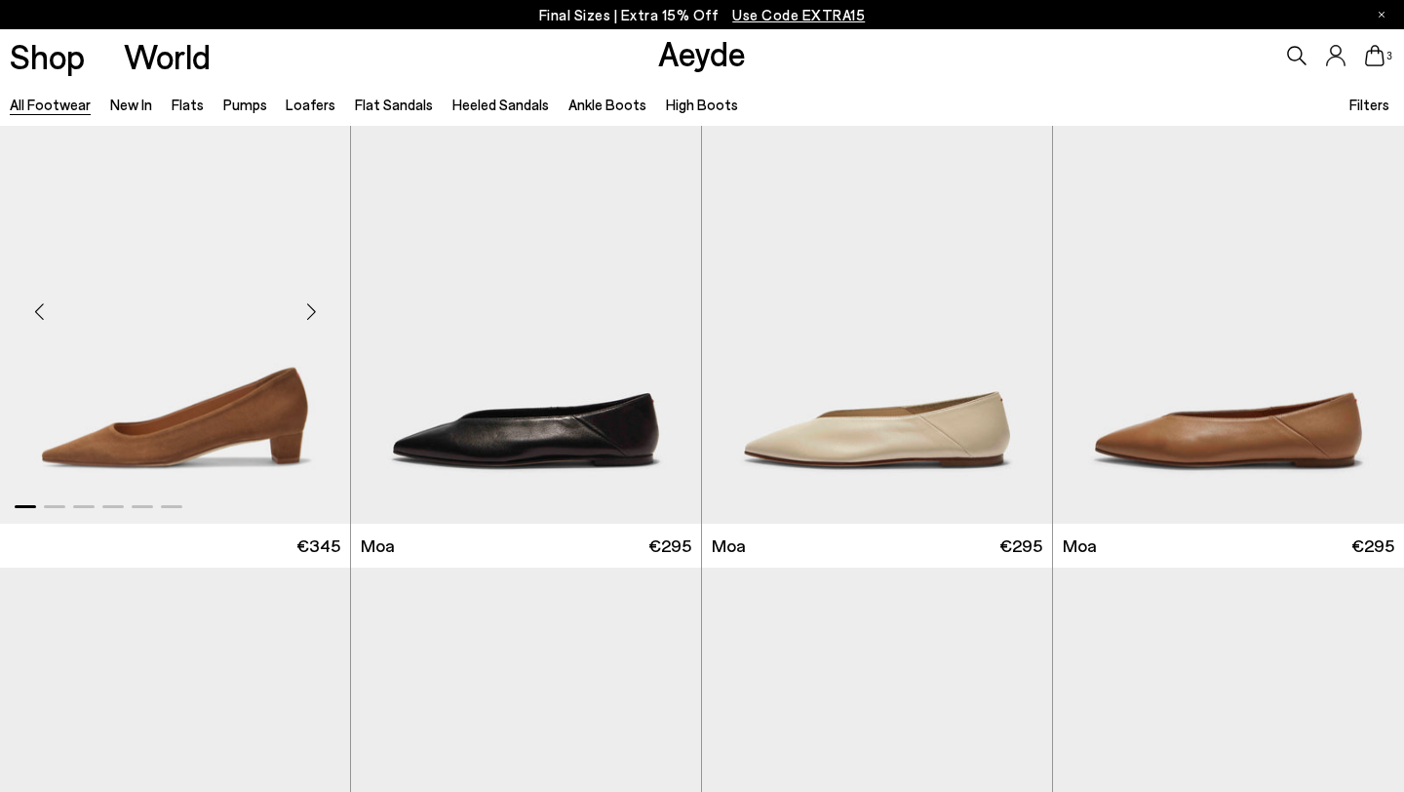
scroll to position [7790, 0]
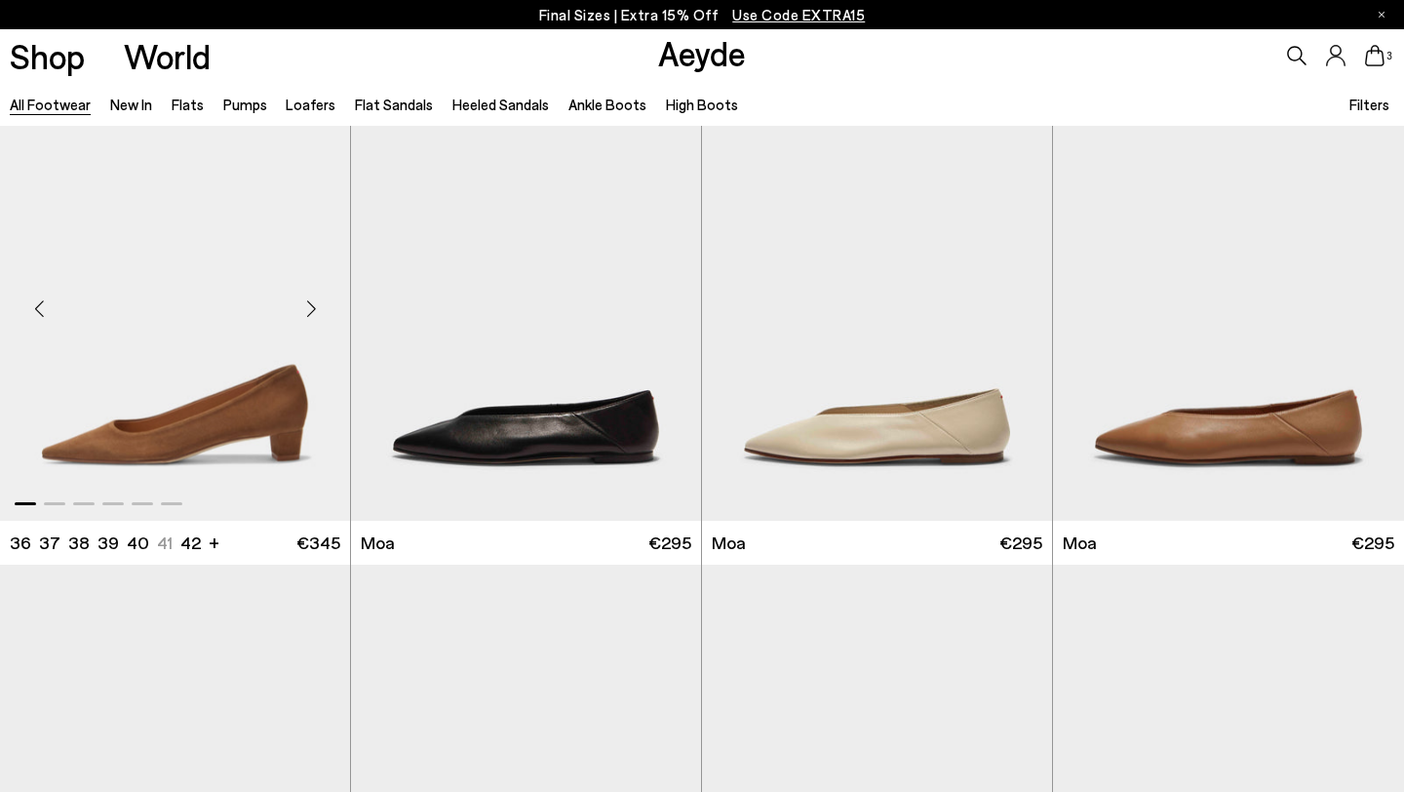
click at [311, 306] on div "Next slide" at bounding box center [311, 308] width 59 height 59
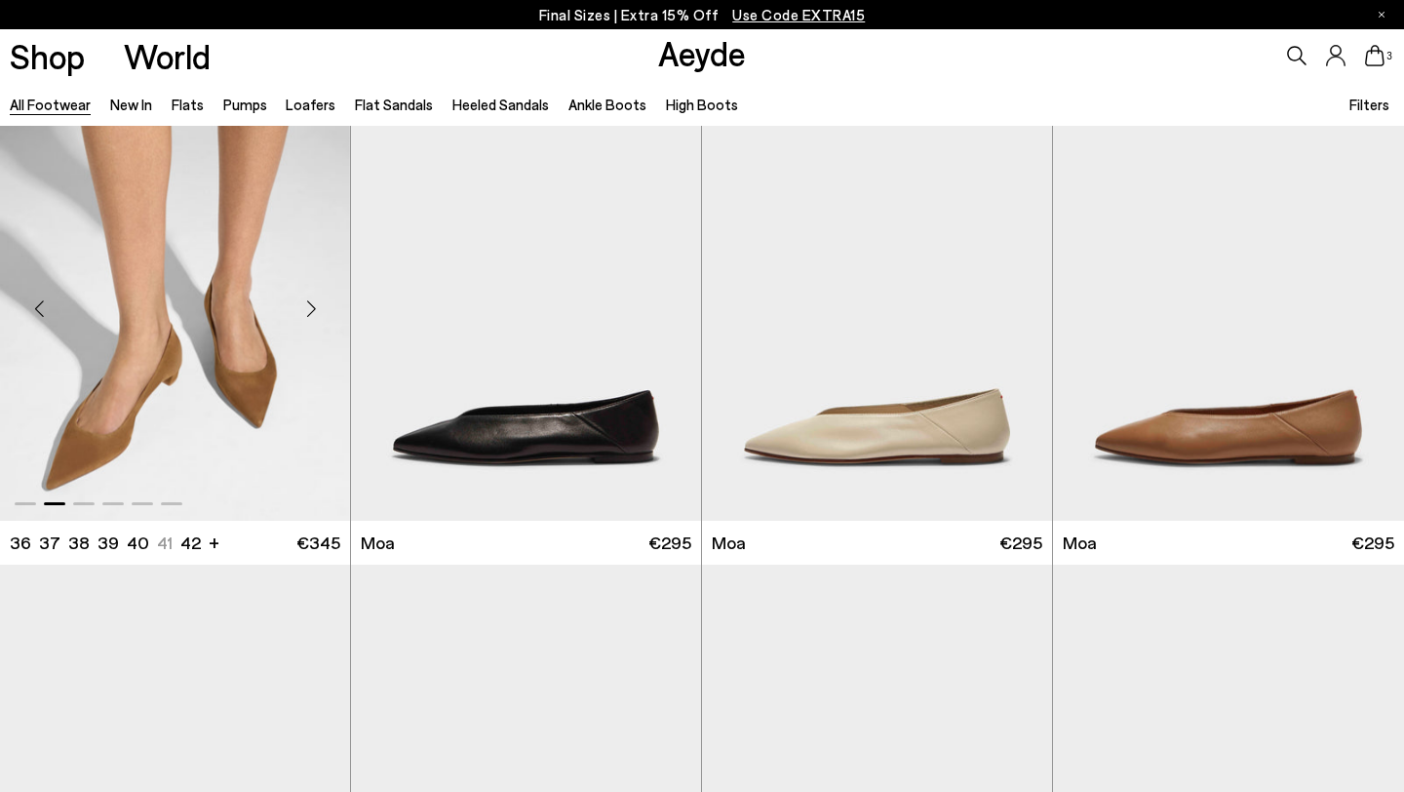
click at [245, 356] on img "2 / 6" at bounding box center [175, 301] width 350 height 440
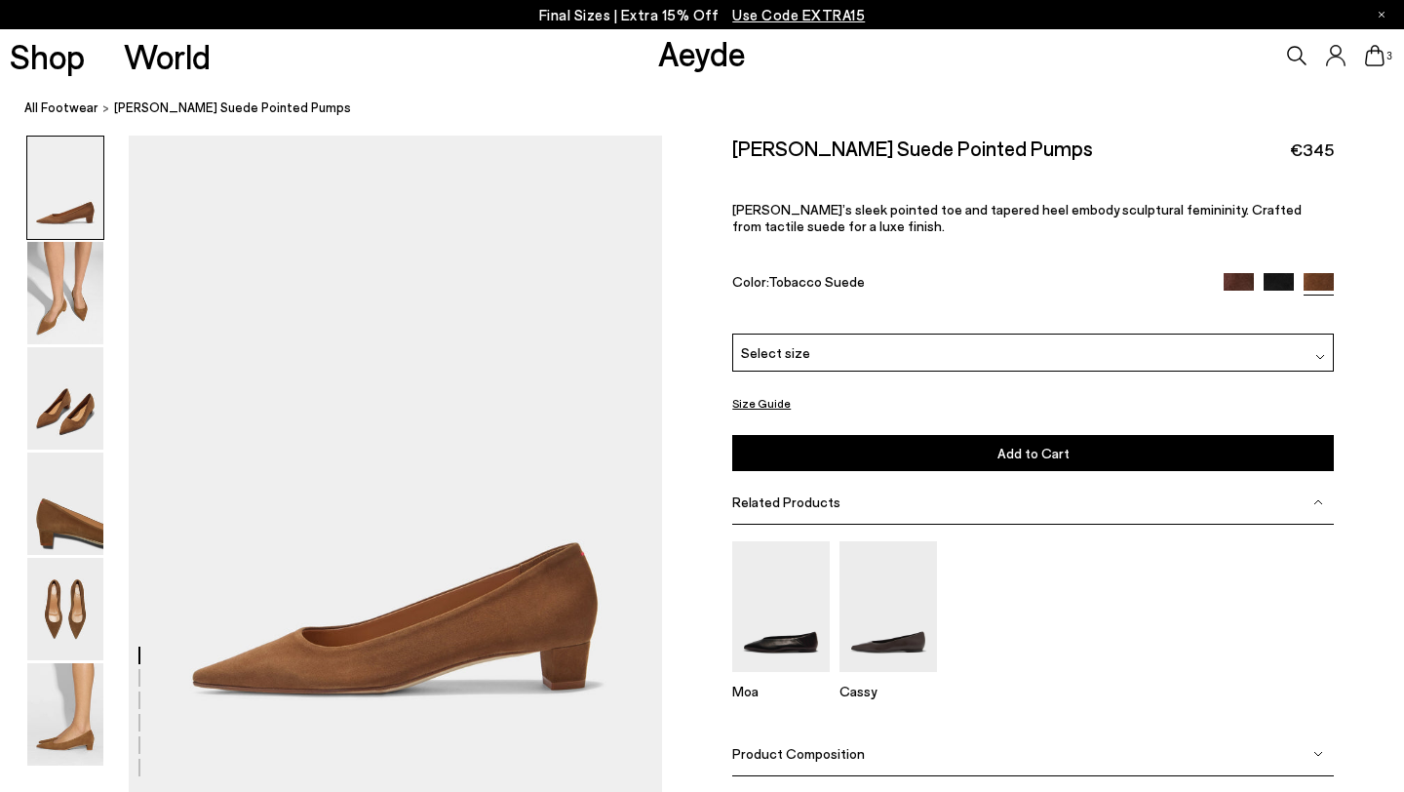
click at [913, 333] on div "Select size" at bounding box center [1033, 352] width 602 height 38
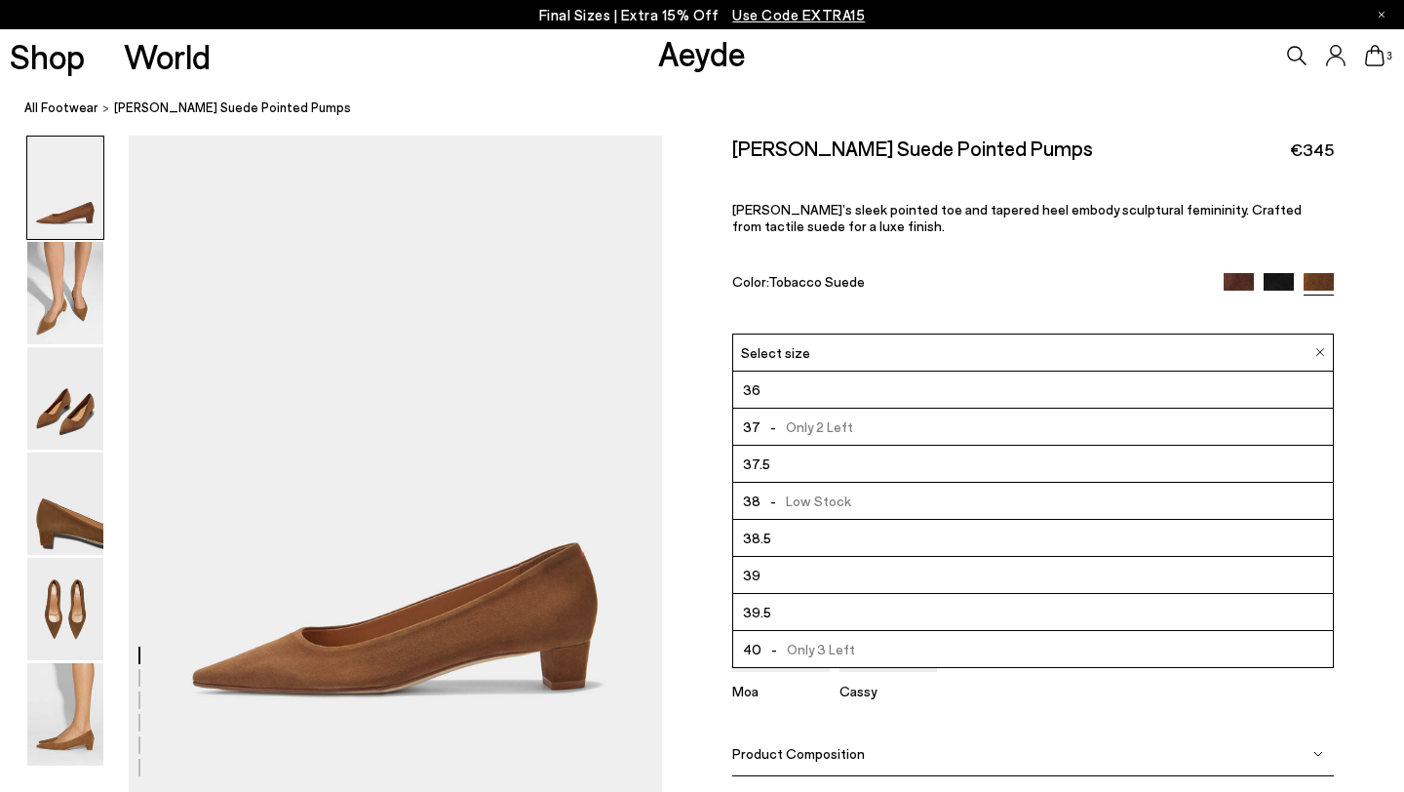
click at [794, 414] on span "- Only 2 Left" at bounding box center [807, 426] width 93 height 24
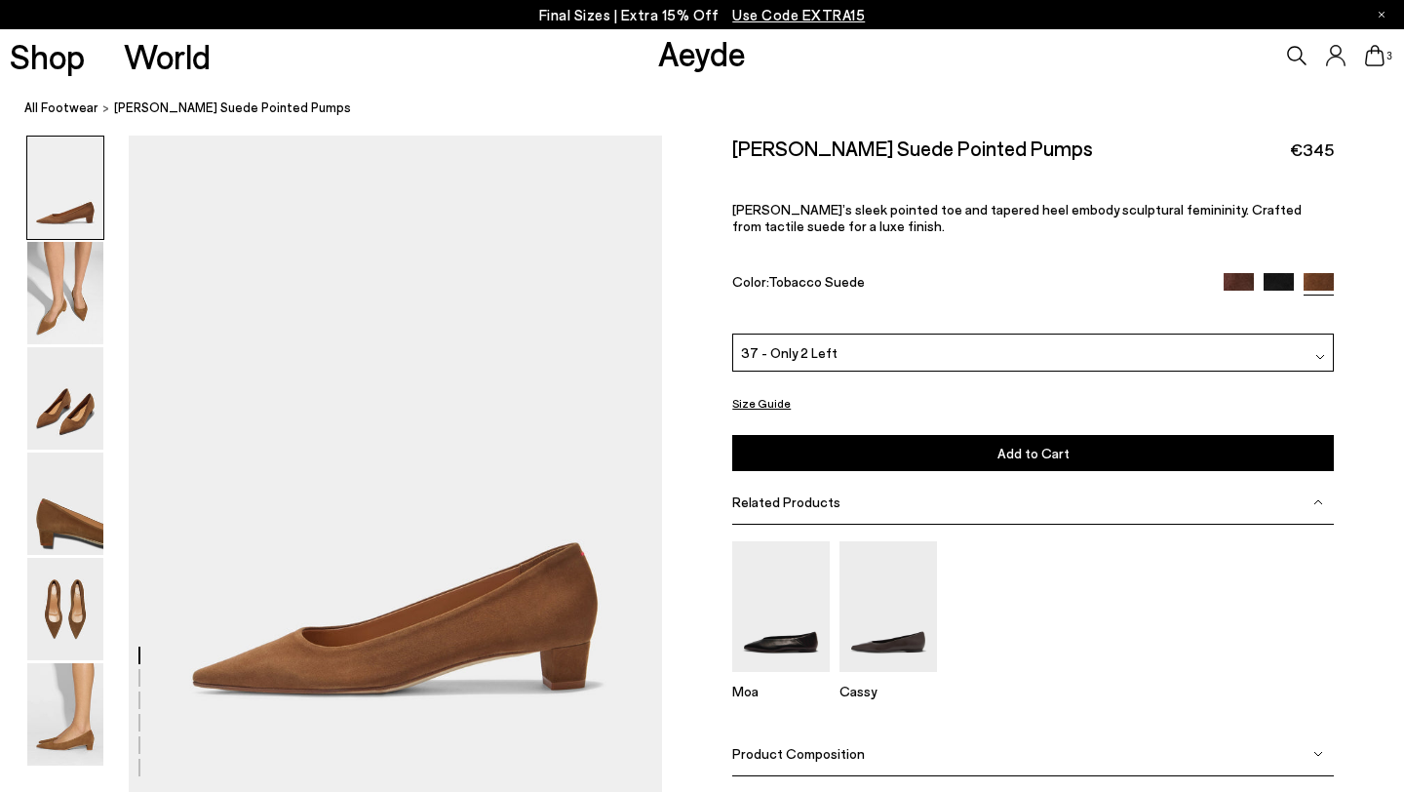
click at [894, 435] on button "Add to Cart Select a Size First" at bounding box center [1033, 453] width 602 height 36
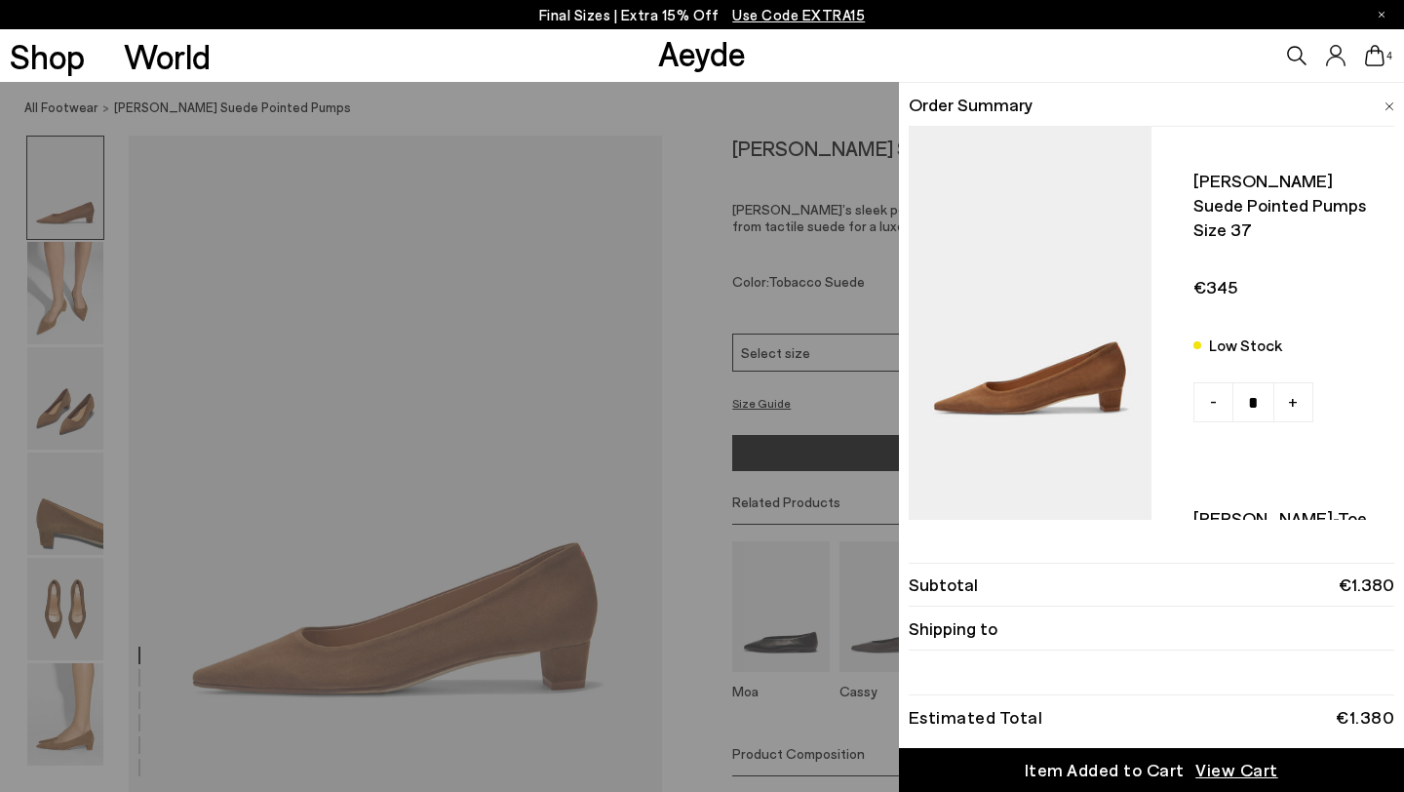
click at [253, 668] on div "Quick Add Color Size View Details Order Summary [PERSON_NAME] suede pointed pum…" at bounding box center [702, 437] width 1404 height 710
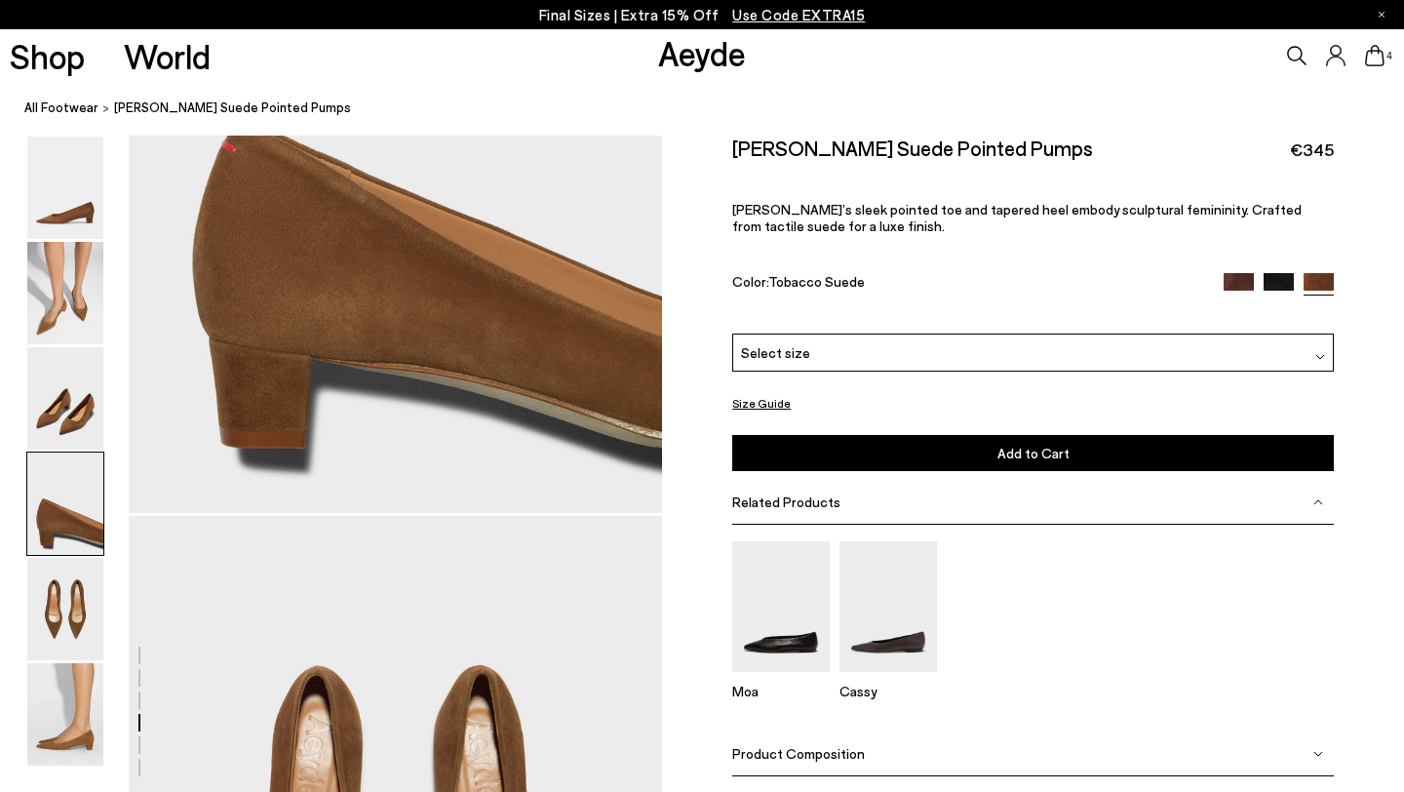
scroll to position [2452, 0]
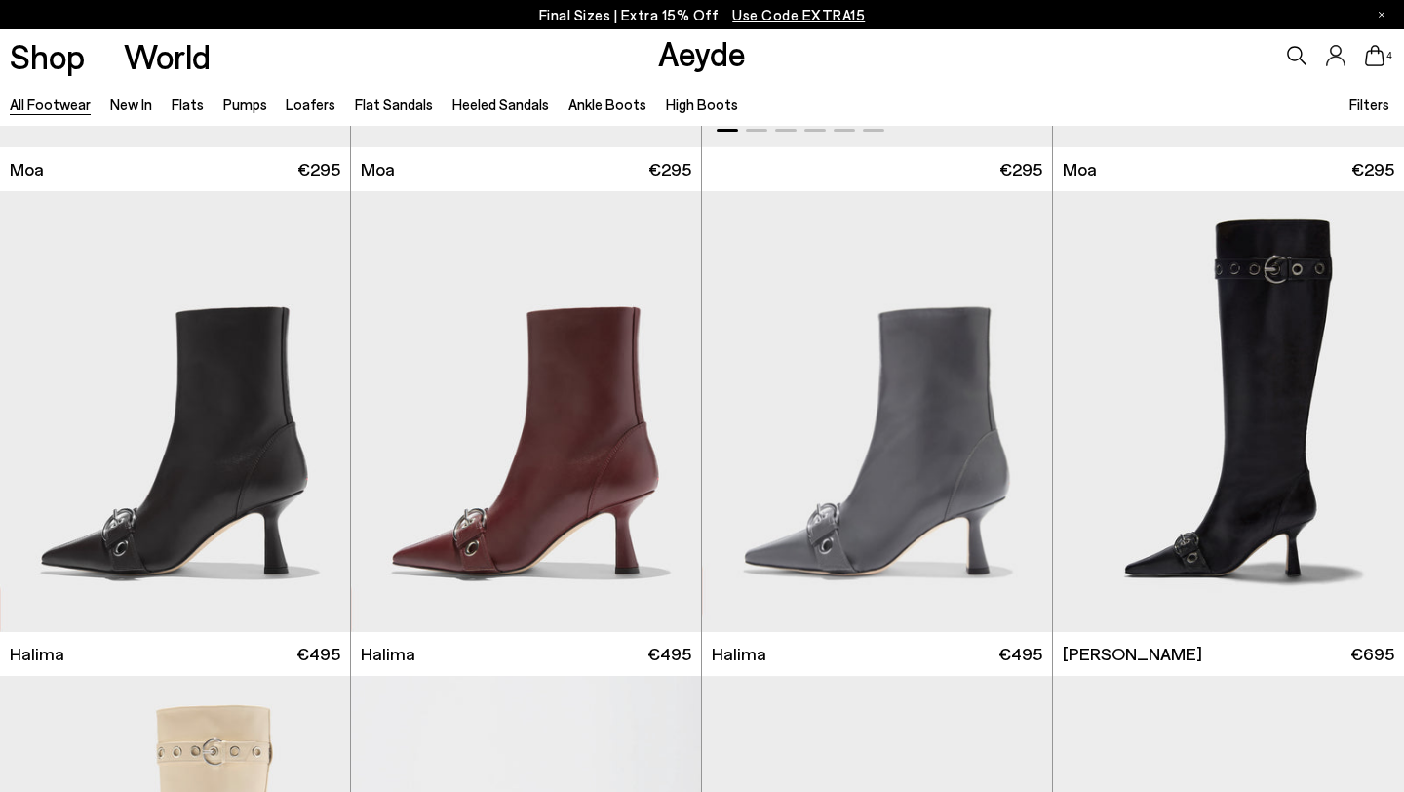
scroll to position [8668, 0]
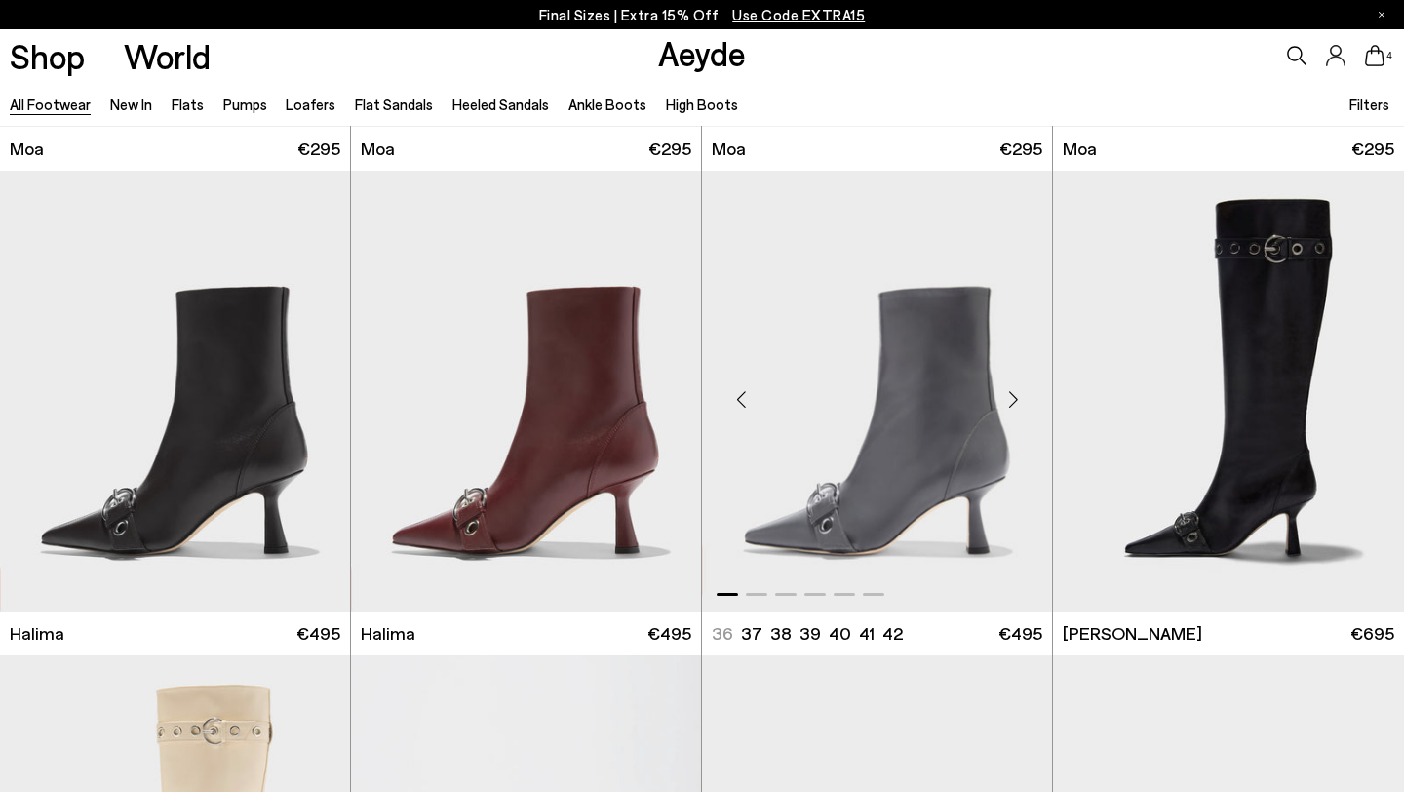
click at [1013, 398] on div "Next slide" at bounding box center [1013, 399] width 59 height 59
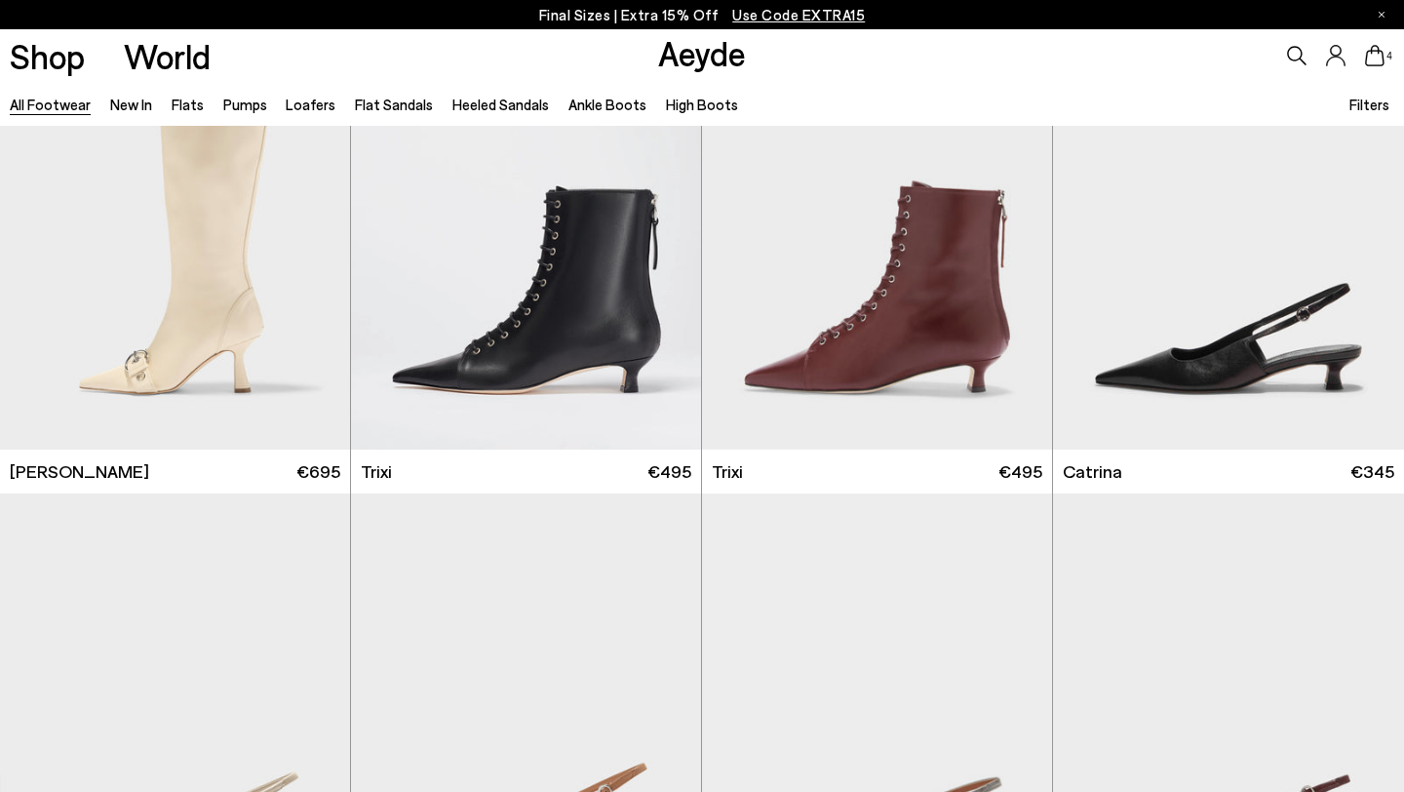
scroll to position [9324, 0]
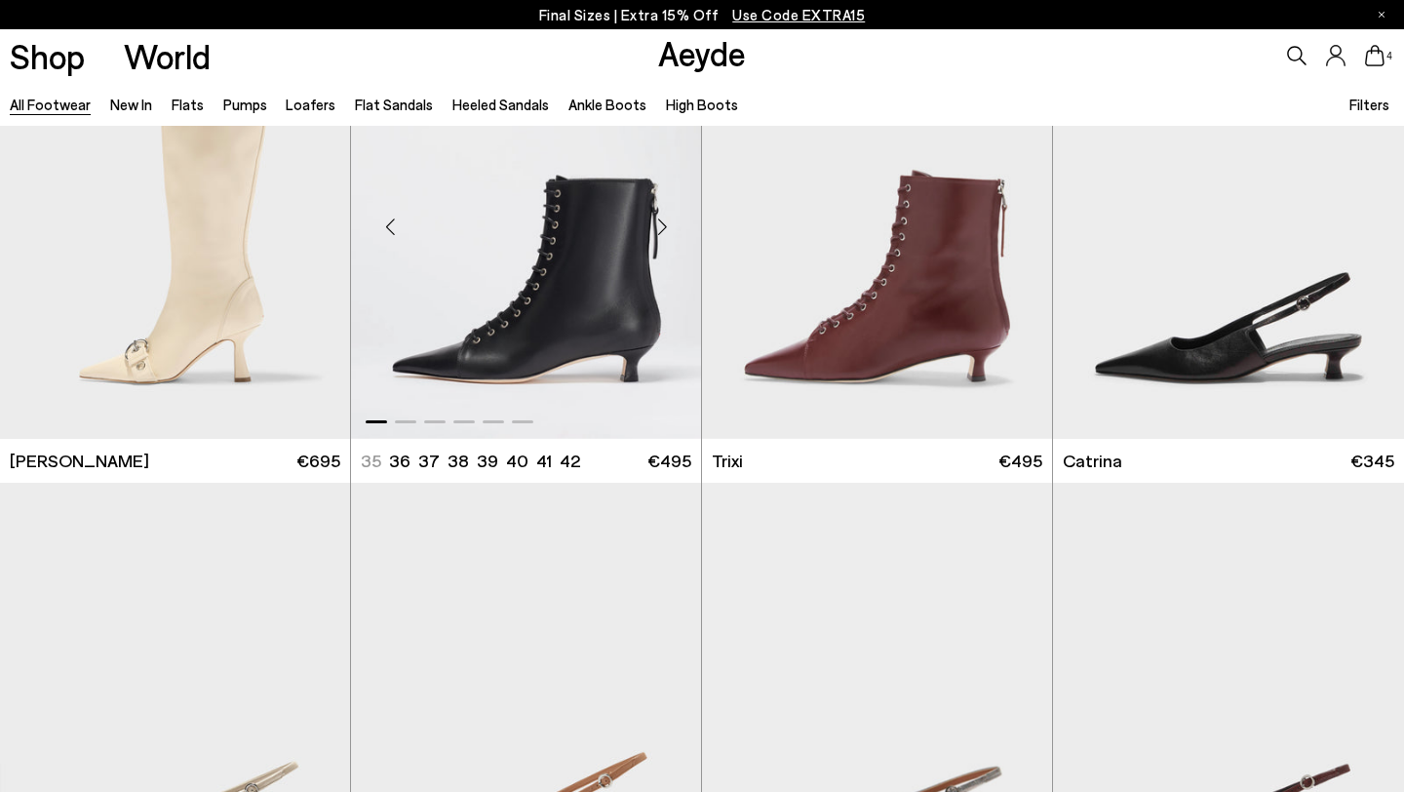
click at [671, 224] on div "Next slide" at bounding box center [662, 226] width 59 height 59
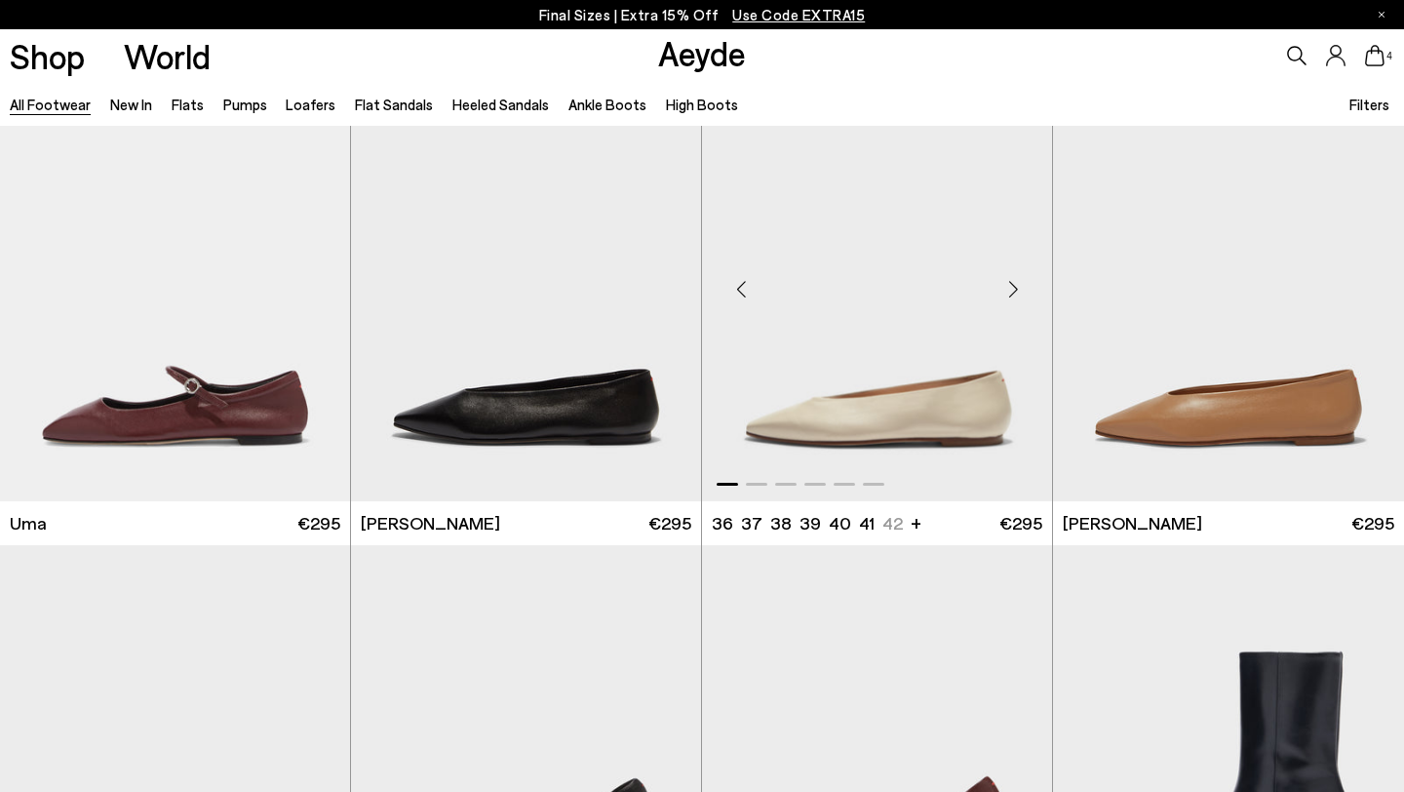
scroll to position [12324, 0]
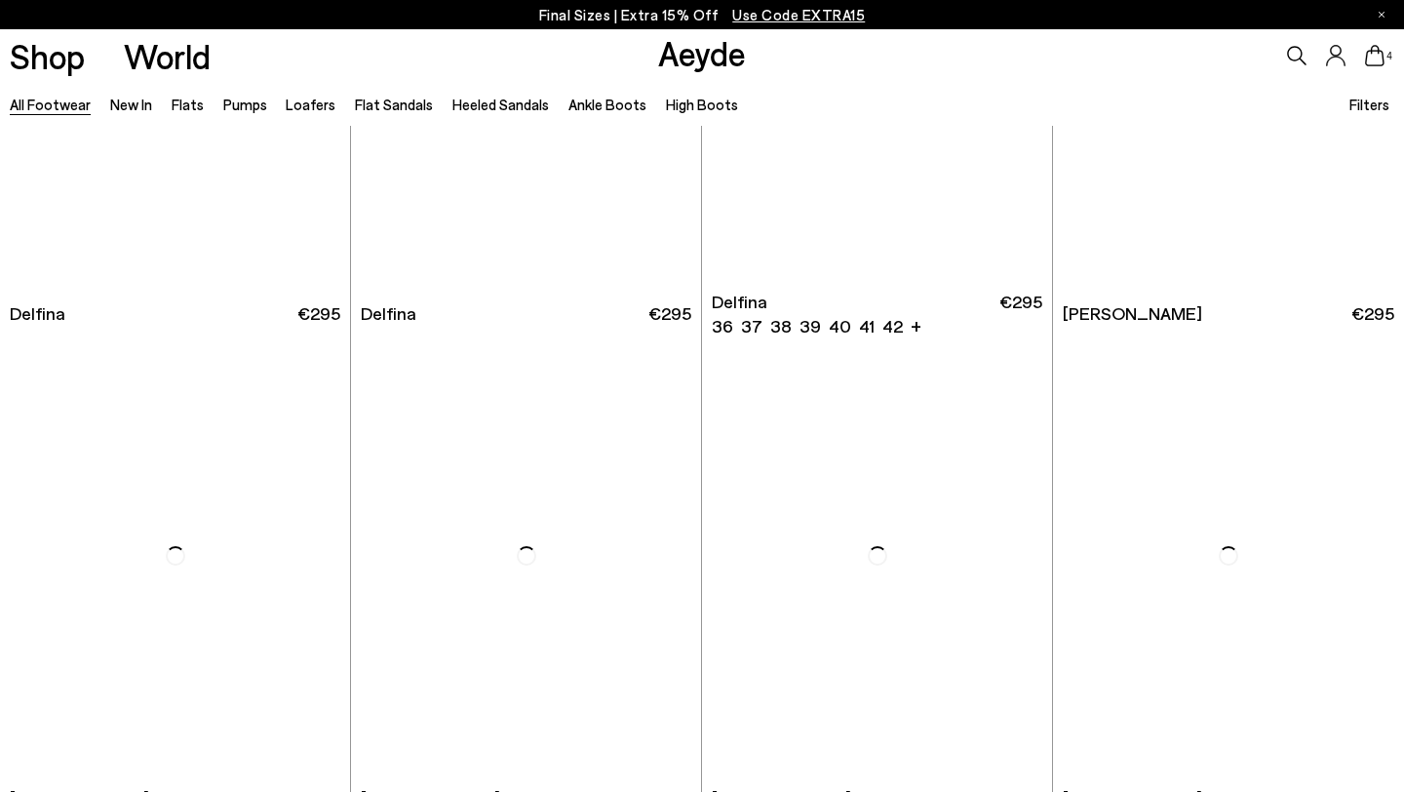
scroll to position [14909, 0]
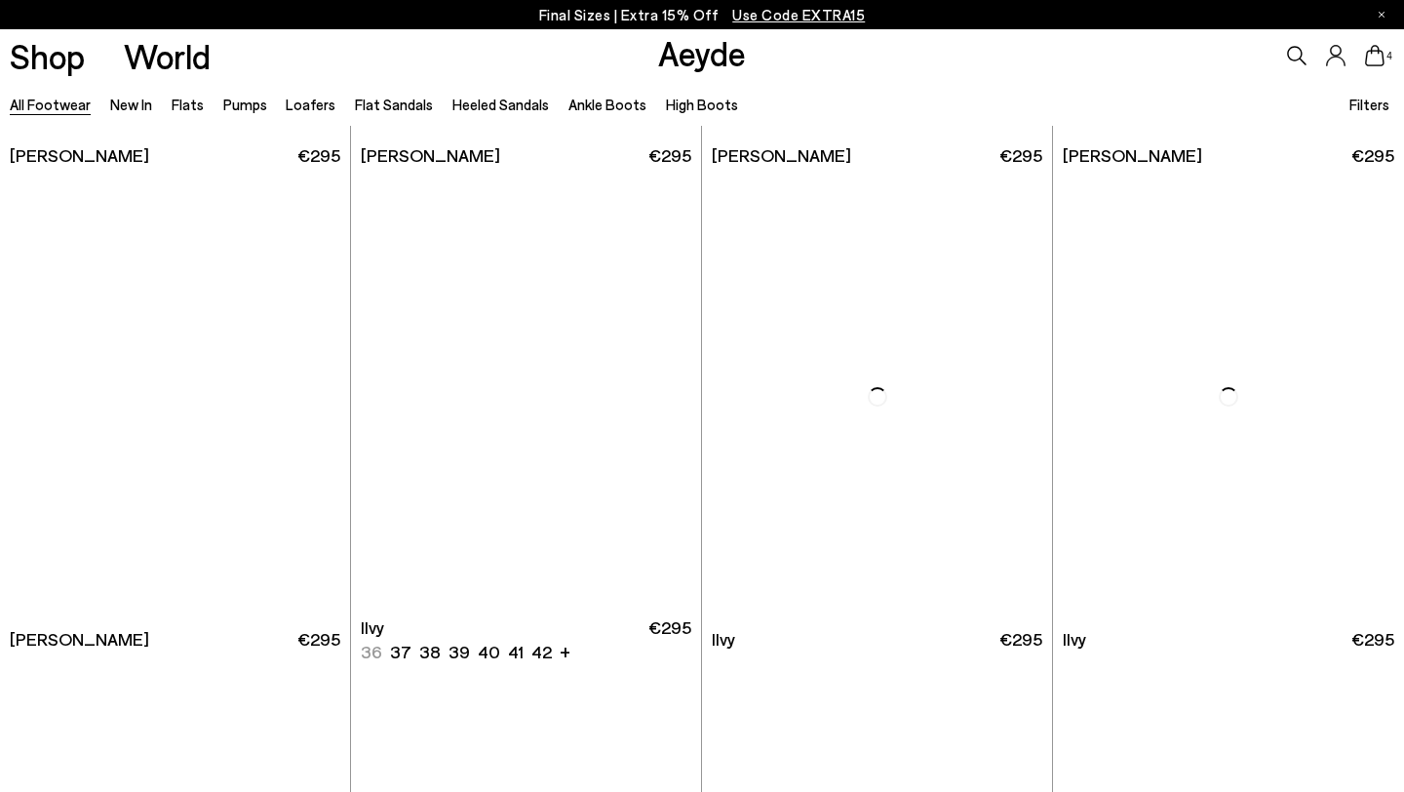
scroll to position [18843, 0]
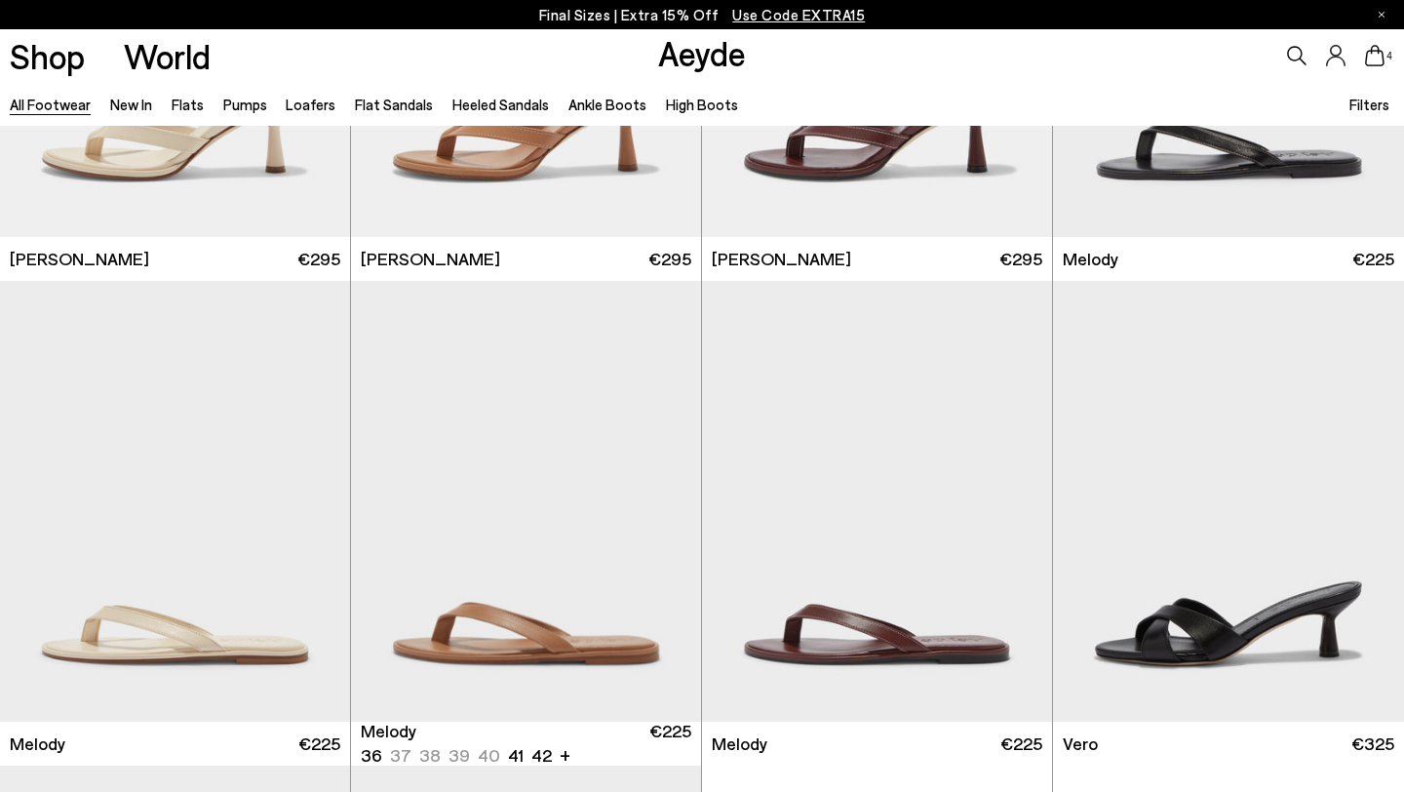
scroll to position [19699, 0]
